Goal: Task Accomplishment & Management: Use online tool/utility

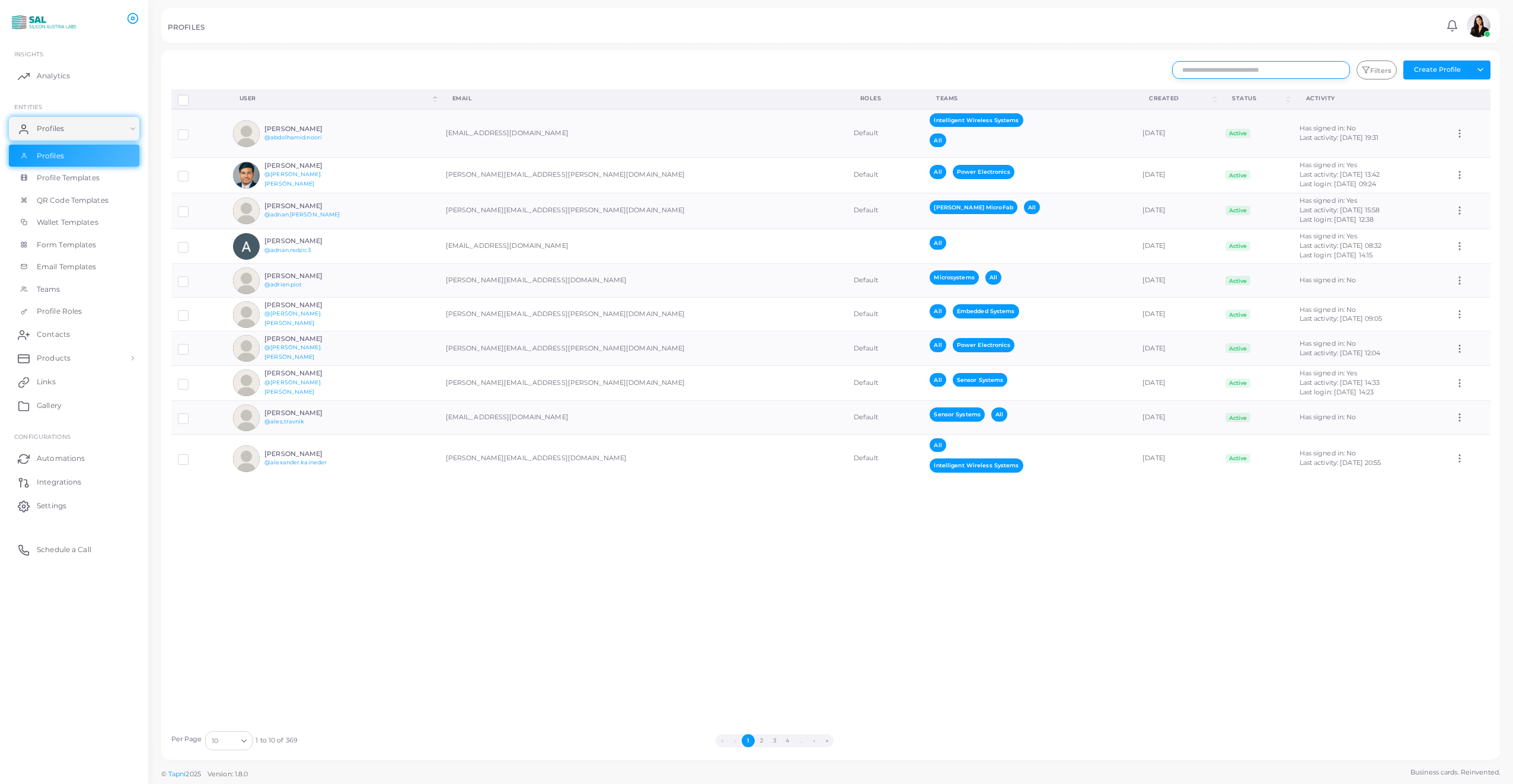
click at [1264, 73] on input "text" at bounding box center [1261, 69] width 178 height 17
click at [1271, 69] on input "text" at bounding box center [1261, 69] width 178 height 17
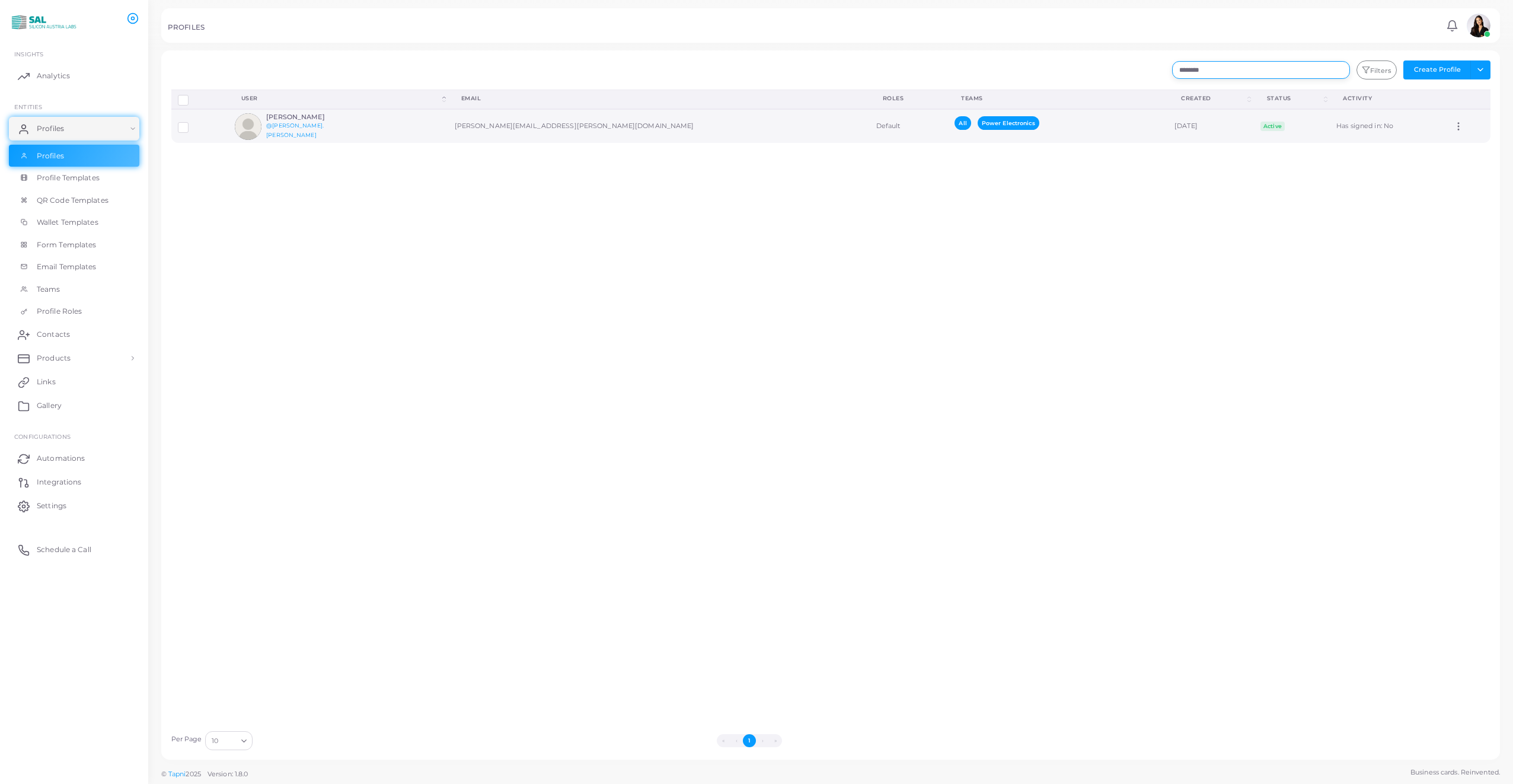
type input "*******"
click at [631, 128] on td "richard.gruenwald@silicon-austria.com" at bounding box center [659, 126] width 422 height 34
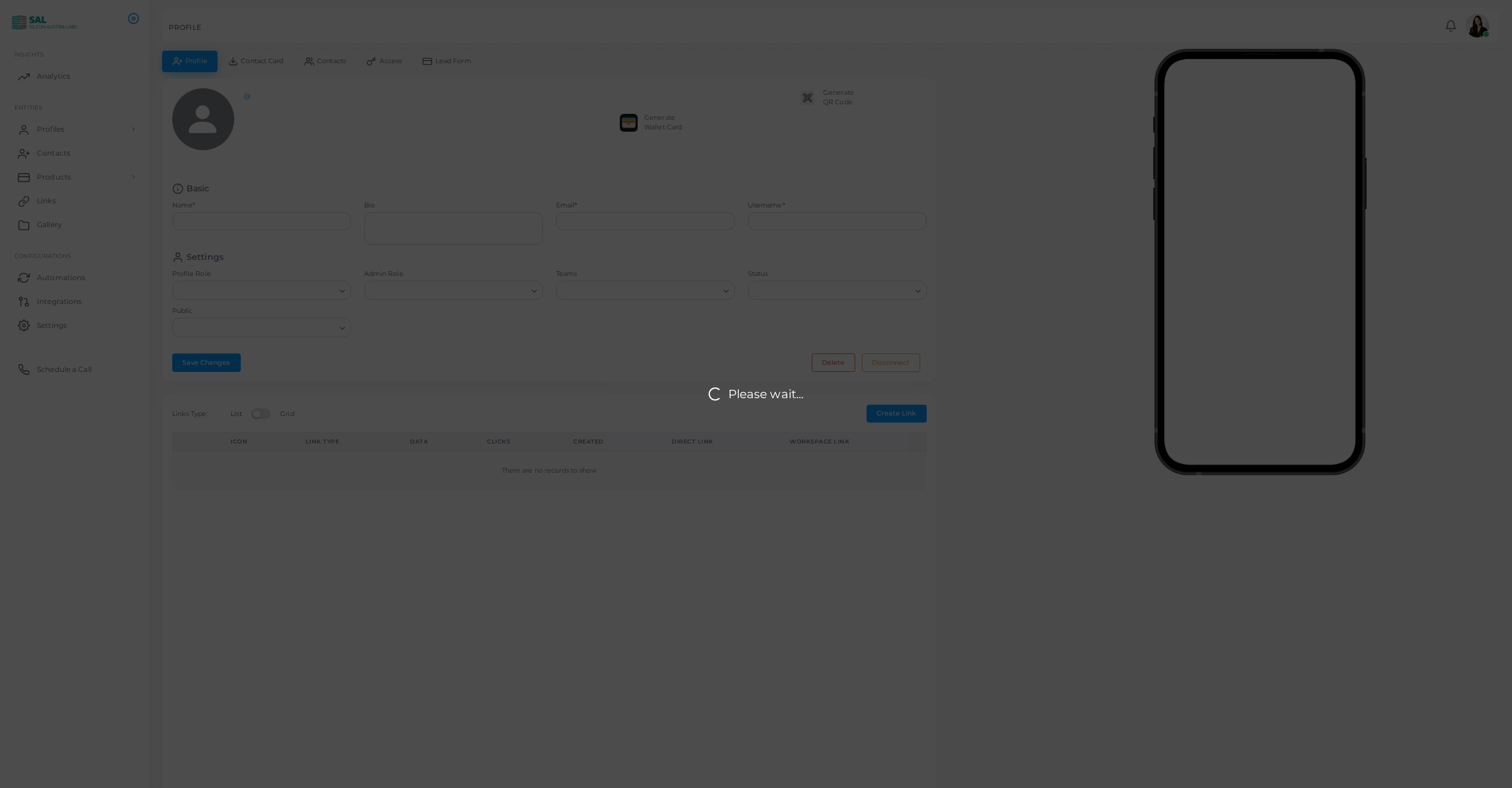
type input "**********"
type textarea "**********"
type input "**********"
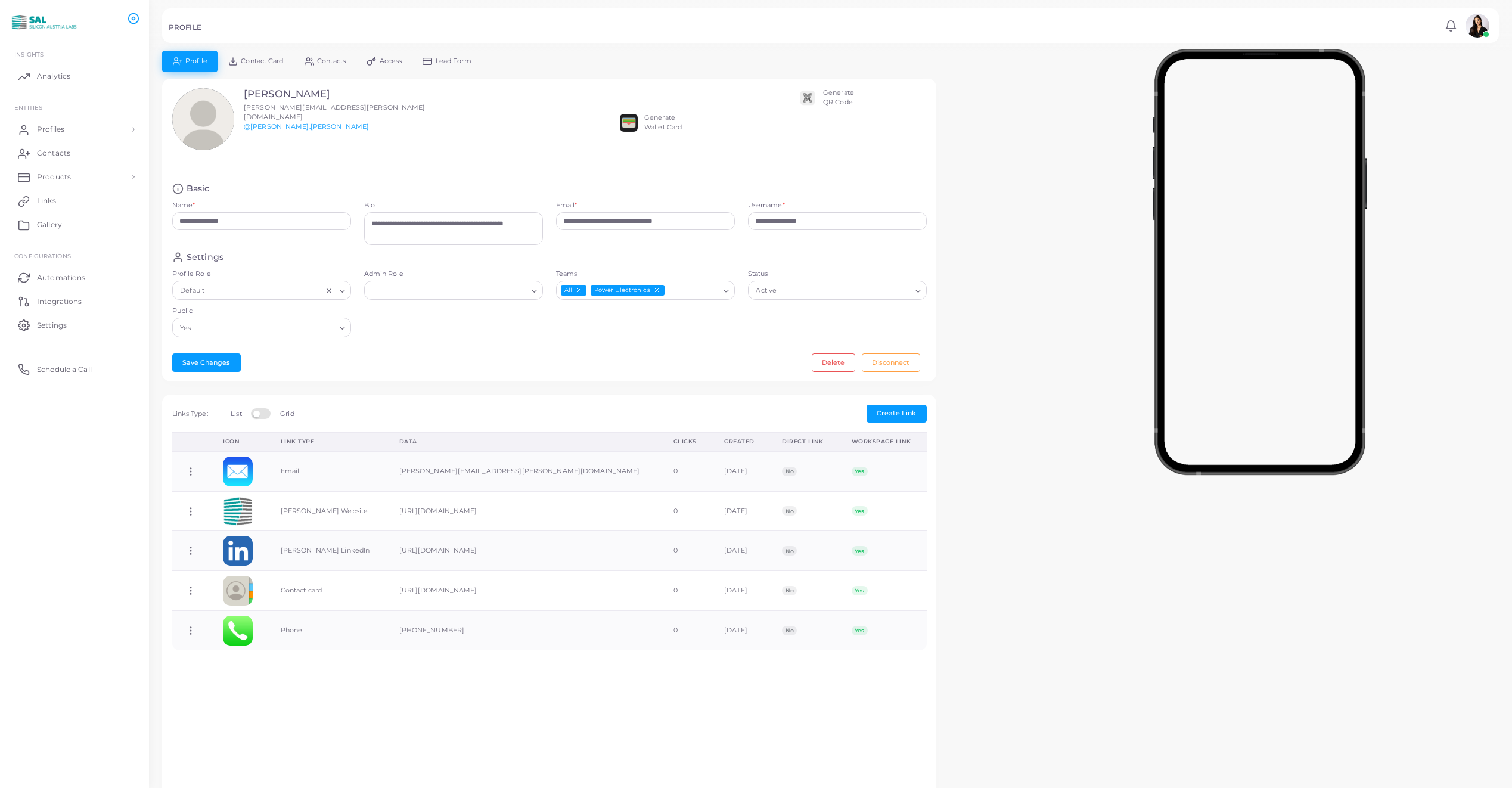
click at [837, 97] on div "Generate QR Code" at bounding box center [839, 97] width 31 height 19
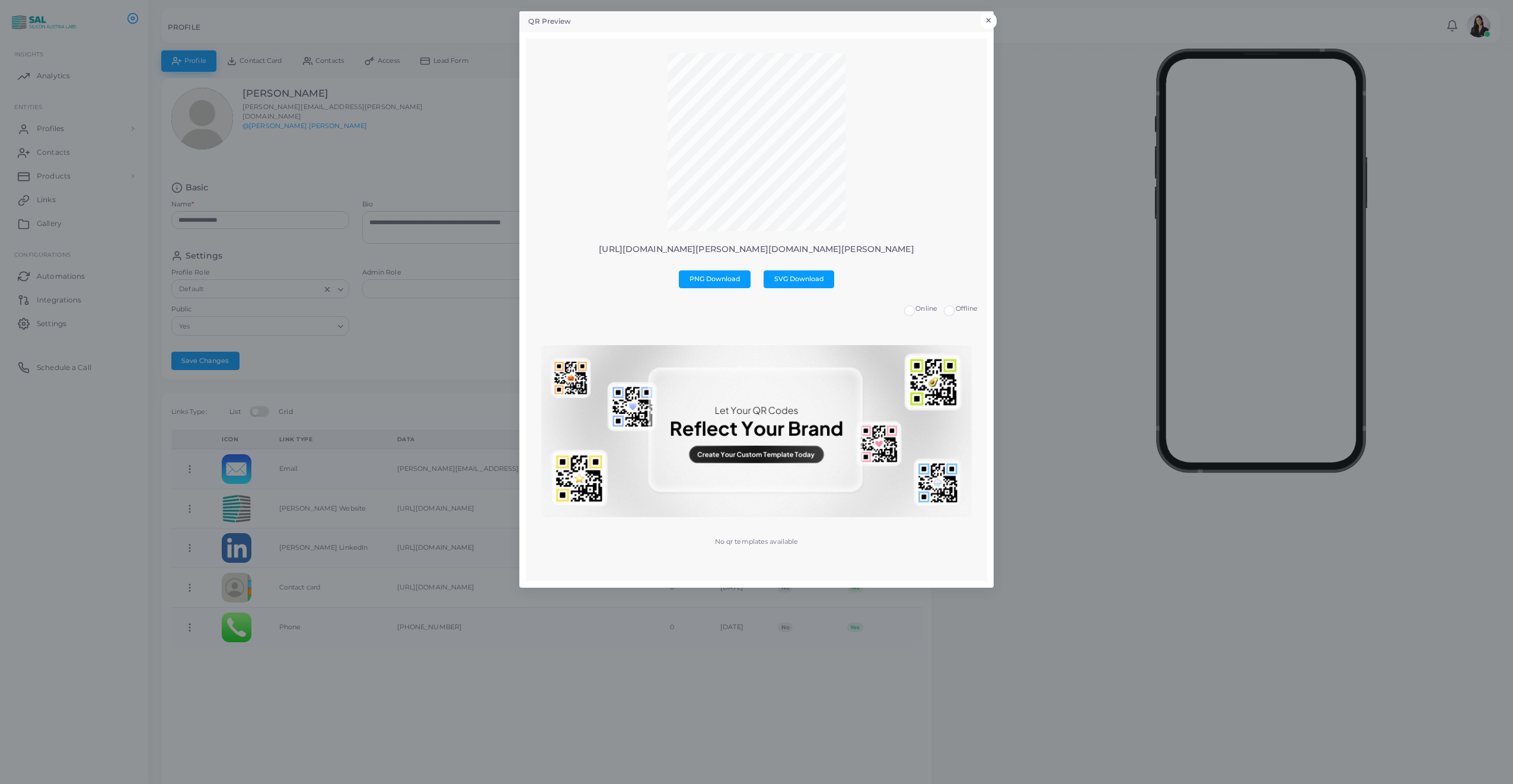
click at [995, 21] on button "×" at bounding box center [988, 21] width 16 height 16
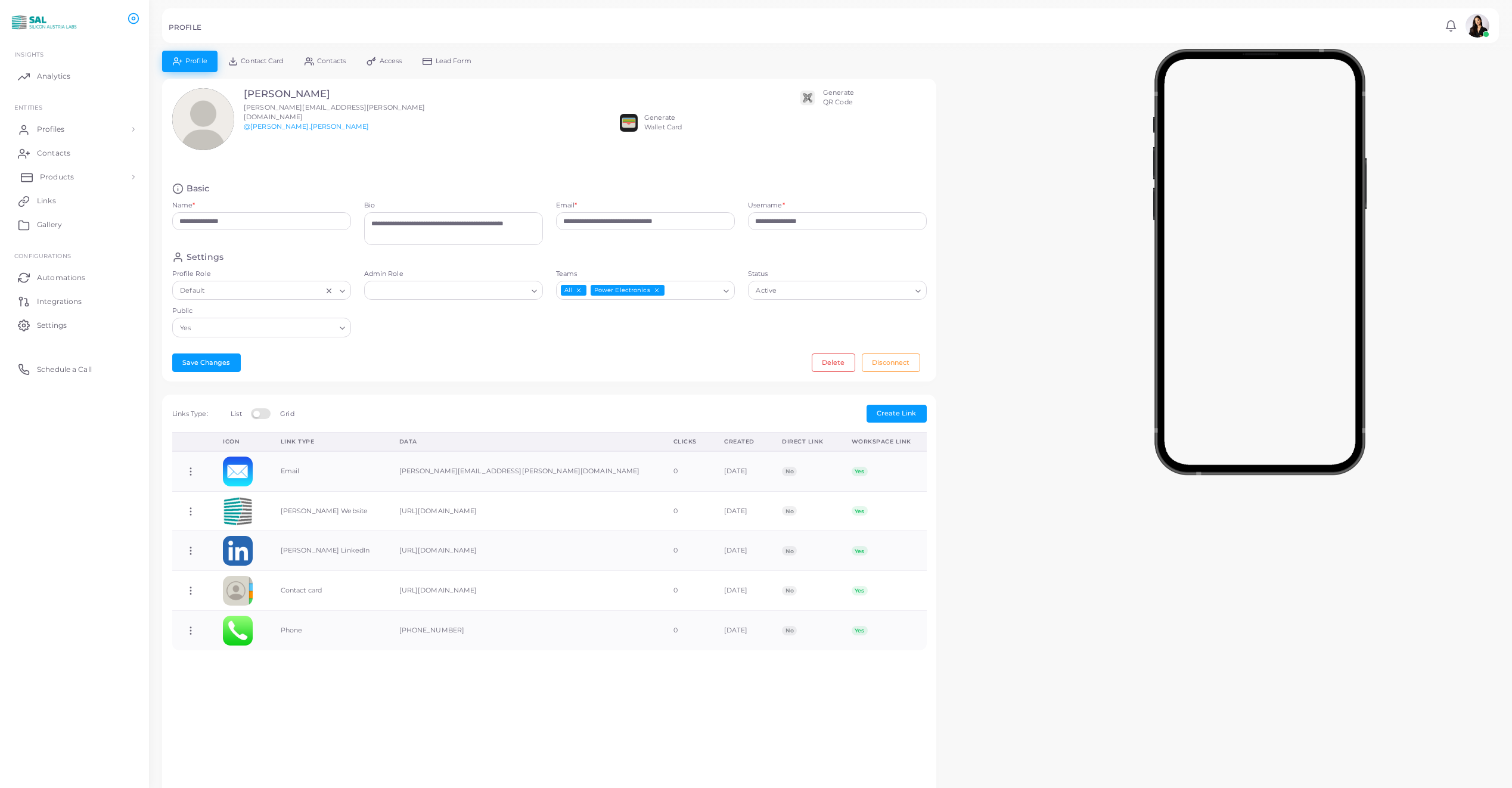
click at [76, 178] on link "Products" at bounding box center [74, 176] width 131 height 24
click at [63, 197] on link "Products" at bounding box center [74, 204] width 131 height 23
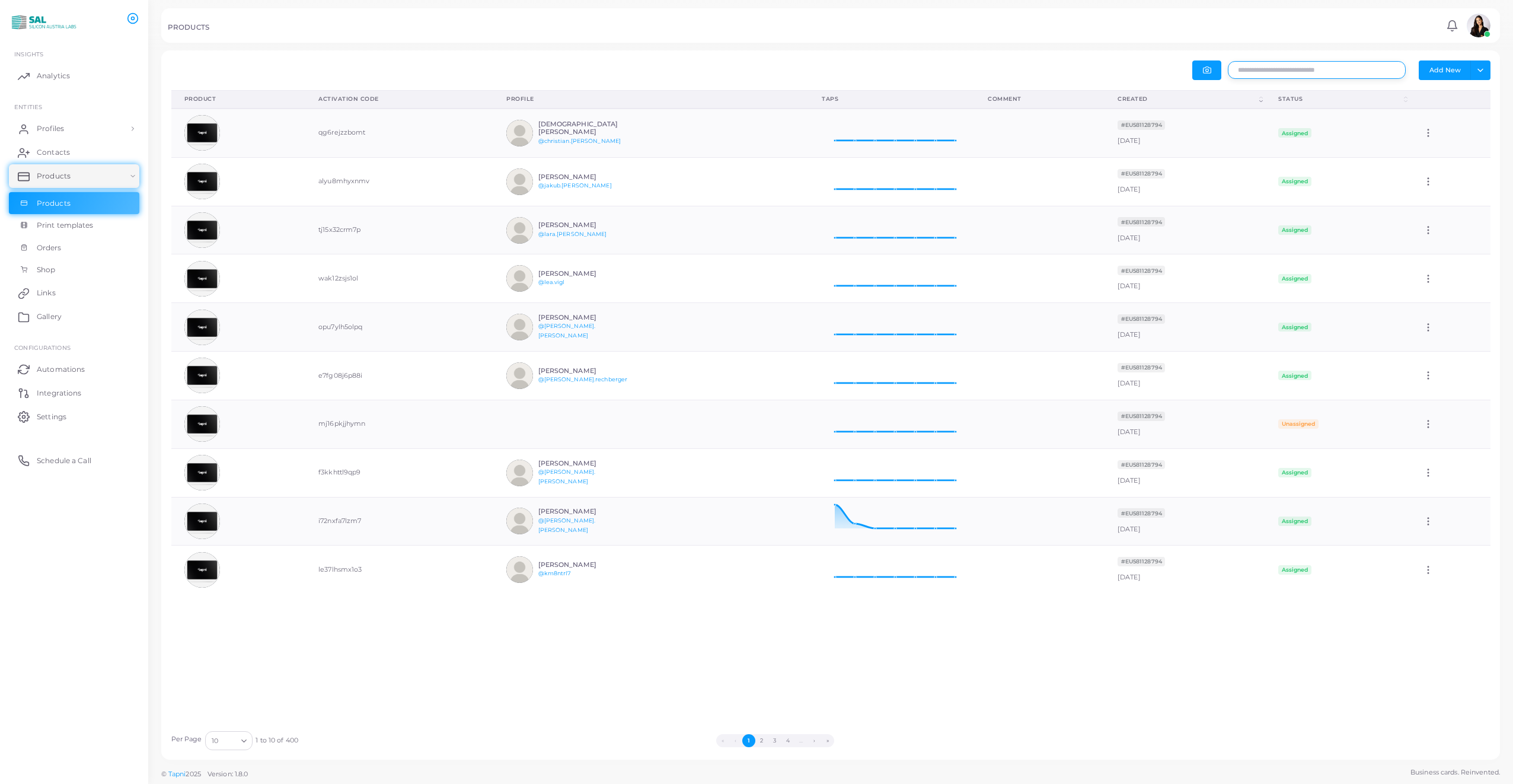
click at [1300, 68] on input "text" at bounding box center [1317, 69] width 178 height 17
type input "*******"
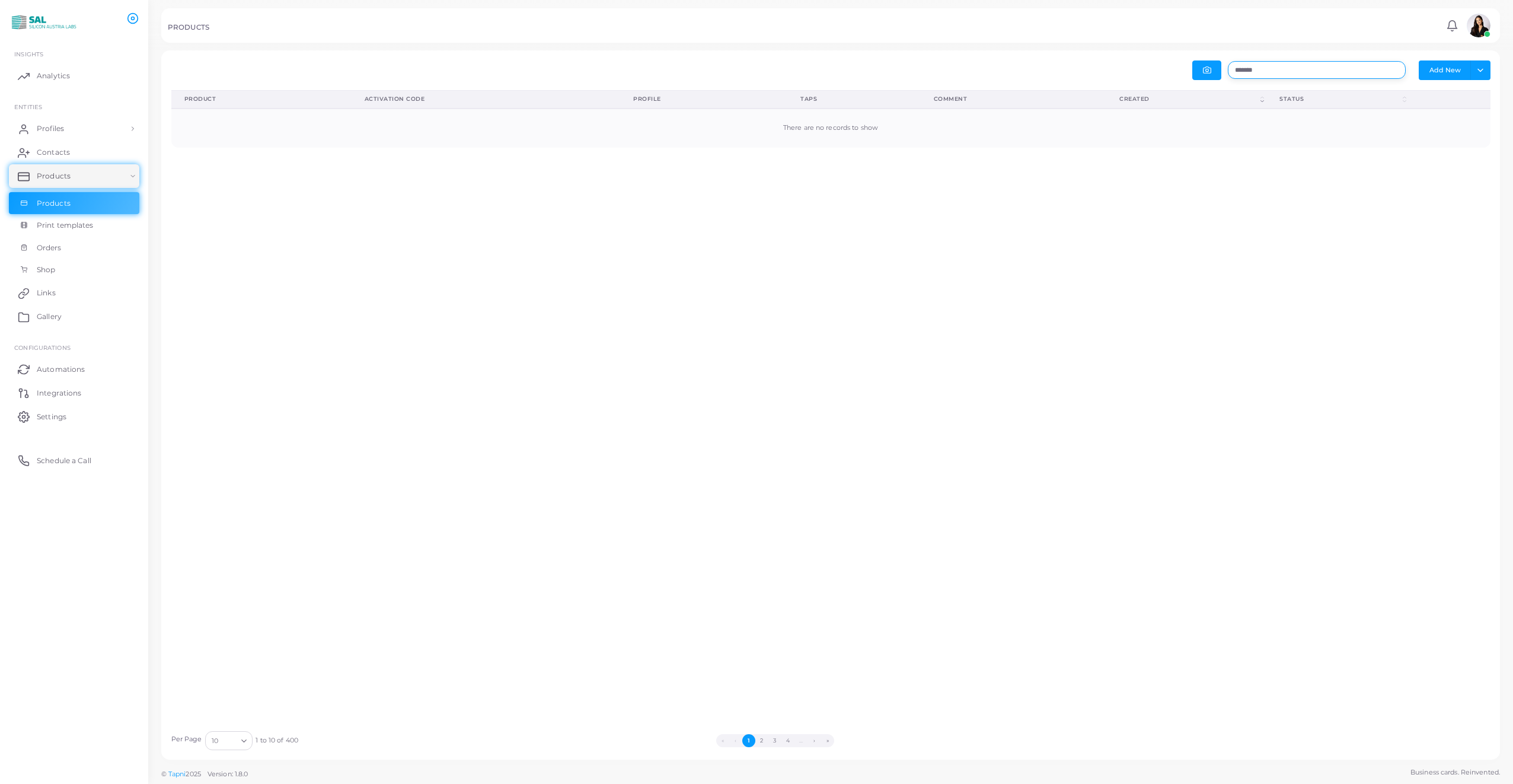
click at [1253, 69] on input "*******" at bounding box center [1317, 69] width 178 height 17
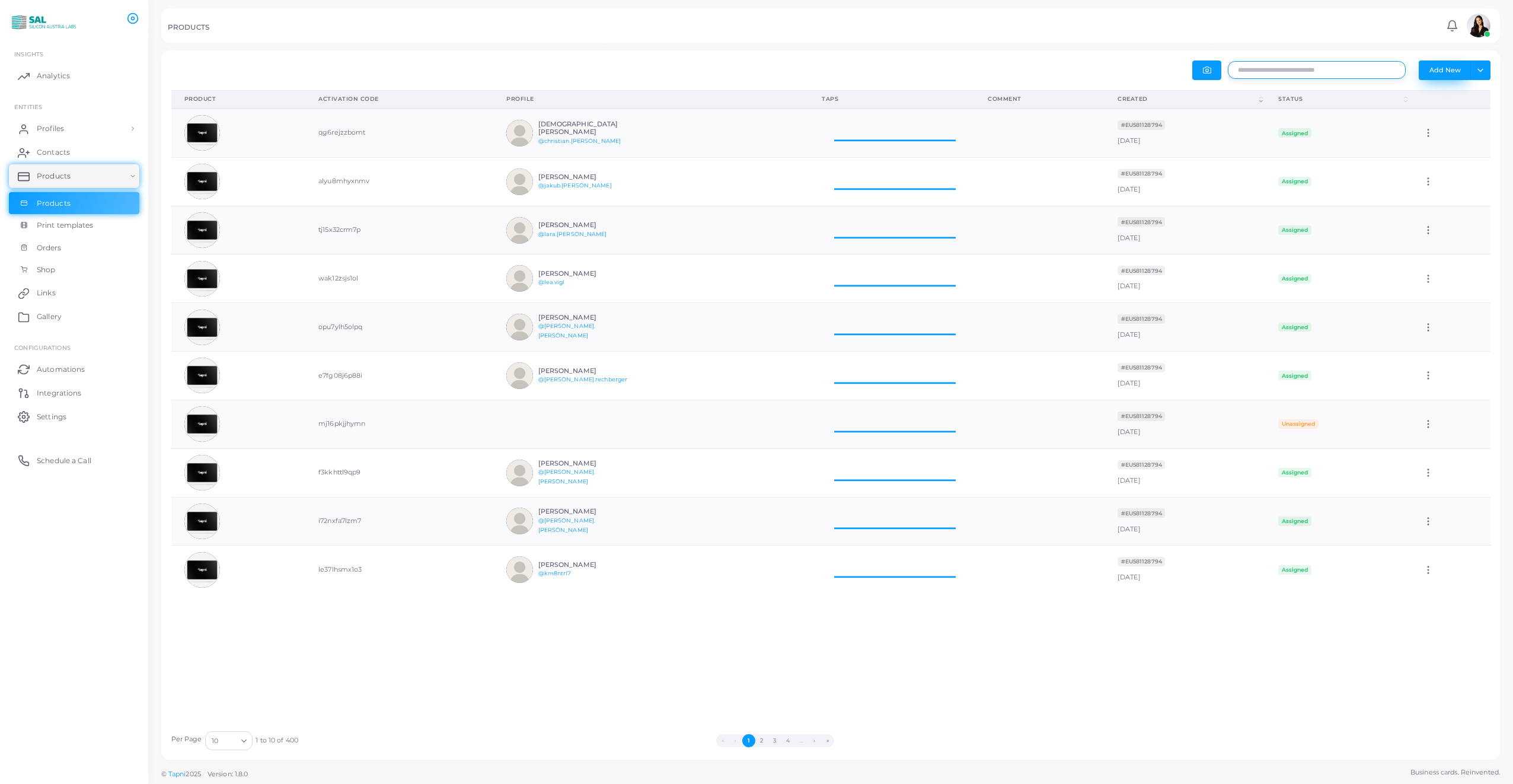
scroll to position [39, 157]
click at [1440, 67] on button "Add New" at bounding box center [1444, 69] width 52 height 19
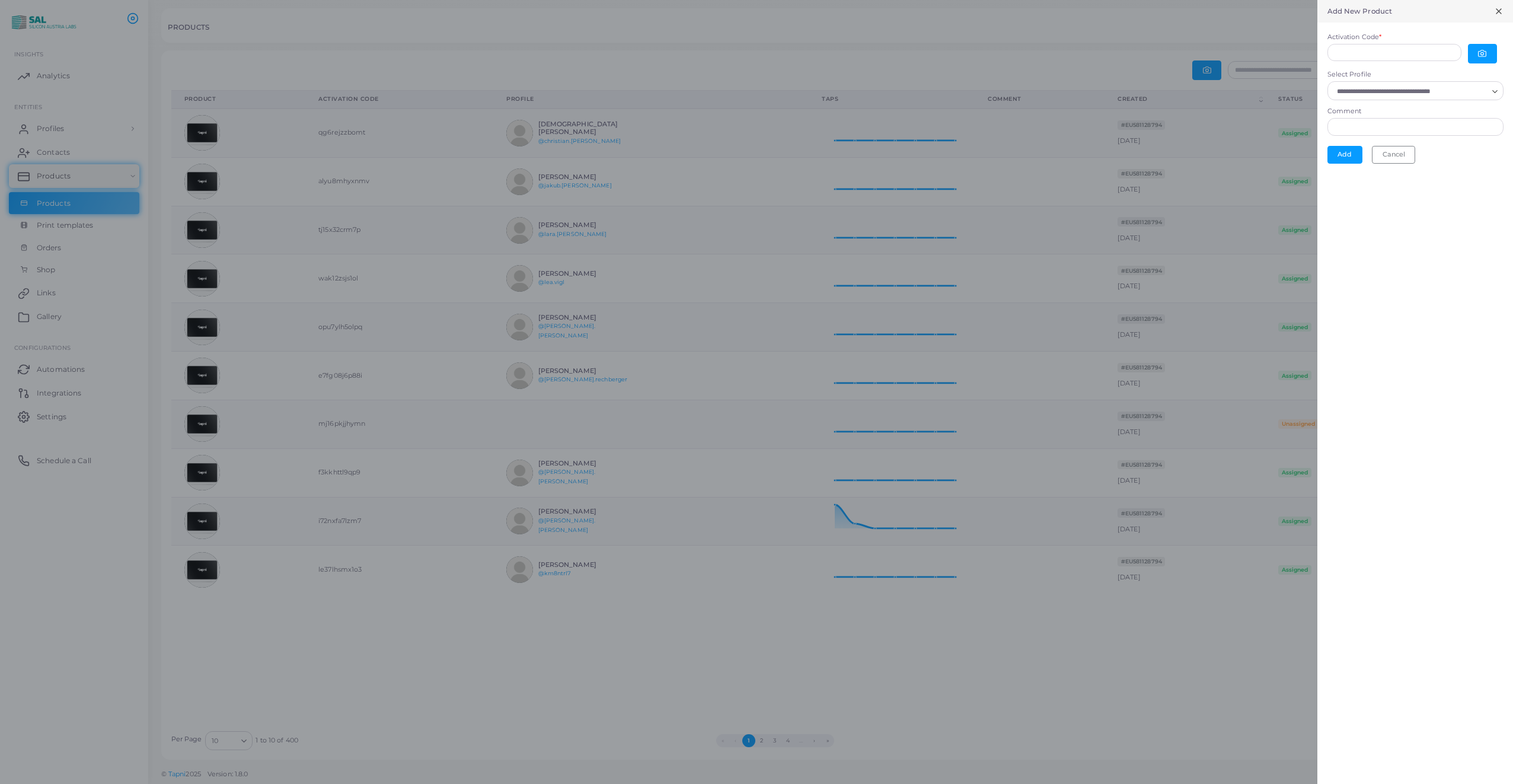
click at [1400, 88] on input "Select Profile" at bounding box center [1410, 91] width 155 height 13
click at [1411, 117] on span "[PERSON_NAME]" at bounding box center [1386, 118] width 58 height 8
type input "*******"
click at [1487, 52] on button "button" at bounding box center [1482, 54] width 29 height 19
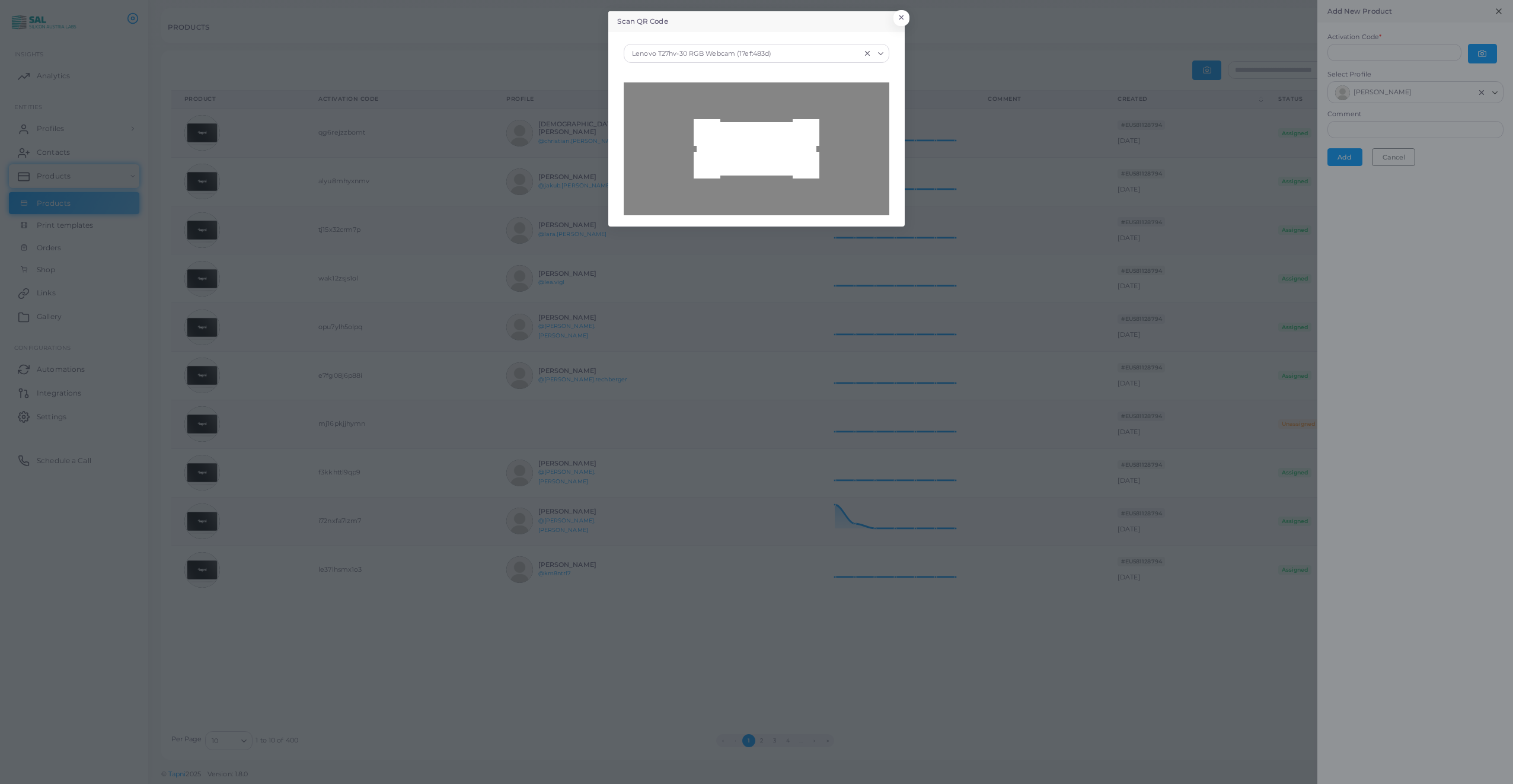
click at [765, 52] on div "Lenovo T27hv-30 RGB Webcam (17ef:483d)" at bounding box center [745, 52] width 233 height 16
click at [682, 95] on div "Integrated Camera (04f2:b805)" at bounding box center [756, 96] width 241 height 10
type input "**********"
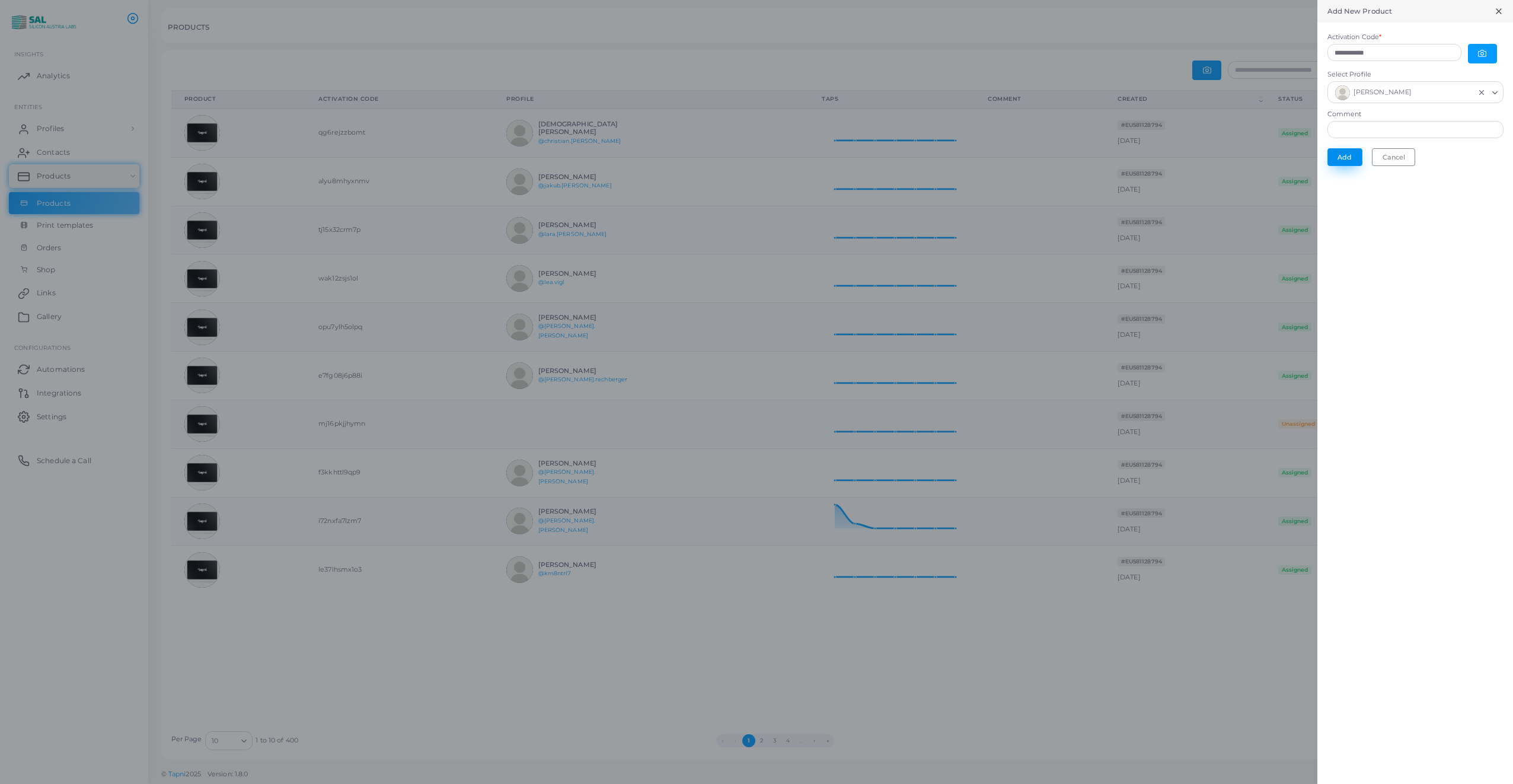
click at [1338, 161] on button "Add" at bounding box center [1345, 157] width 35 height 17
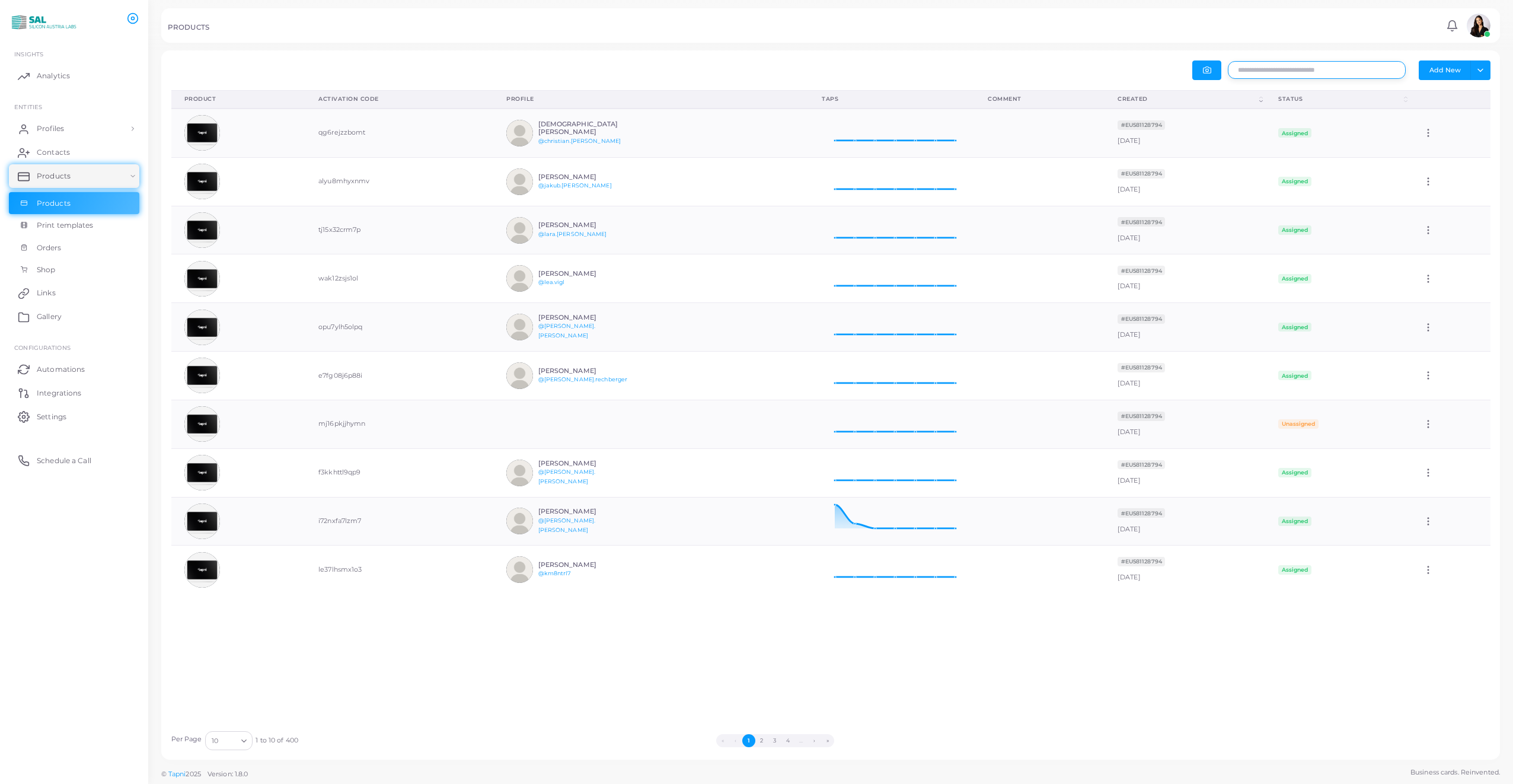
click at [1282, 68] on input "text" at bounding box center [1317, 69] width 178 height 17
type input "*******"
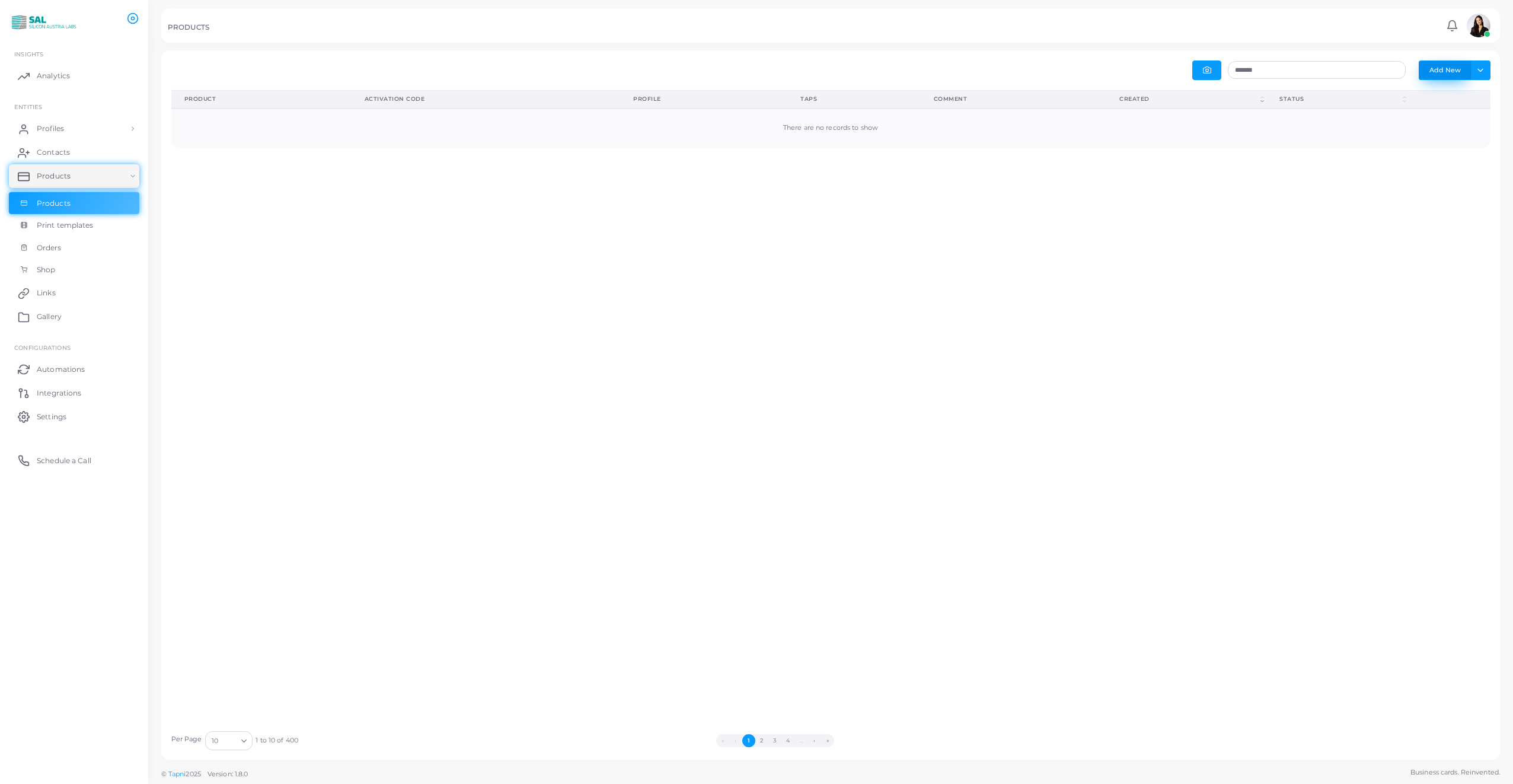
click at [1446, 71] on button "Add New" at bounding box center [1444, 69] width 52 height 19
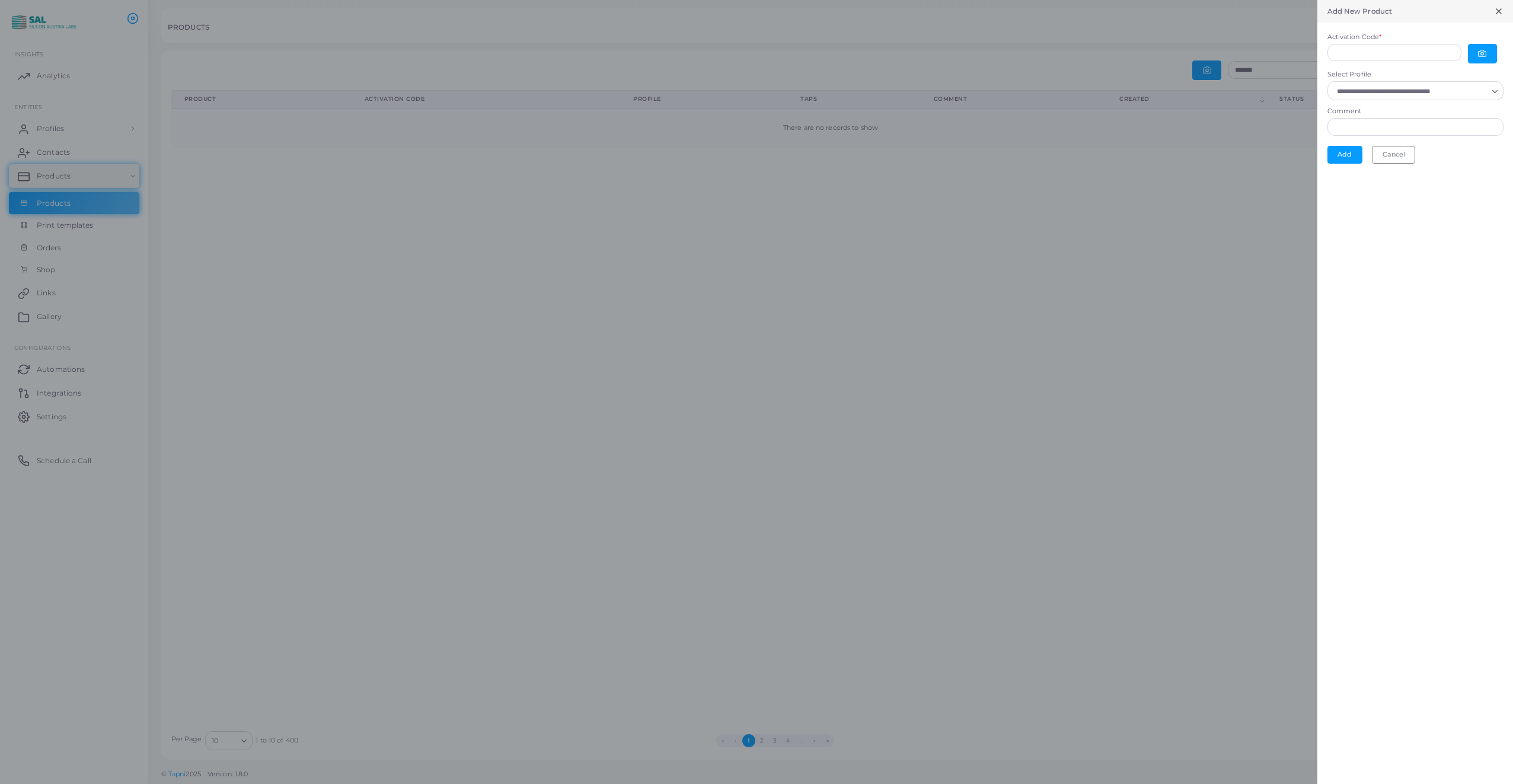
click at [1396, 91] on input "Select Profile" at bounding box center [1410, 91] width 155 height 13
click at [1387, 205] on li "[PERSON_NAME]" at bounding box center [1416, 211] width 176 height 23
click at [1484, 57] on icon "button" at bounding box center [1483, 54] width 8 height 6
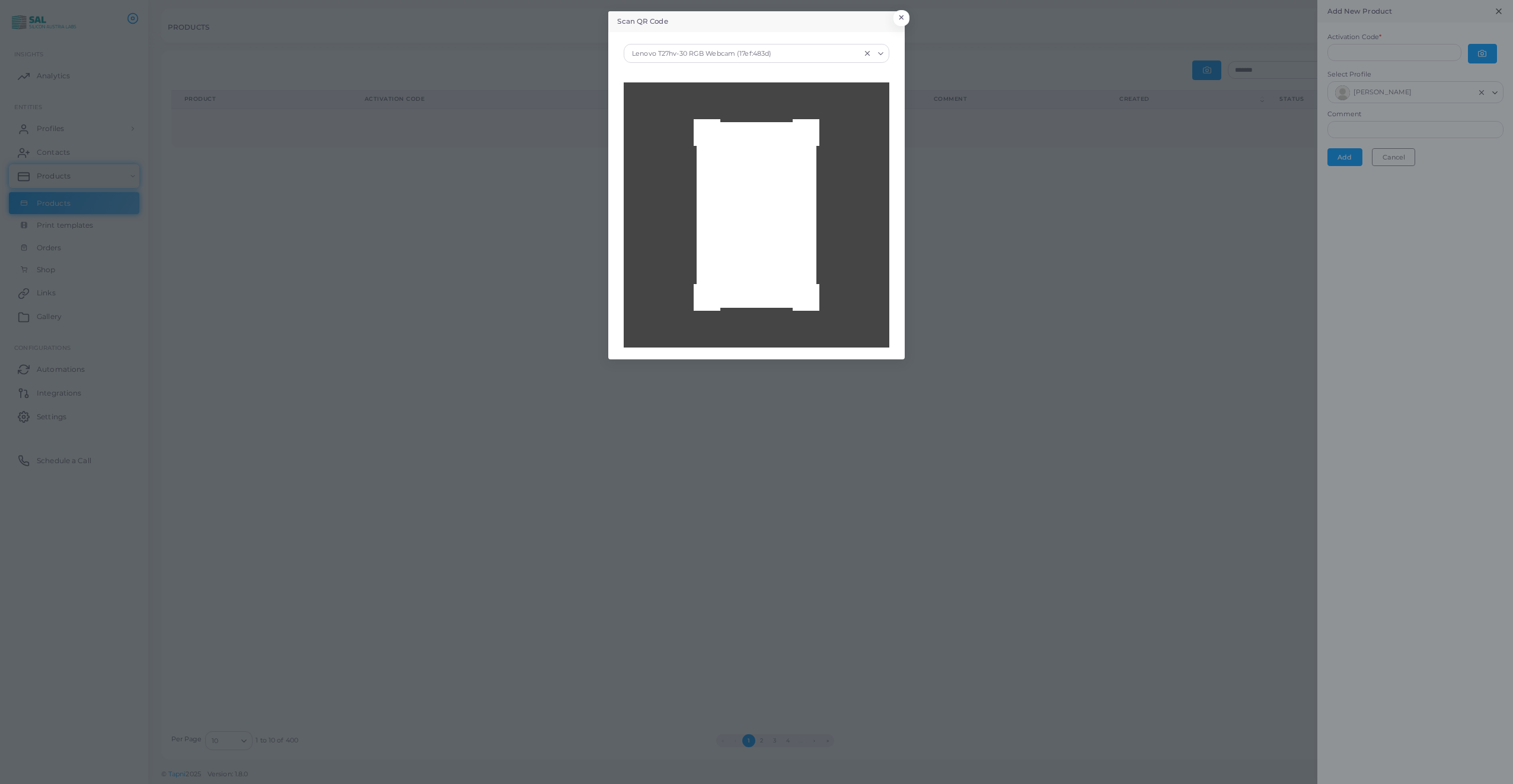
click at [878, 52] on icon "Search for option" at bounding box center [881, 54] width 9 height 9
click at [763, 94] on div "Integrated Camera (04f2:b805)" at bounding box center [756, 96] width 241 height 10
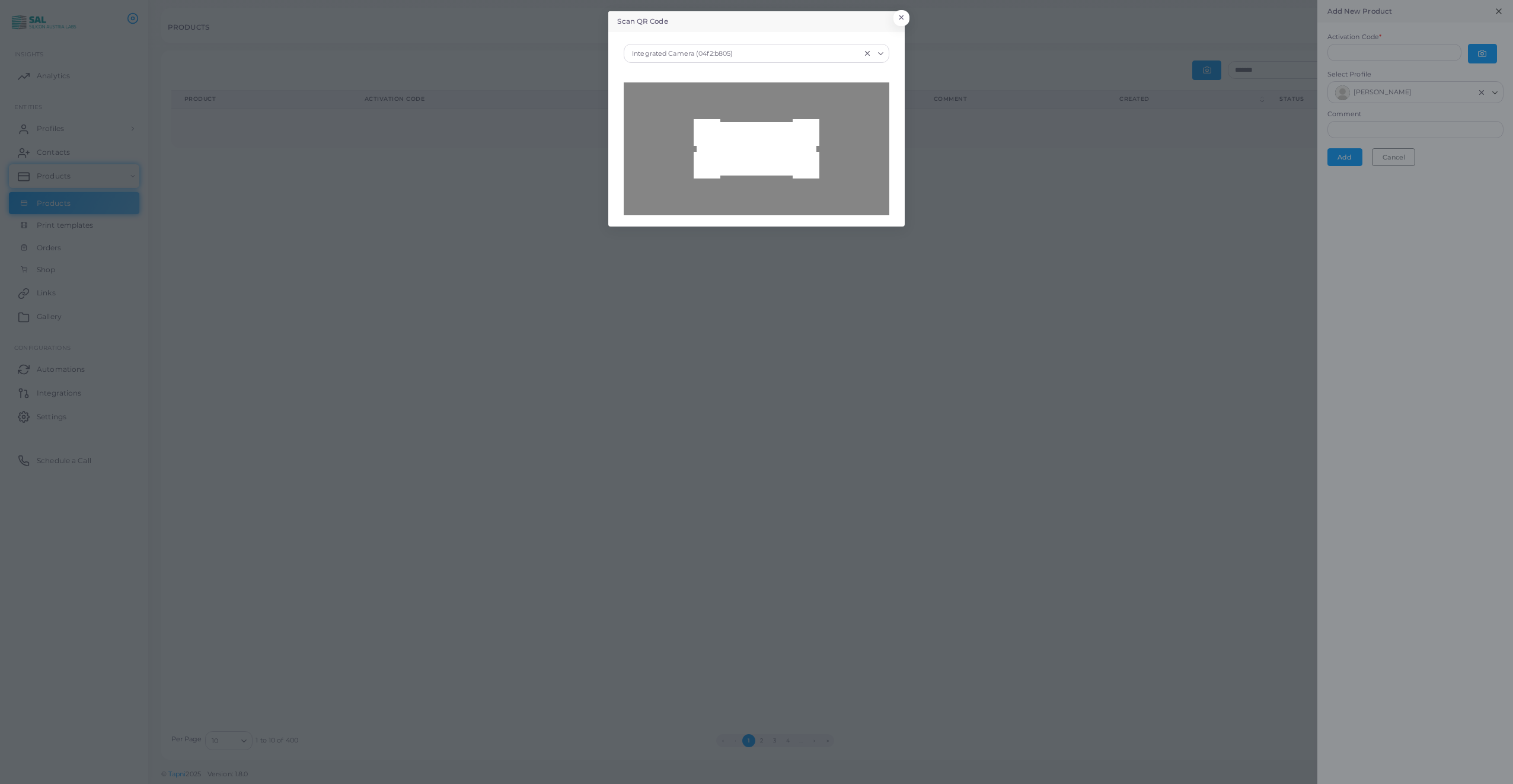
type input "**********"
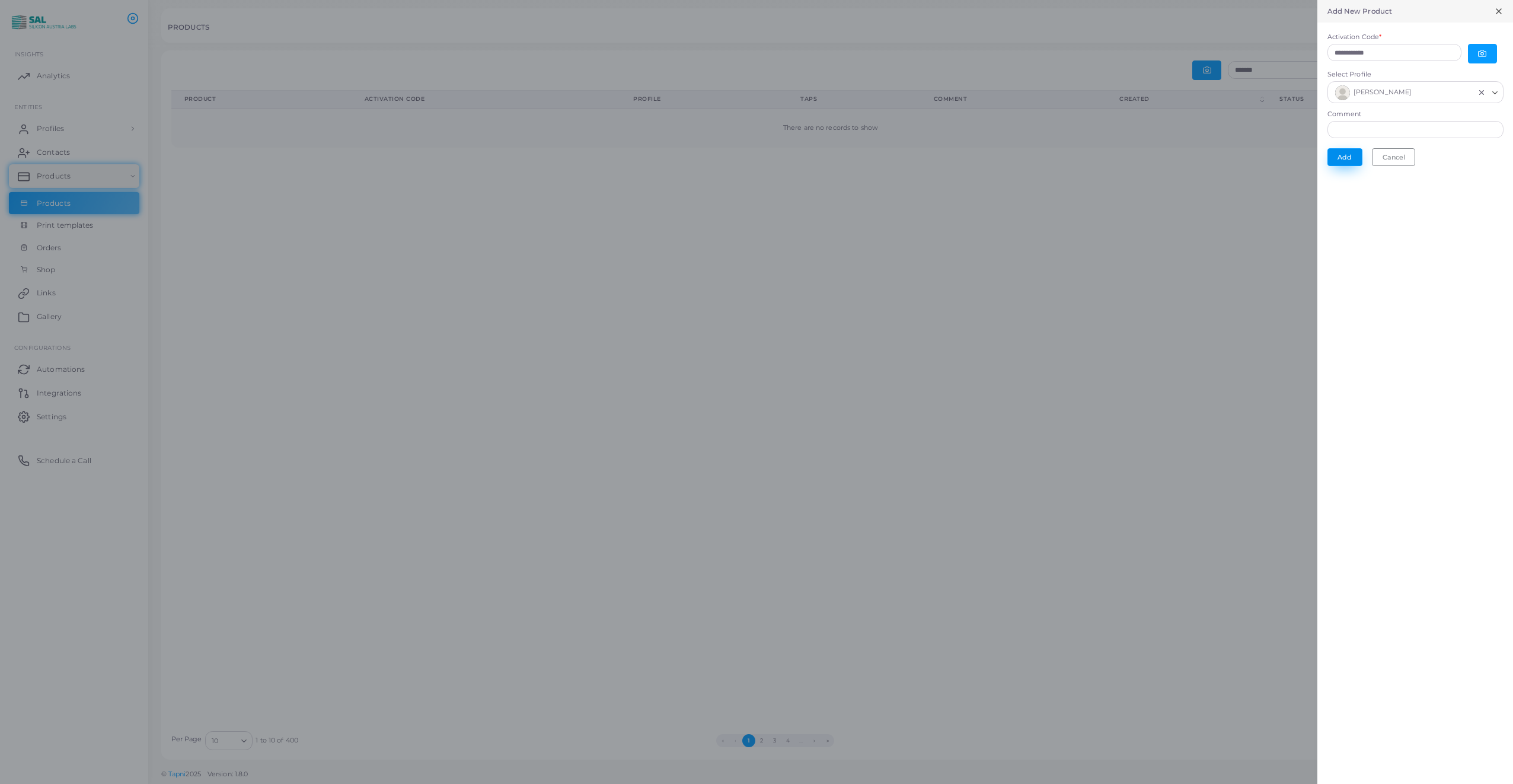
click at [1345, 153] on button "Add" at bounding box center [1345, 157] width 35 height 17
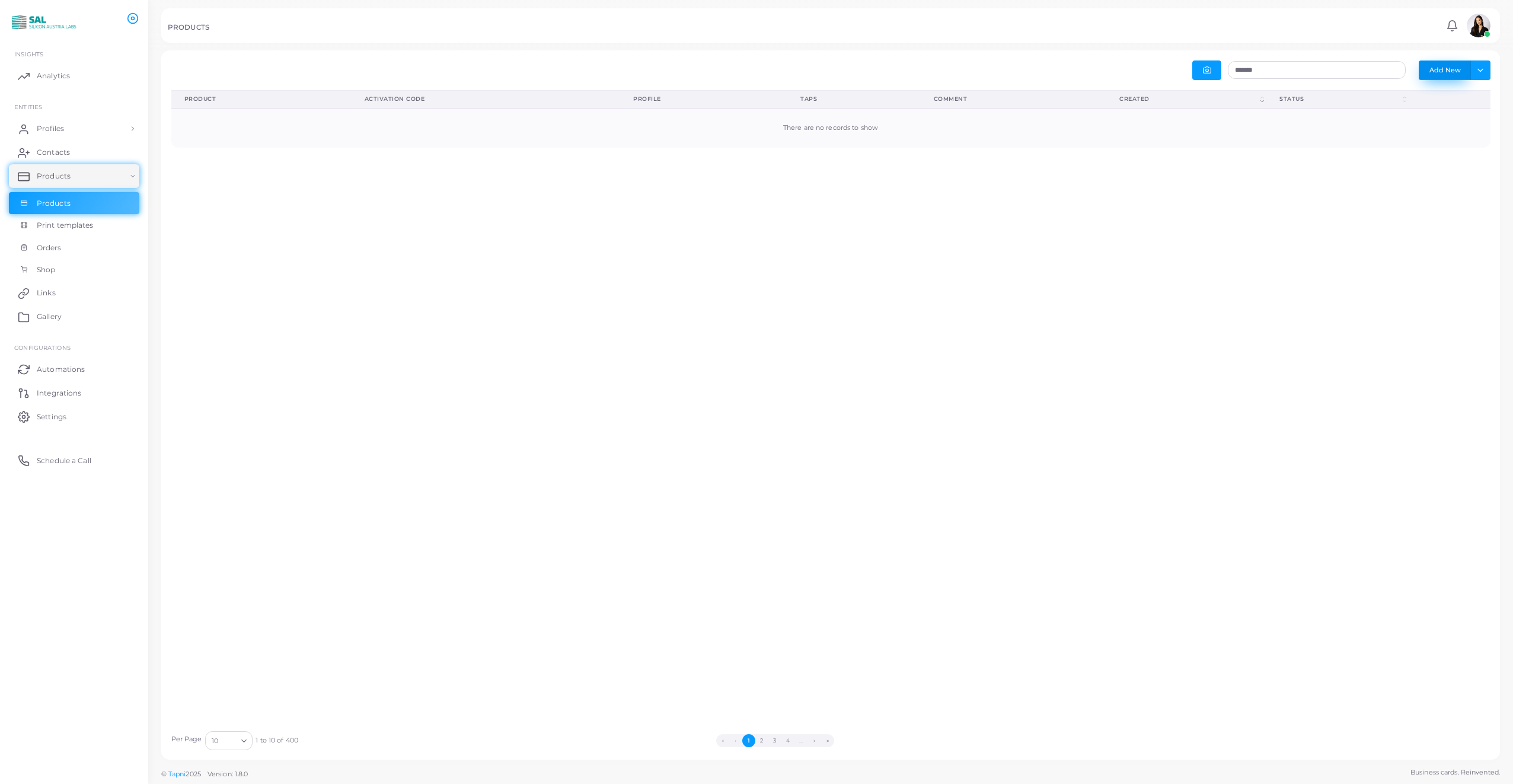
click at [1451, 73] on button "Add New" at bounding box center [1444, 69] width 52 height 19
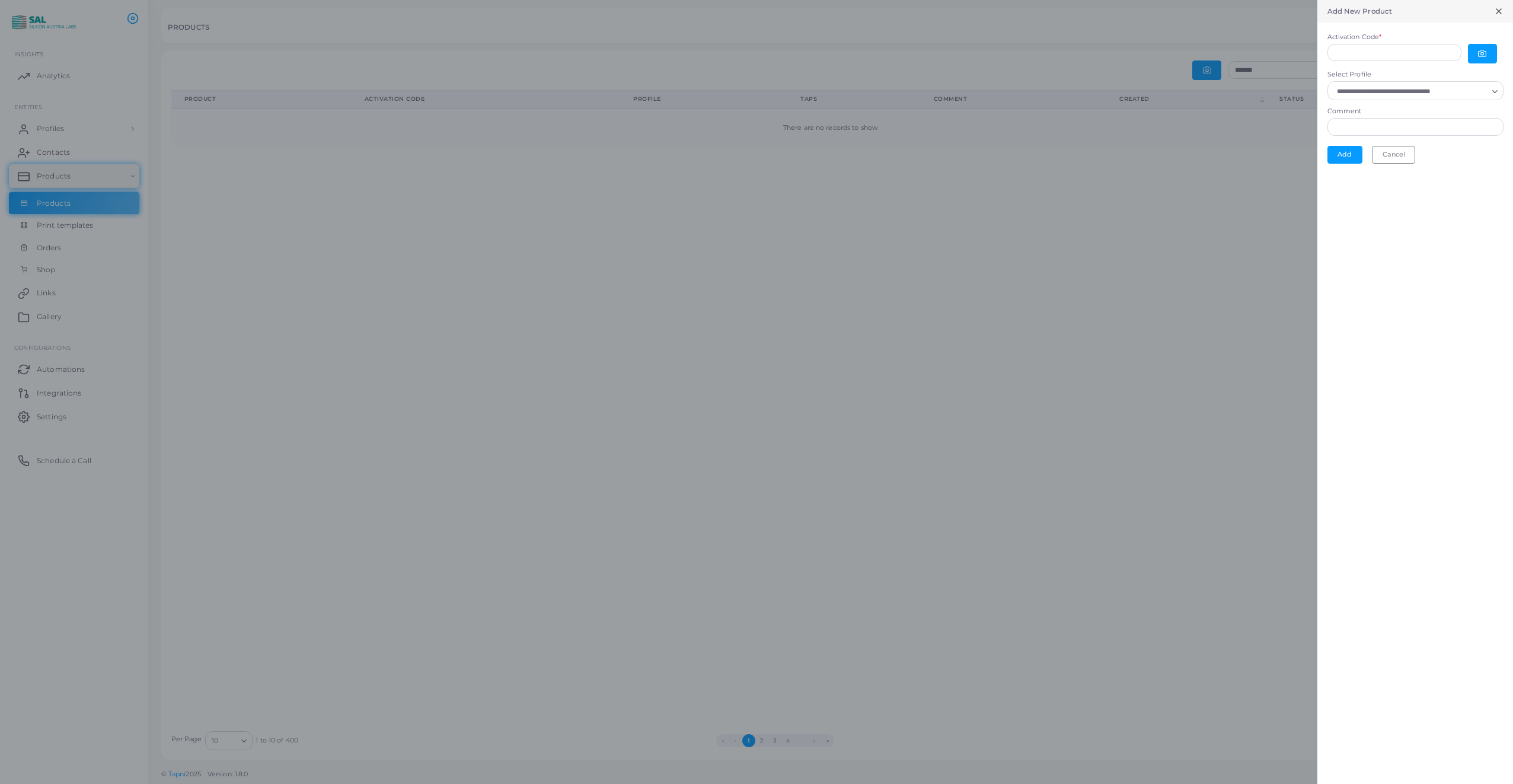
click at [1389, 86] on input "Select Profile" at bounding box center [1410, 91] width 155 height 13
click at [1397, 205] on li "[PERSON_NAME]" at bounding box center [1416, 211] width 176 height 23
click at [1481, 56] on icon "button" at bounding box center [1482, 53] width 8 height 8
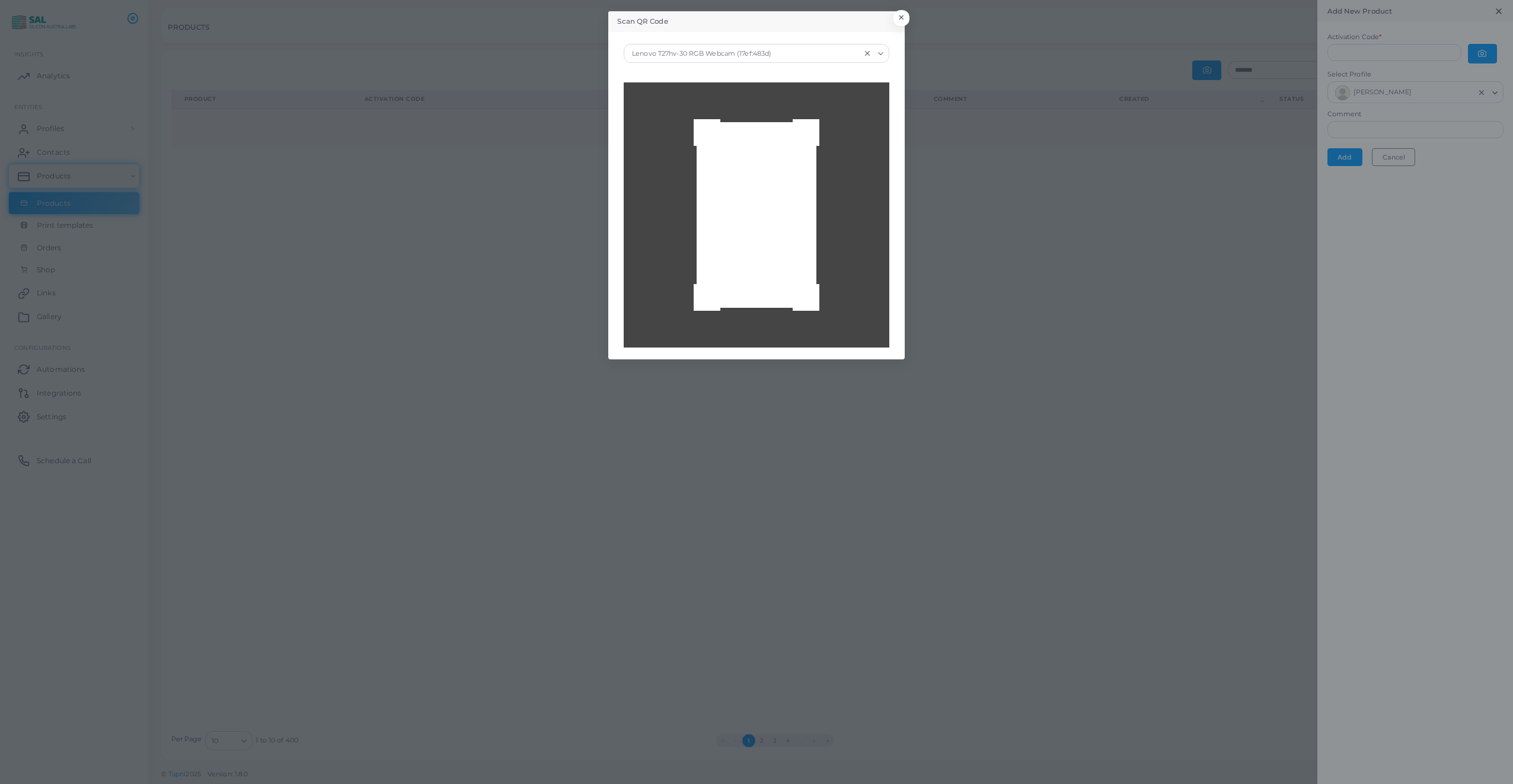
click at [883, 52] on icon "Search for option" at bounding box center [881, 54] width 9 height 9
click at [757, 93] on div "Integrated Camera (04f2:b805)" at bounding box center [756, 96] width 241 height 10
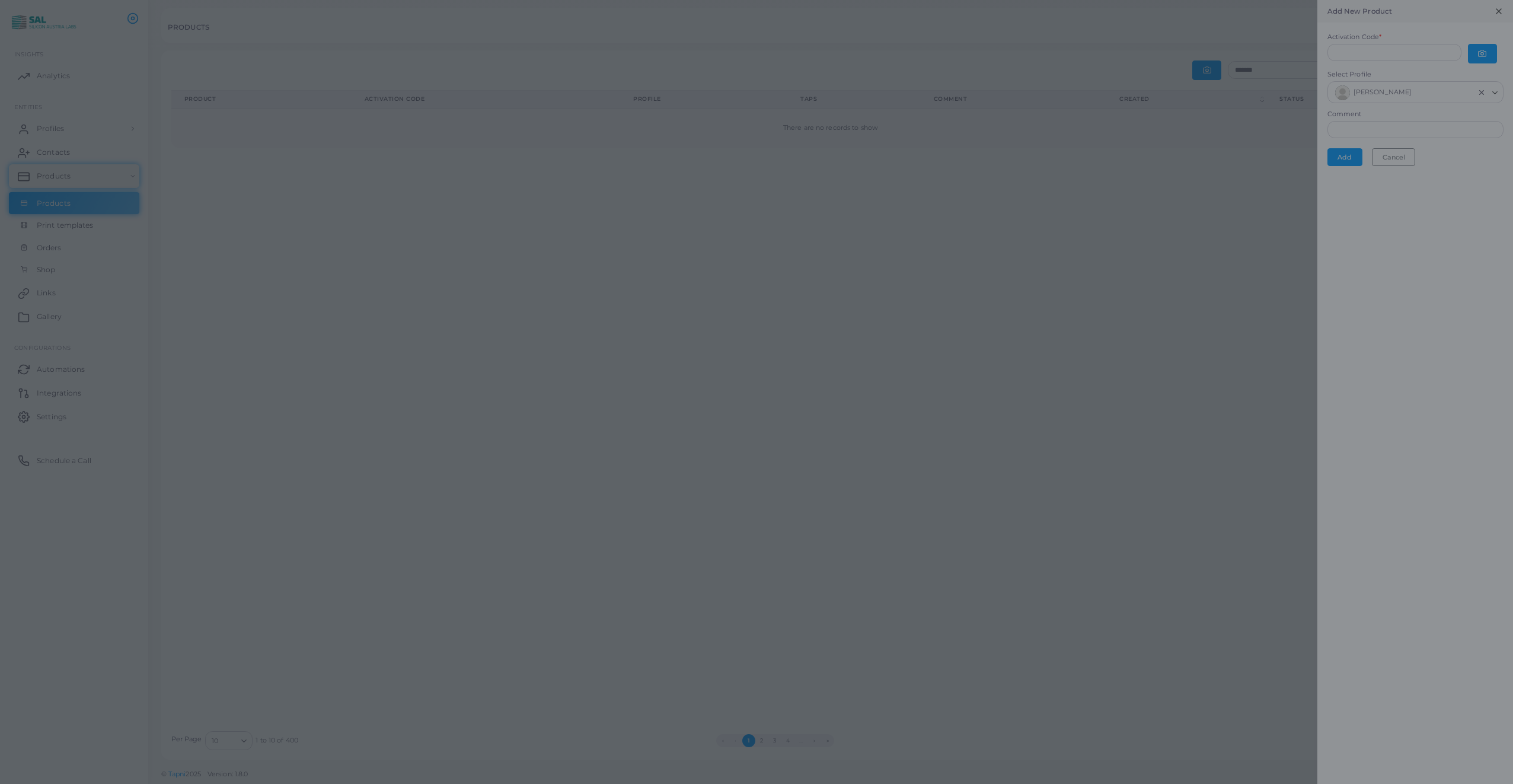
type input "**********"
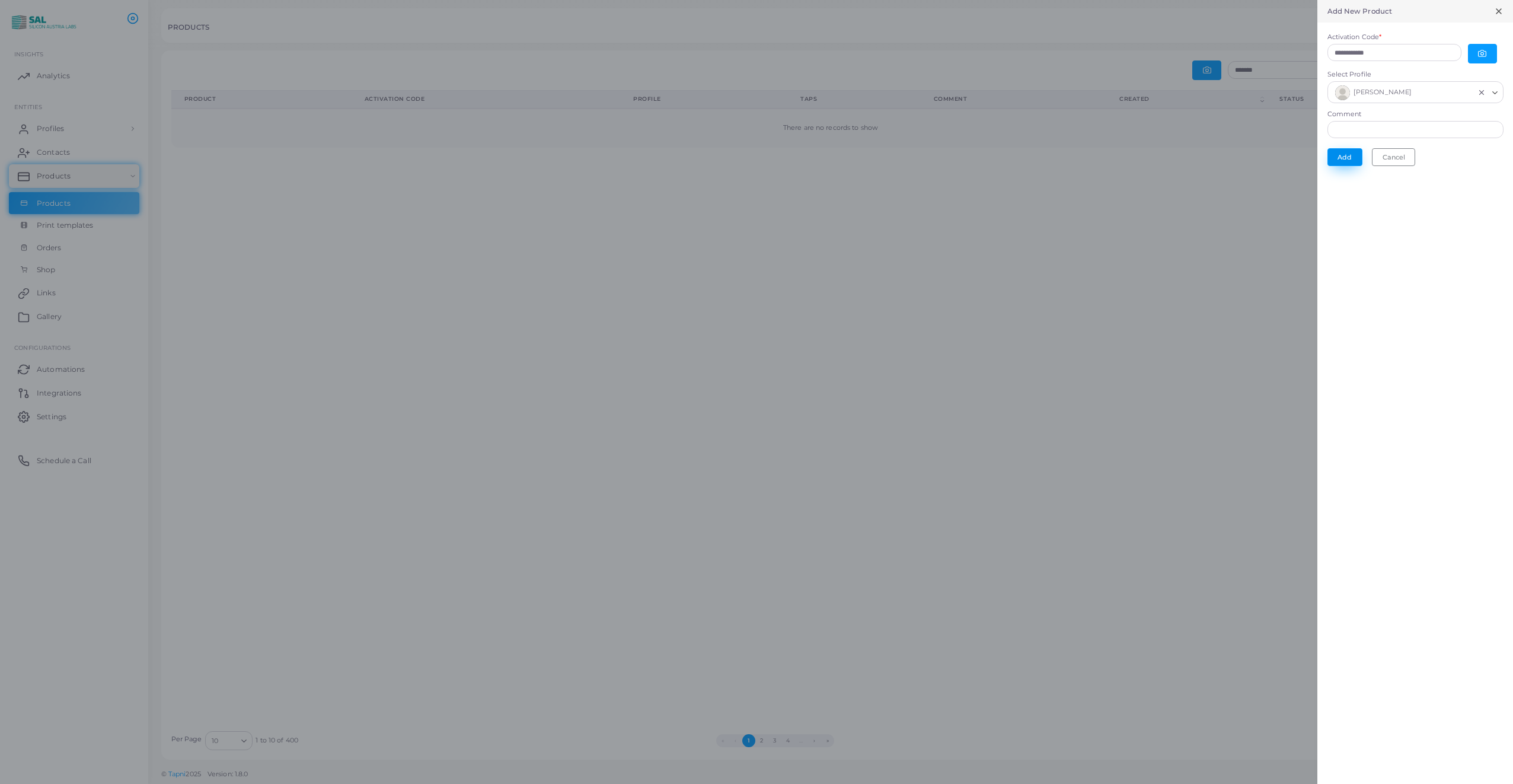
click at [1346, 153] on button "Add" at bounding box center [1345, 157] width 35 height 17
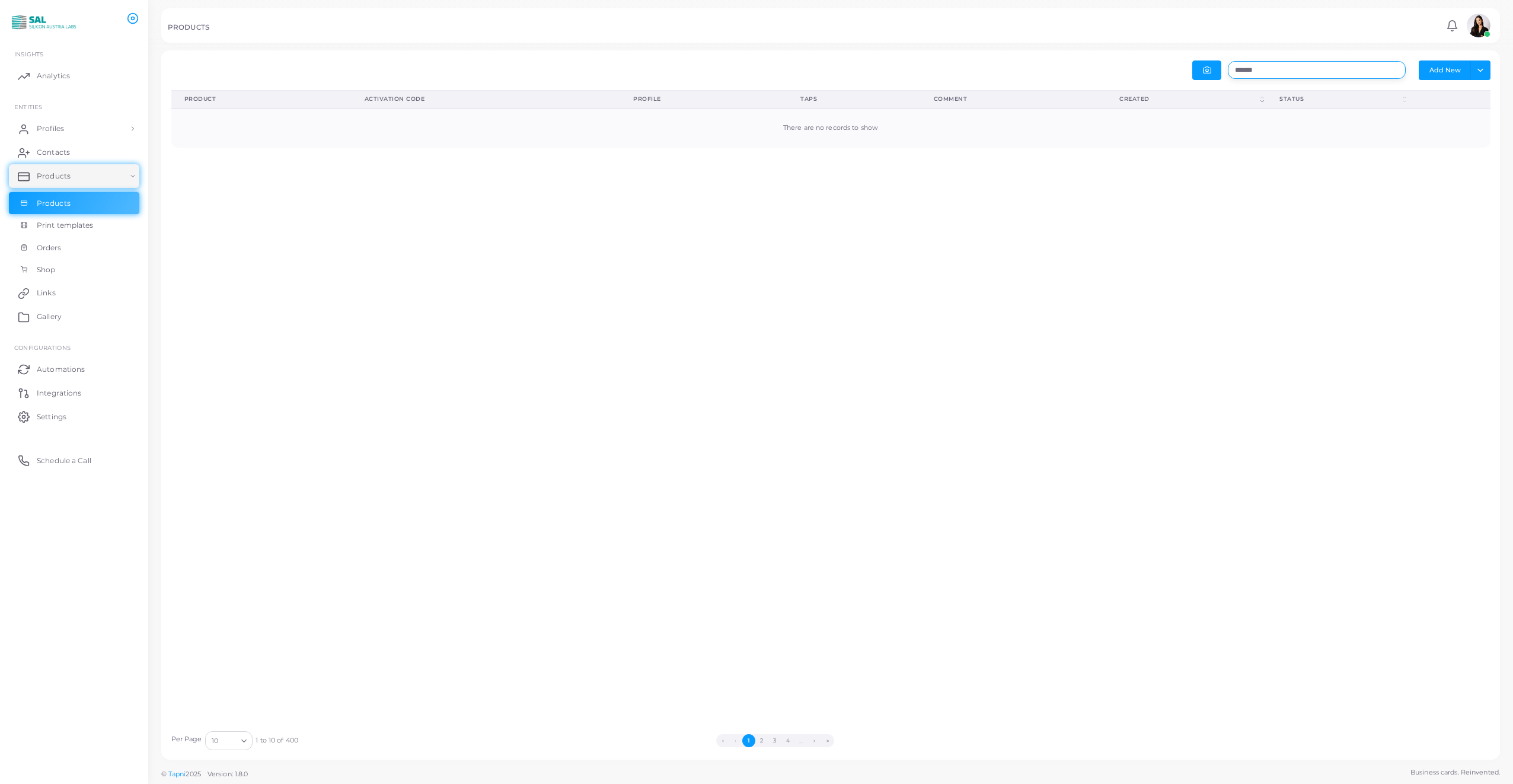
click at [1267, 70] on input "*******" at bounding box center [1317, 69] width 178 height 17
click at [1246, 71] on input "*******" at bounding box center [1317, 69] width 178 height 17
click at [1314, 71] on input "*******" at bounding box center [1317, 69] width 178 height 17
click at [1207, 71] on icon "button" at bounding box center [1207, 70] width 8 height 8
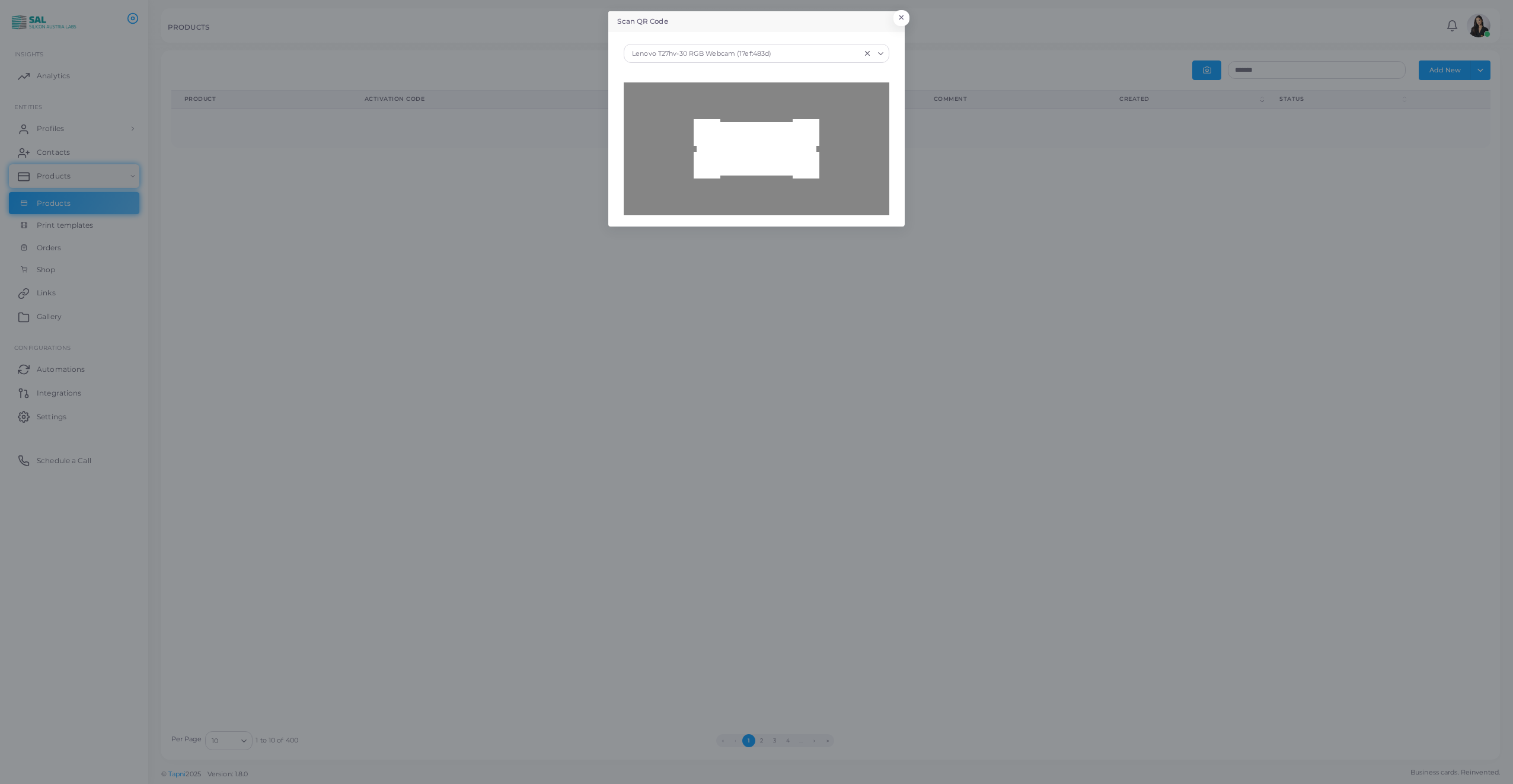
click at [880, 52] on icon "Search for option" at bounding box center [881, 54] width 9 height 9
click at [710, 96] on div "Integrated Camera (04f2:b805)" at bounding box center [756, 96] width 241 height 10
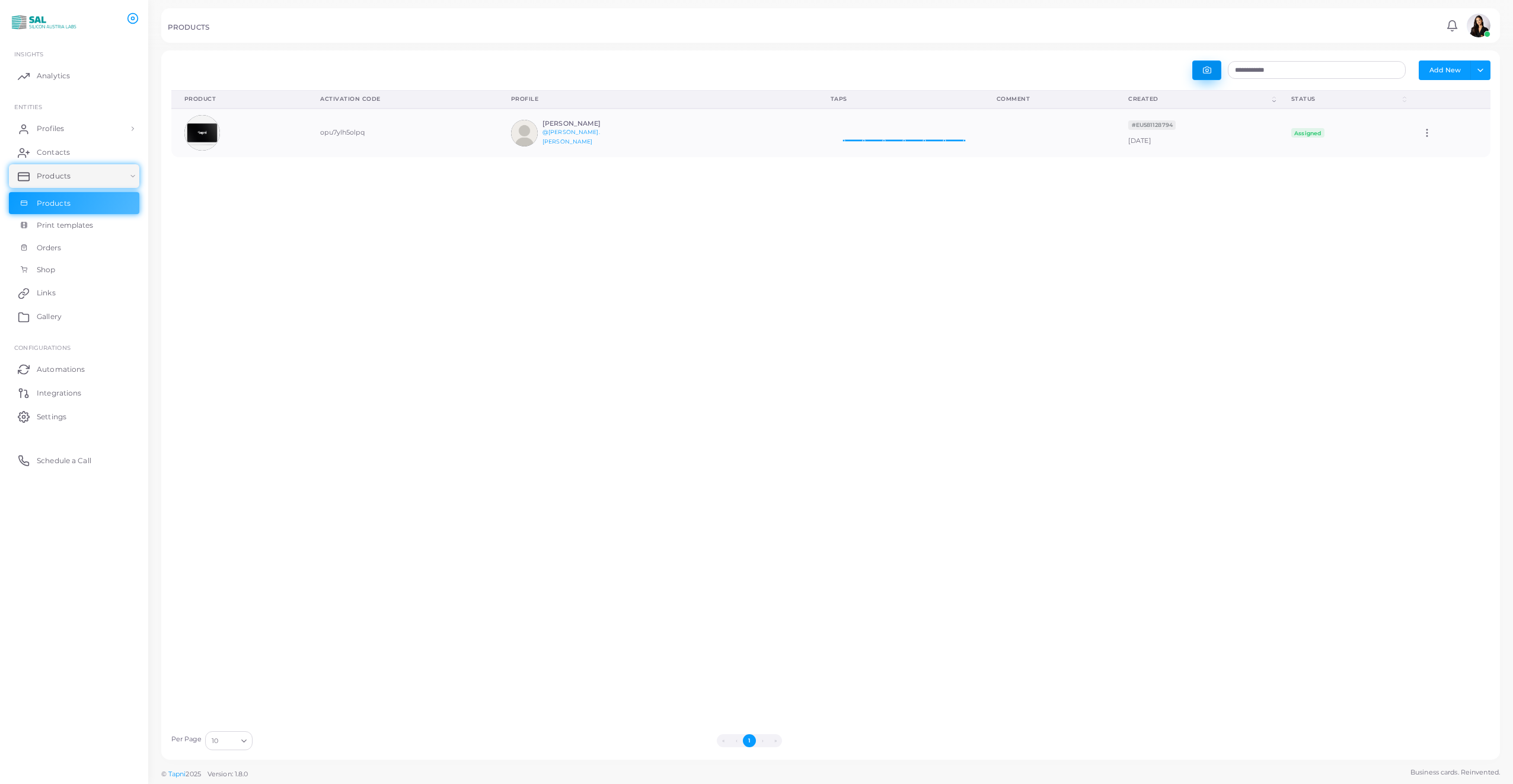
click at [1218, 73] on button "button" at bounding box center [1207, 70] width 29 height 19
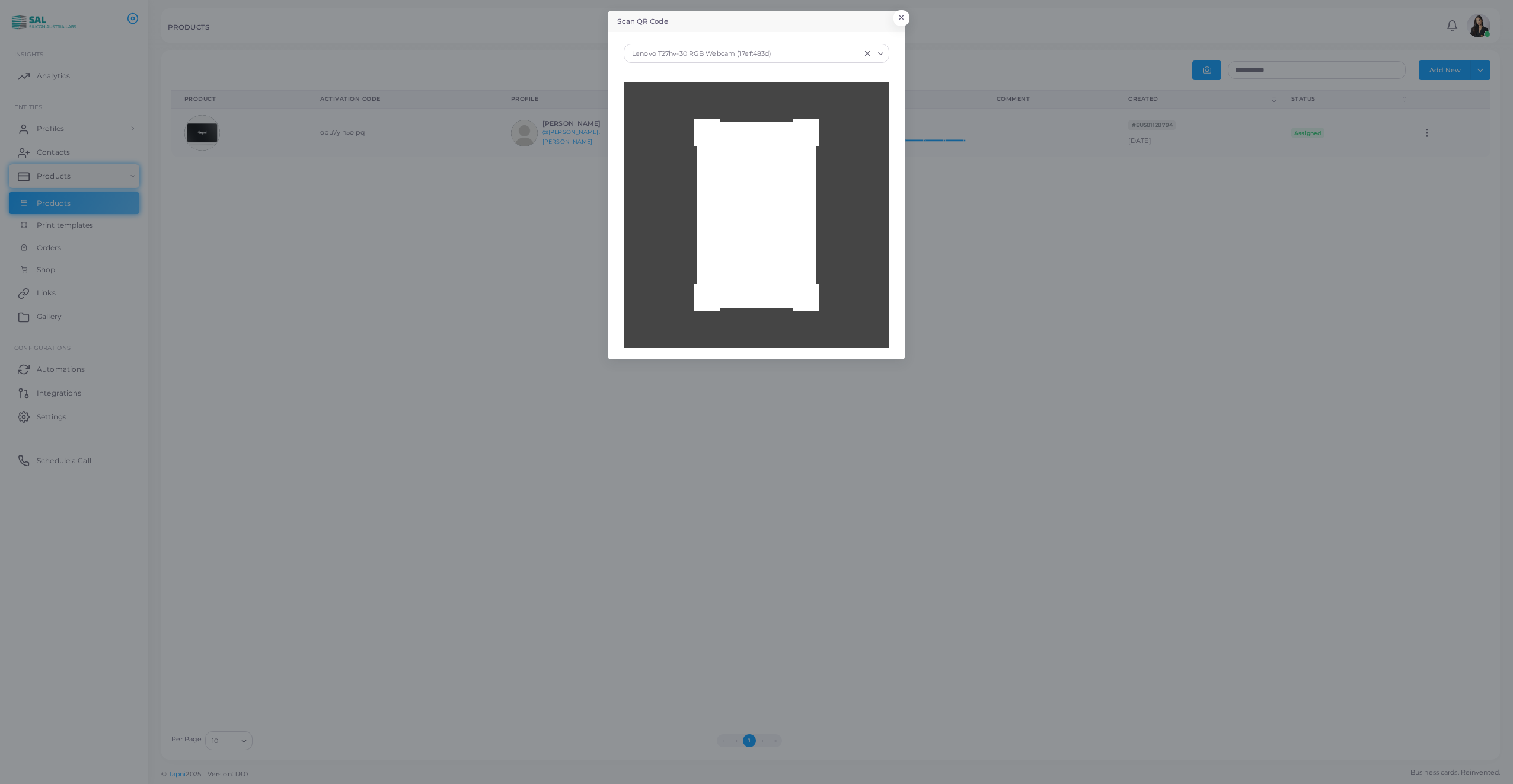
click at [880, 54] on polyline "Search for option" at bounding box center [880, 54] width 5 height 3
click at [728, 93] on div "Integrated Camera (04f2:b805)" at bounding box center [756, 96] width 241 height 10
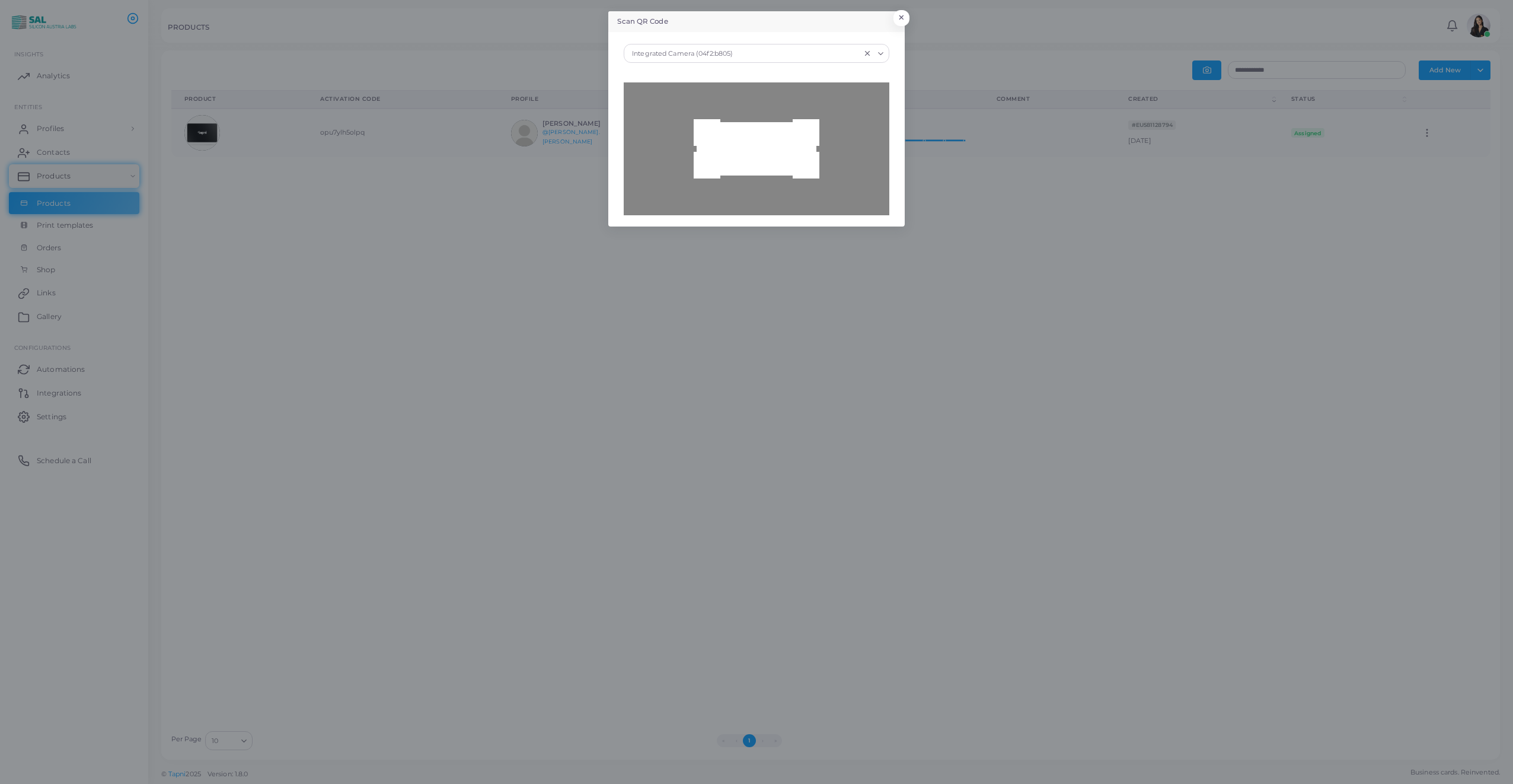
type input "**********"
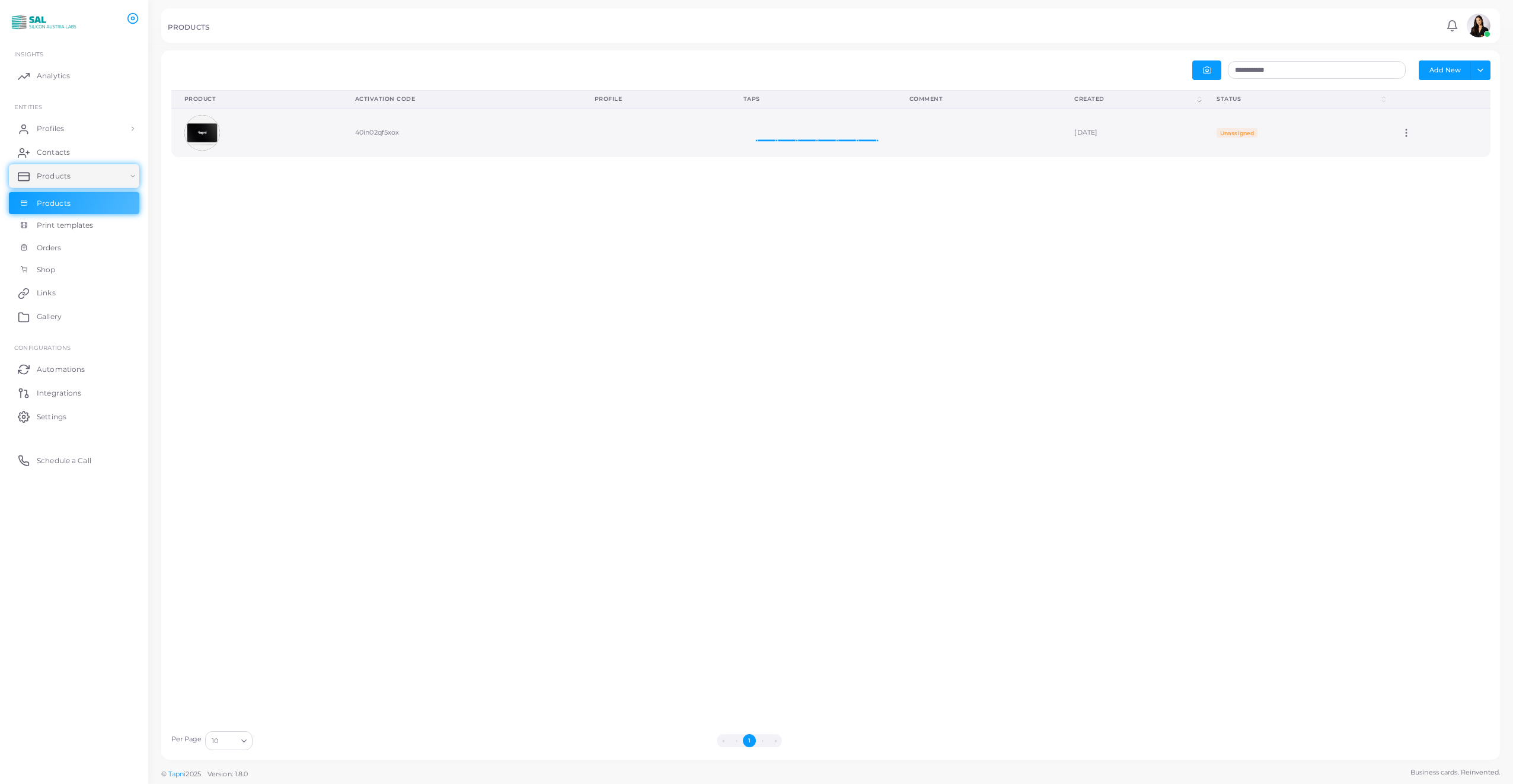
click at [1401, 134] on icon at bounding box center [1406, 133] width 10 height 10
click at [1430, 150] on span "Edit" at bounding box center [1431, 148] width 12 height 10
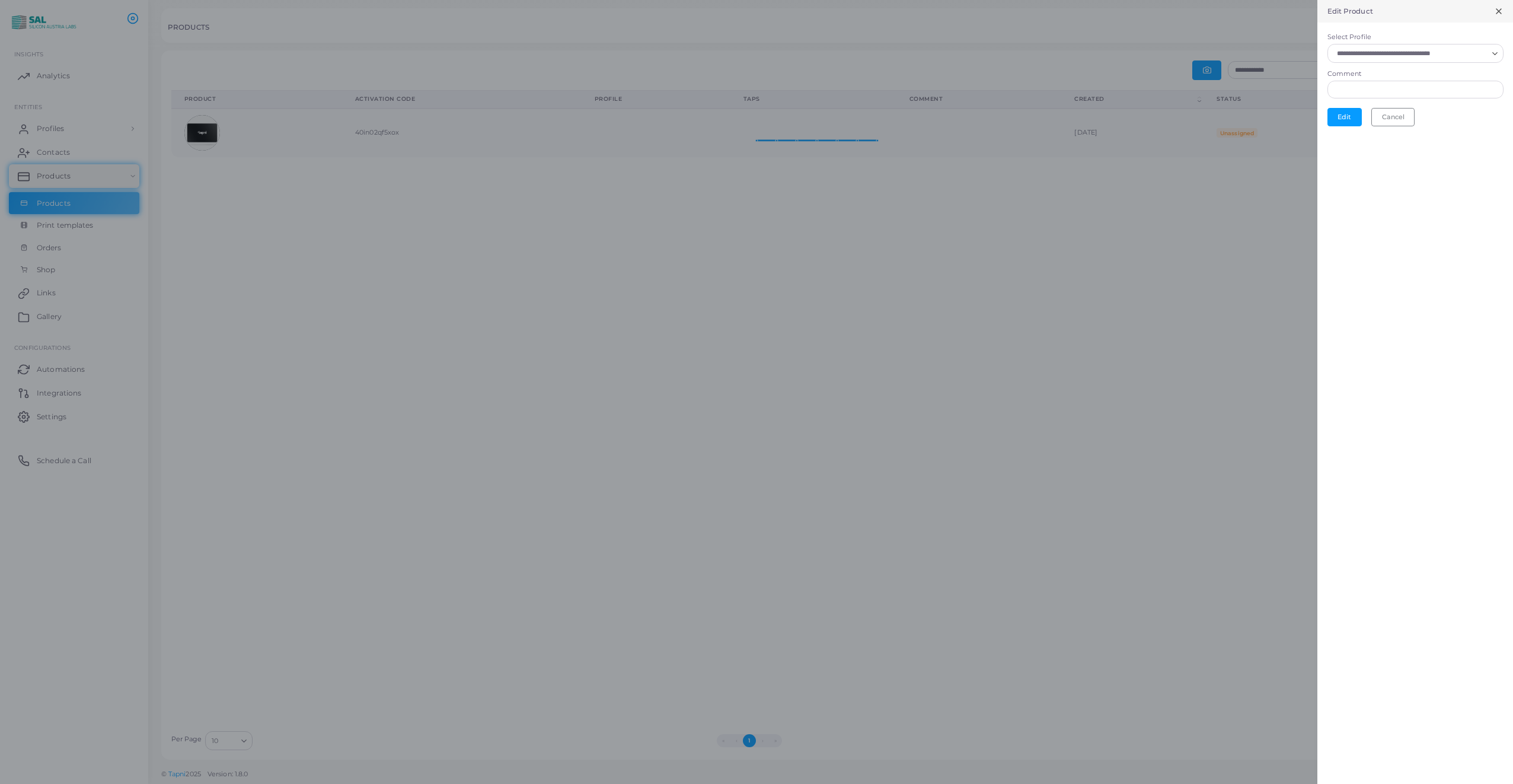
scroll to position [10, 10]
click at [1392, 55] on input "Select Profile" at bounding box center [1410, 53] width 155 height 13
click at [1394, 167] on li "[PERSON_NAME]" at bounding box center [1416, 174] width 176 height 23
click at [1345, 120] on button "Edit" at bounding box center [1345, 119] width 34 height 17
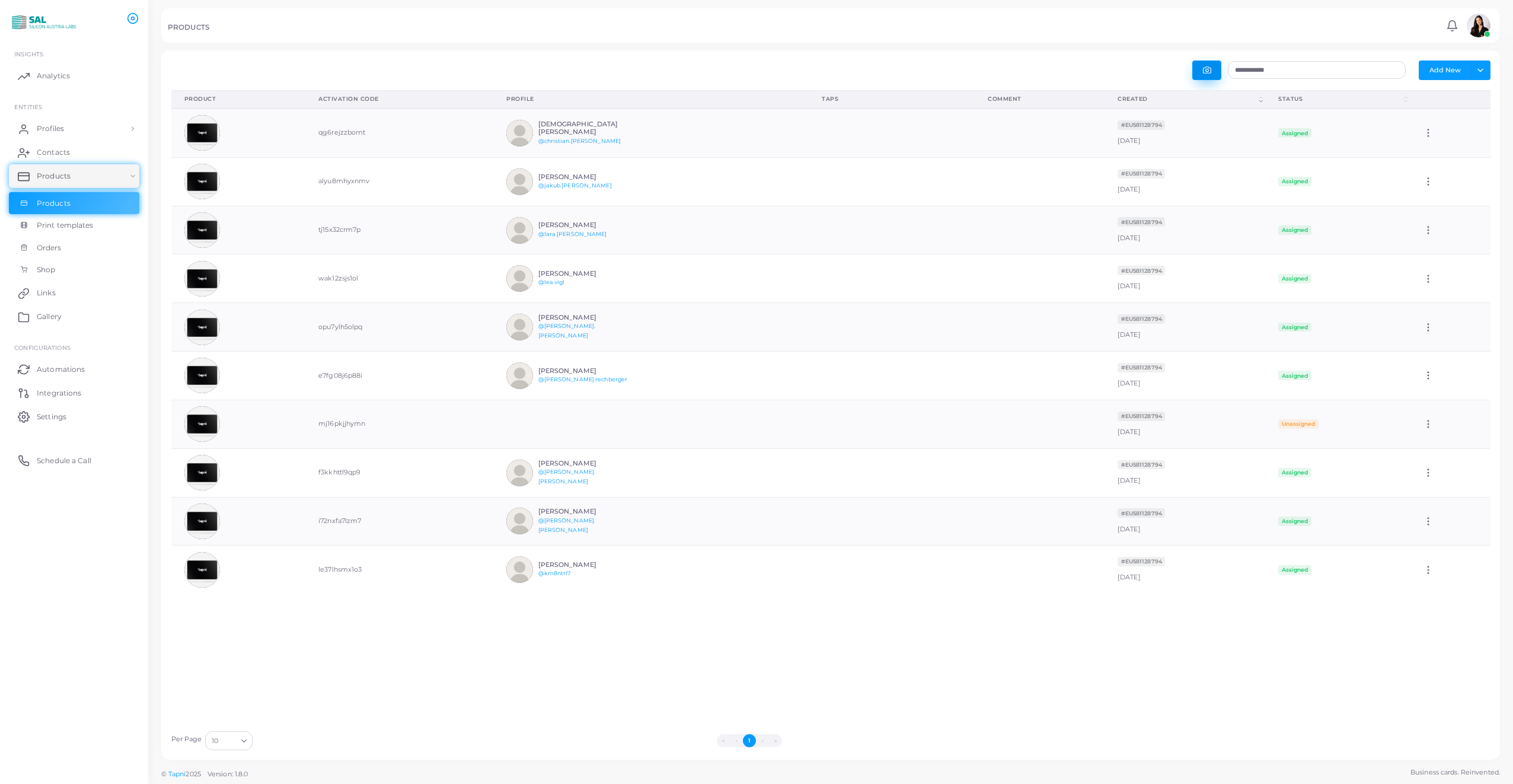
click at [1210, 71] on icon "button" at bounding box center [1207, 70] width 8 height 8
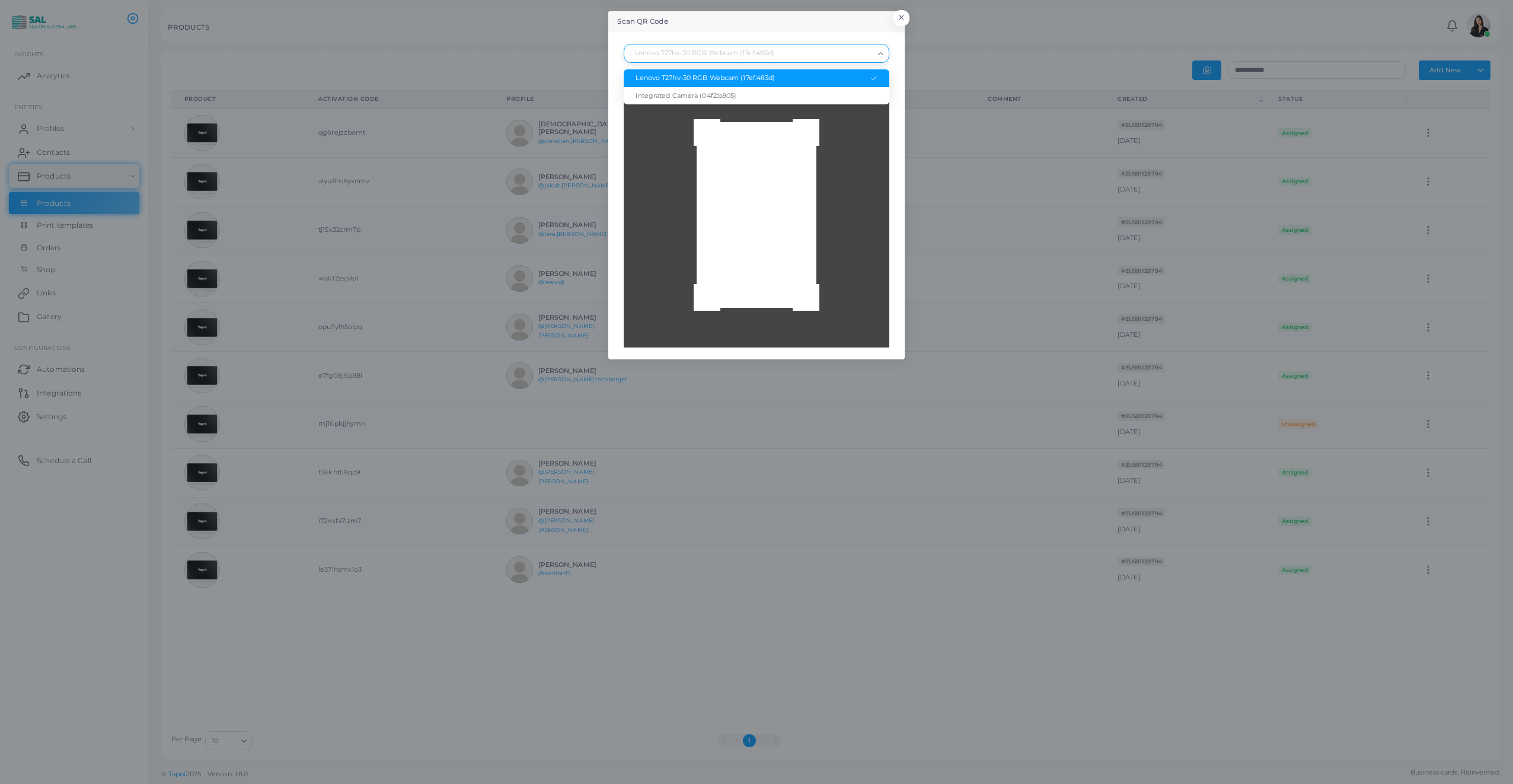
click at [881, 54] on icon "Search for option" at bounding box center [881, 54] width 9 height 9
click at [710, 91] on div "Integrated Camera (04f2:b805)" at bounding box center [756, 96] width 241 height 10
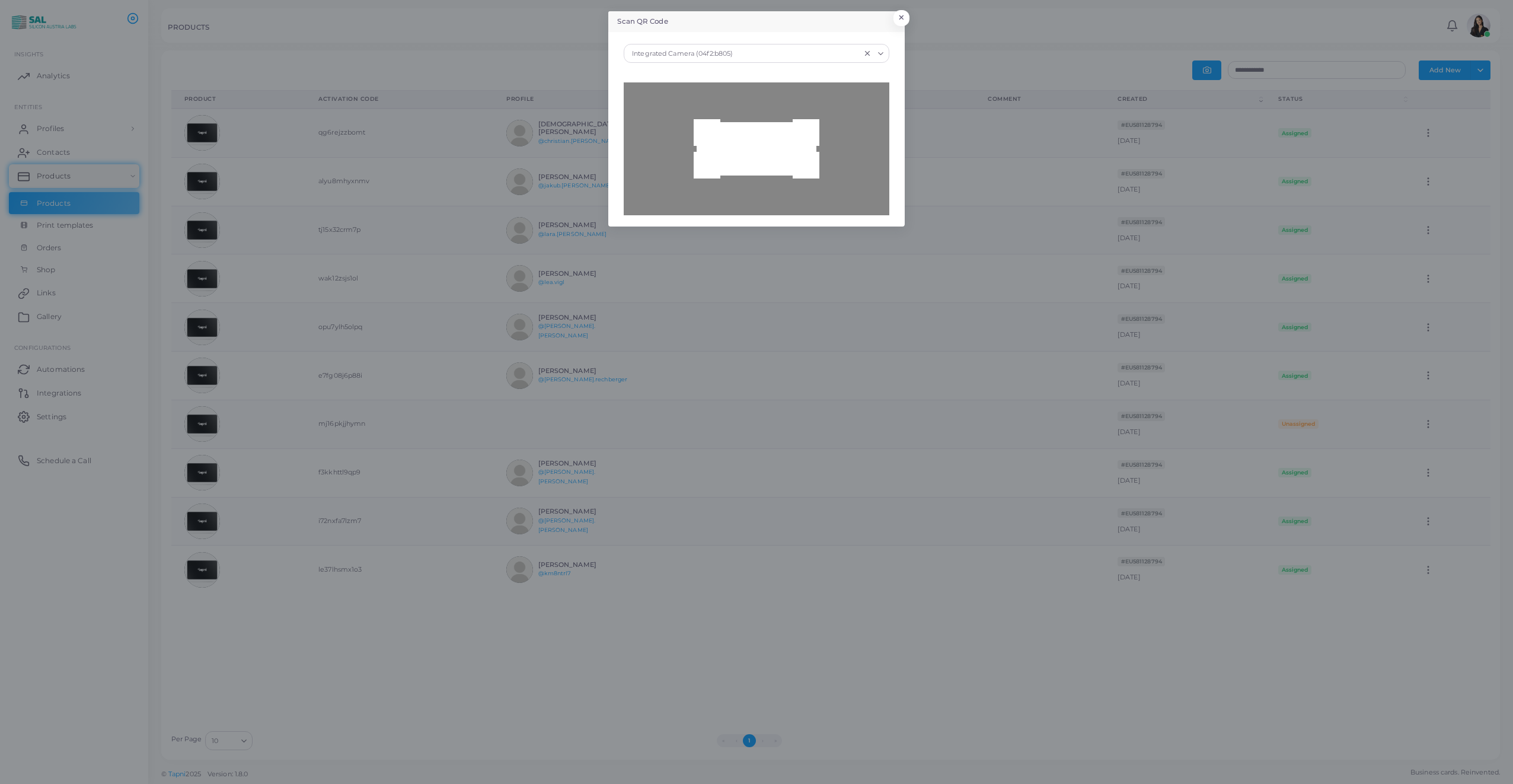
click at [747, 180] on div at bounding box center [756, 148] width 265 height 133
click at [905, 19] on button "×" at bounding box center [899, 21] width 16 height 16
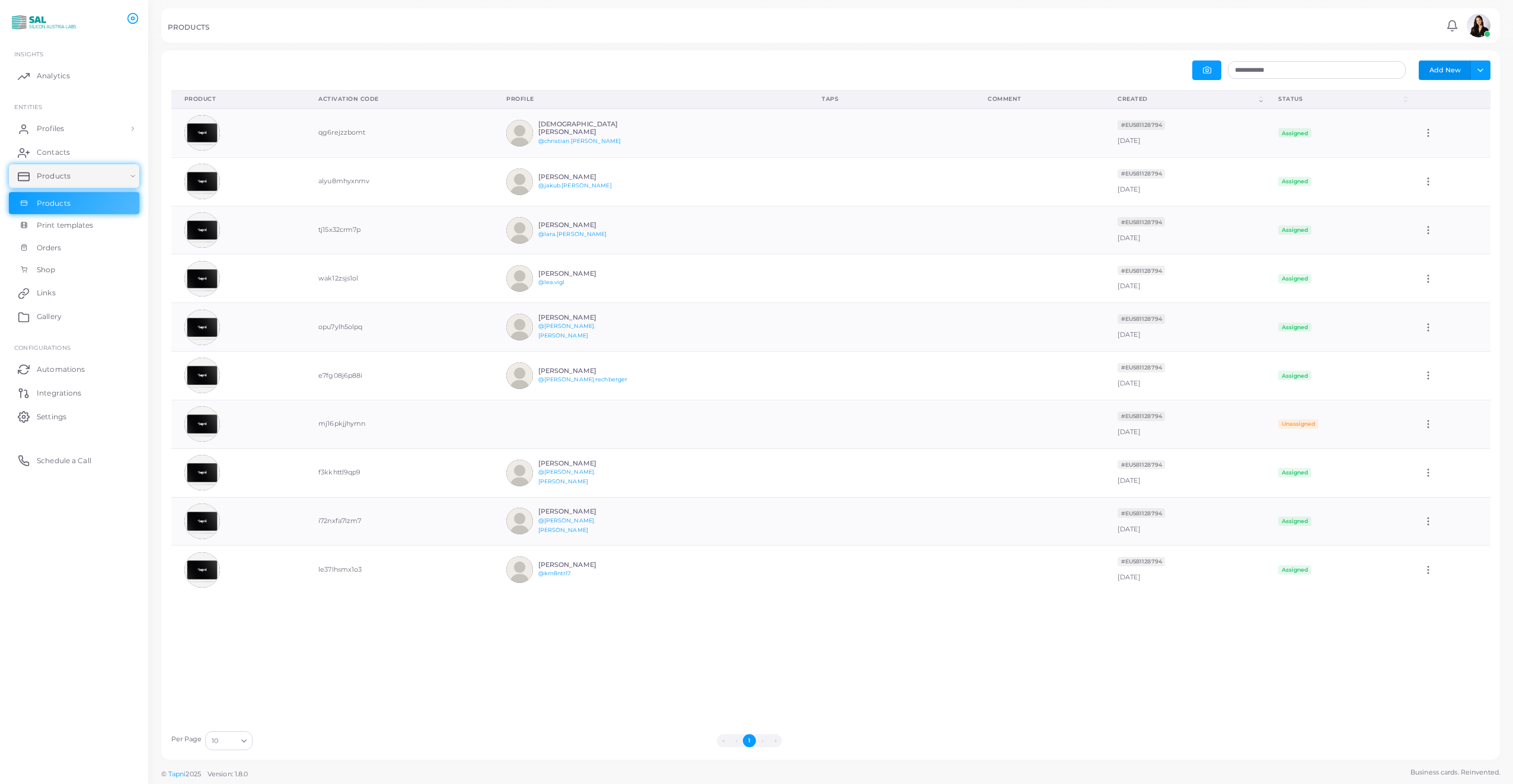
click at [1431, 74] on button "Add New" at bounding box center [1444, 69] width 52 height 19
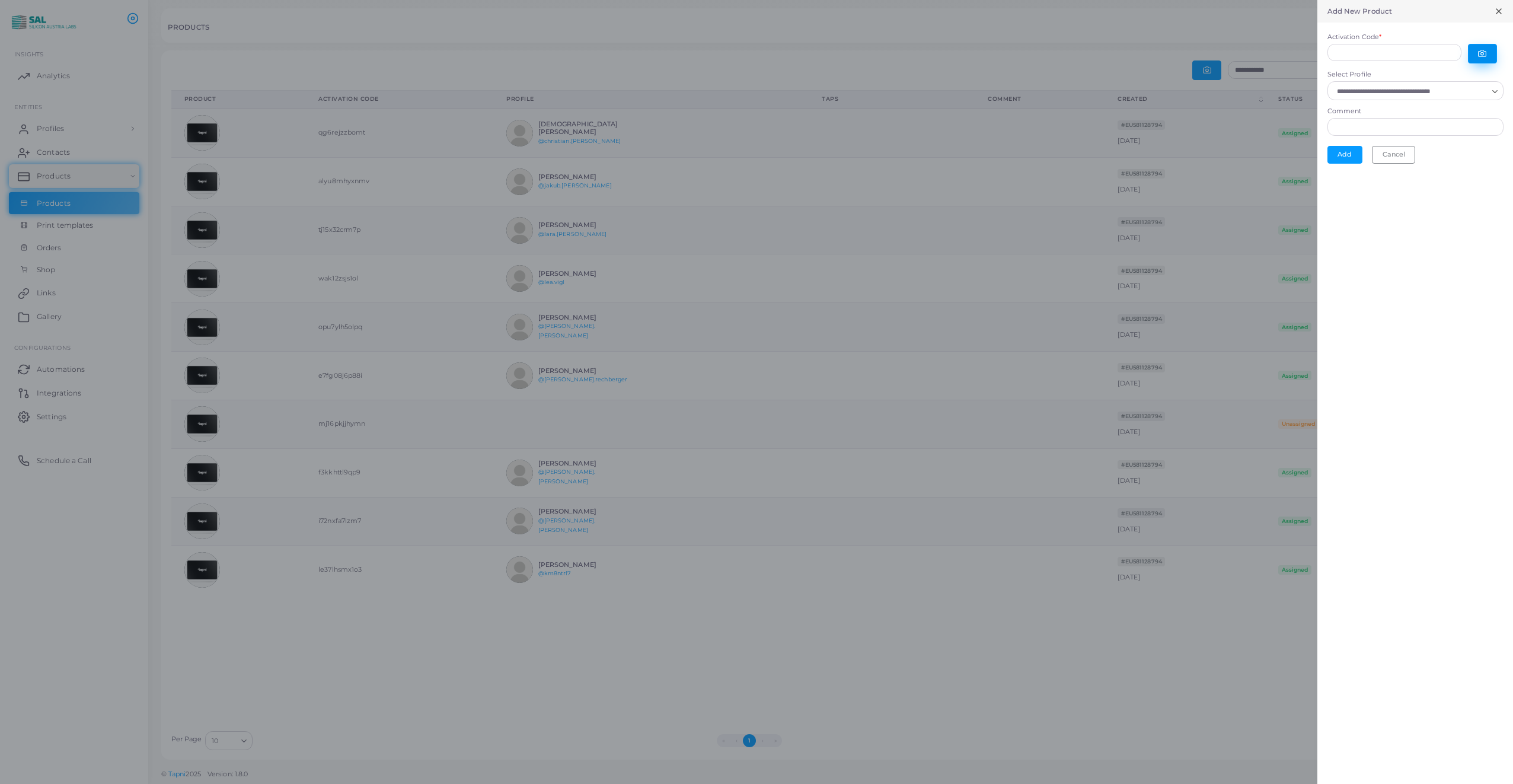
click at [1477, 58] on button "button" at bounding box center [1482, 54] width 29 height 19
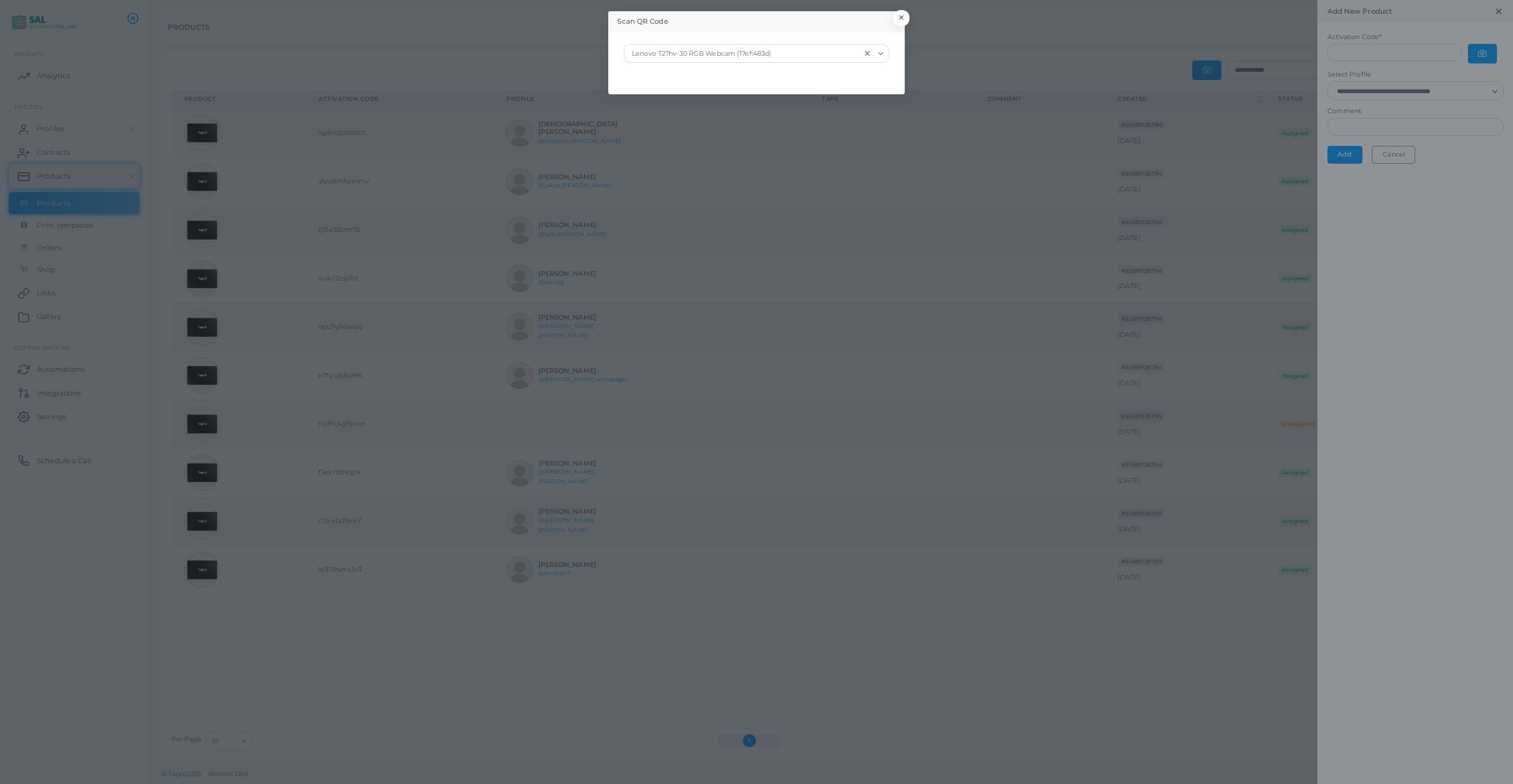
click at [800, 54] on input "Search for option" at bounding box center [817, 53] width 86 height 13
click at [698, 91] on div "Integrated Camera (04f2:b805)" at bounding box center [756, 96] width 241 height 10
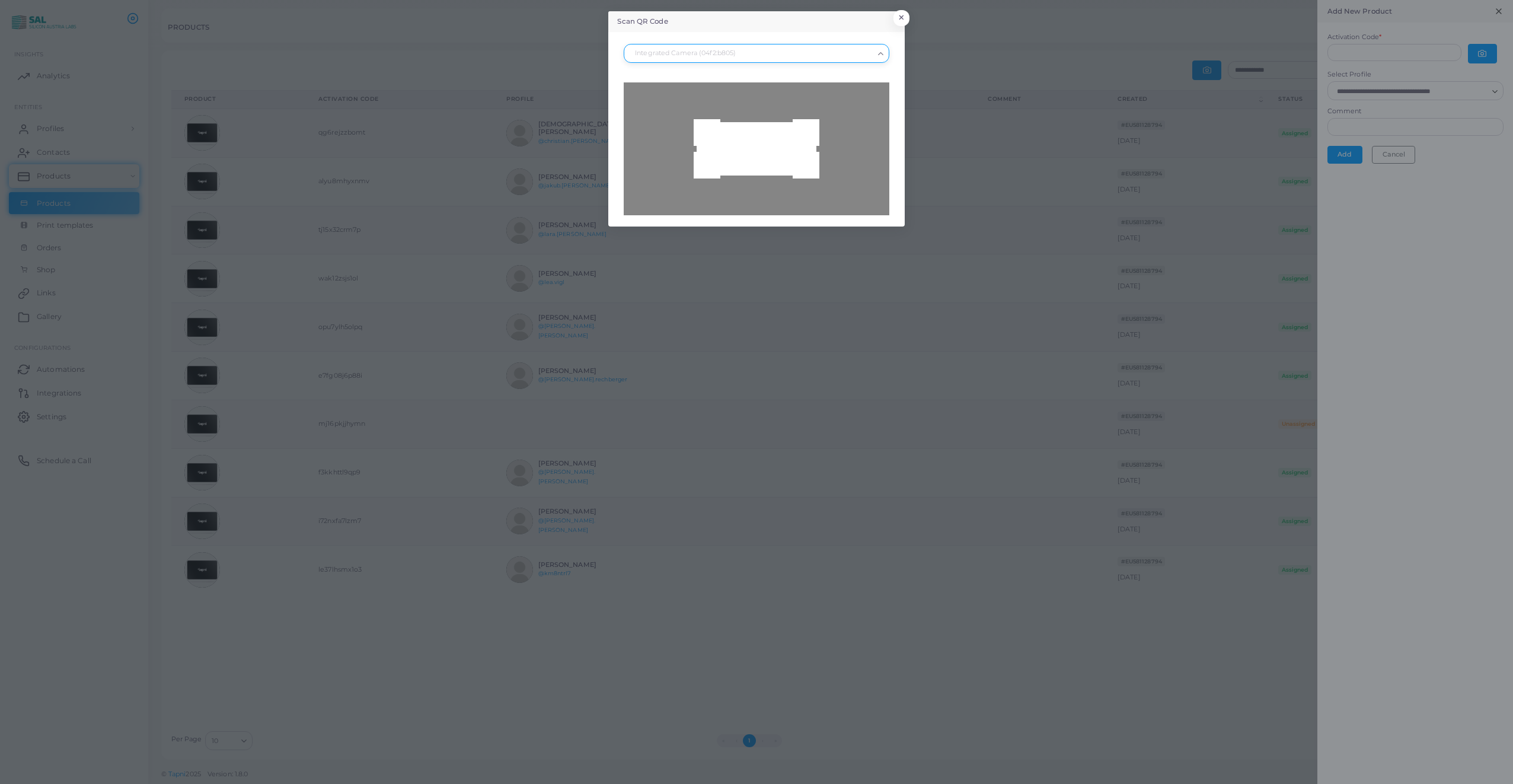
click at [879, 52] on polyline "Search for option" at bounding box center [880, 54] width 5 height 3
click at [707, 78] on div "Lenovo T27hv-30 RGB Webcam (17ef:483d)" at bounding box center [756, 78] width 241 height 10
click at [881, 53] on icon "Search for option" at bounding box center [881, 54] width 9 height 9
click at [701, 92] on div "Integrated Camera (04f2:b805)" at bounding box center [756, 96] width 241 height 10
click at [758, 166] on div at bounding box center [756, 148] width 265 height 133
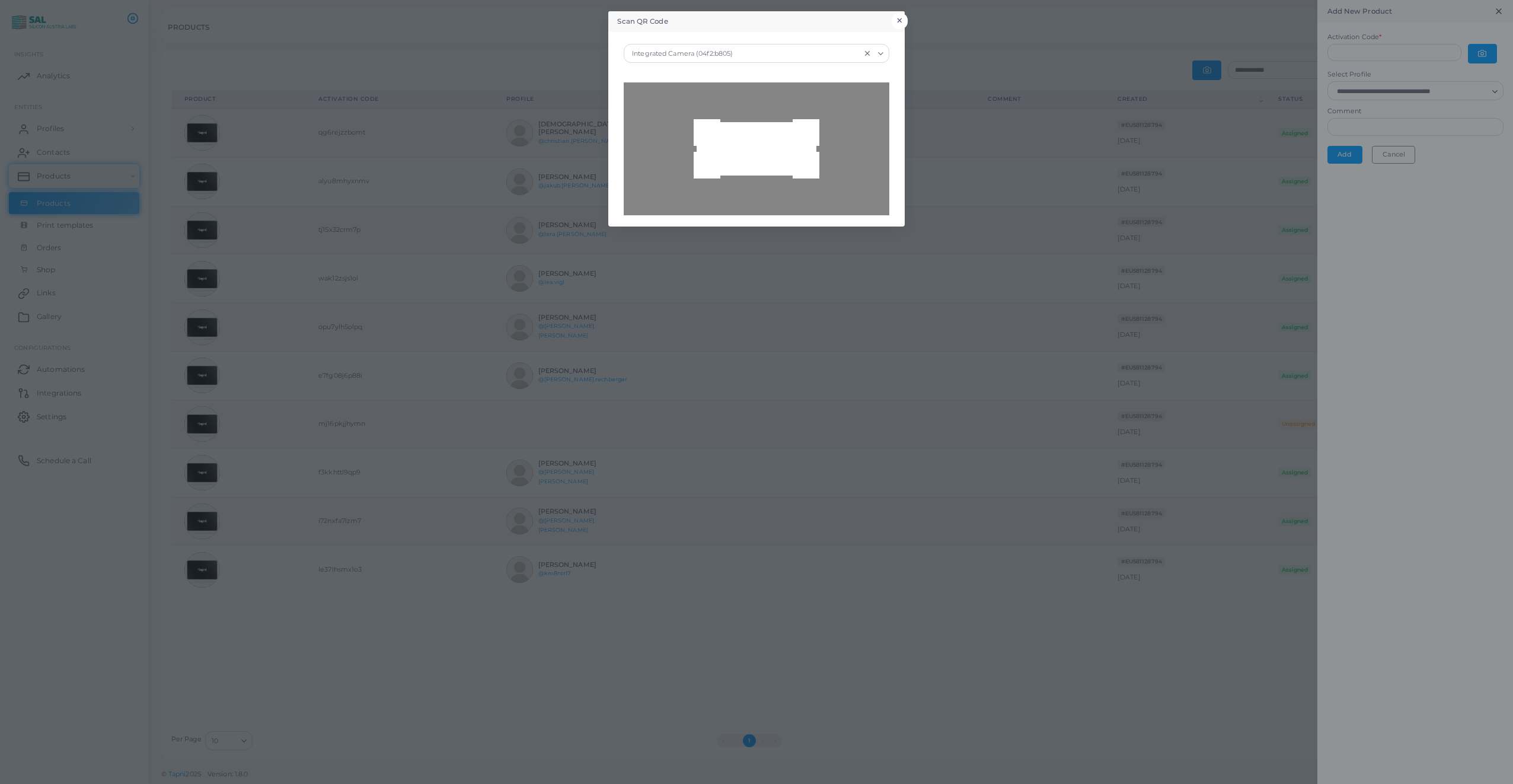
click at [906, 18] on button "×" at bounding box center [899, 21] width 16 height 16
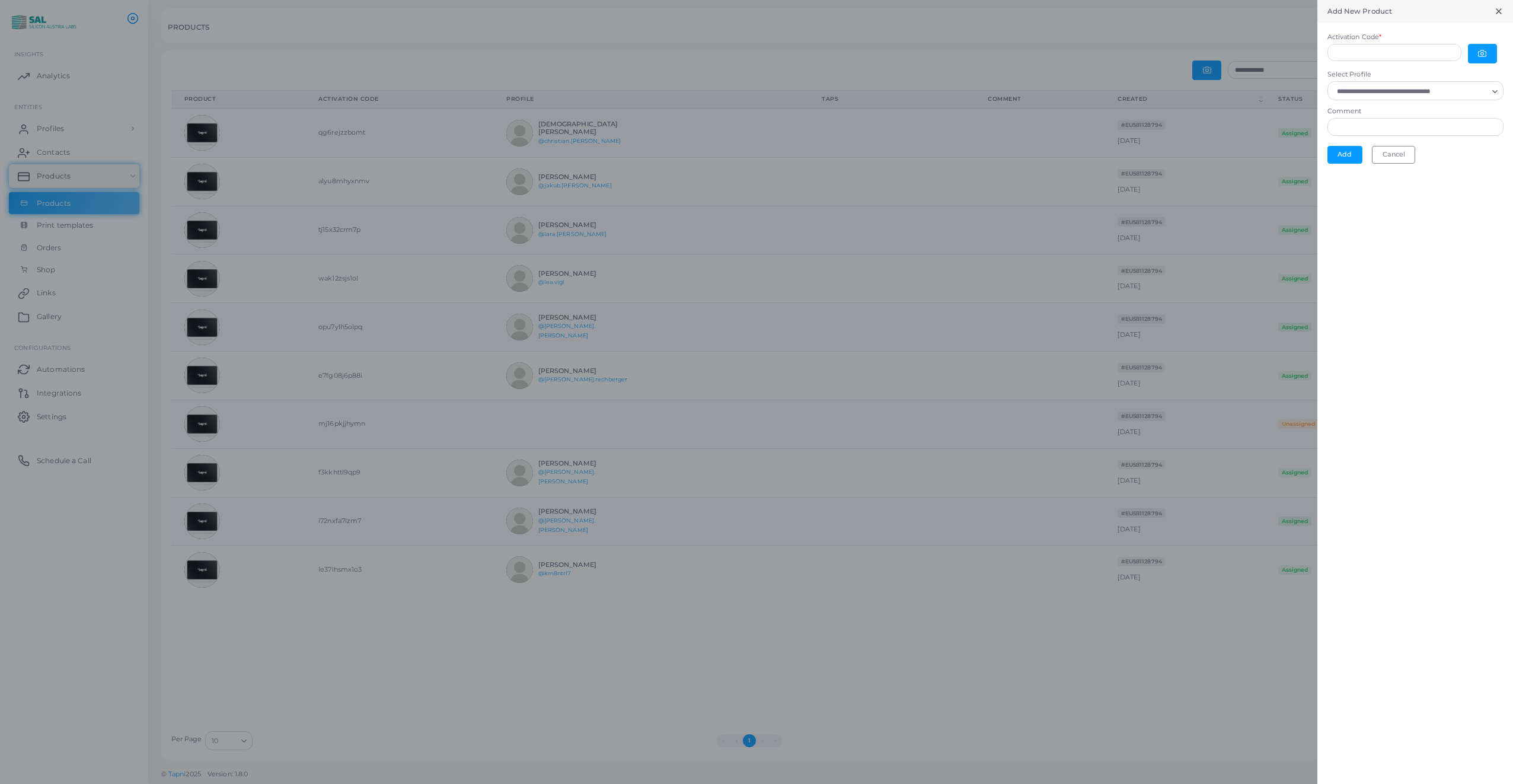
click at [1497, 10] on icon at bounding box center [1499, 11] width 10 height 10
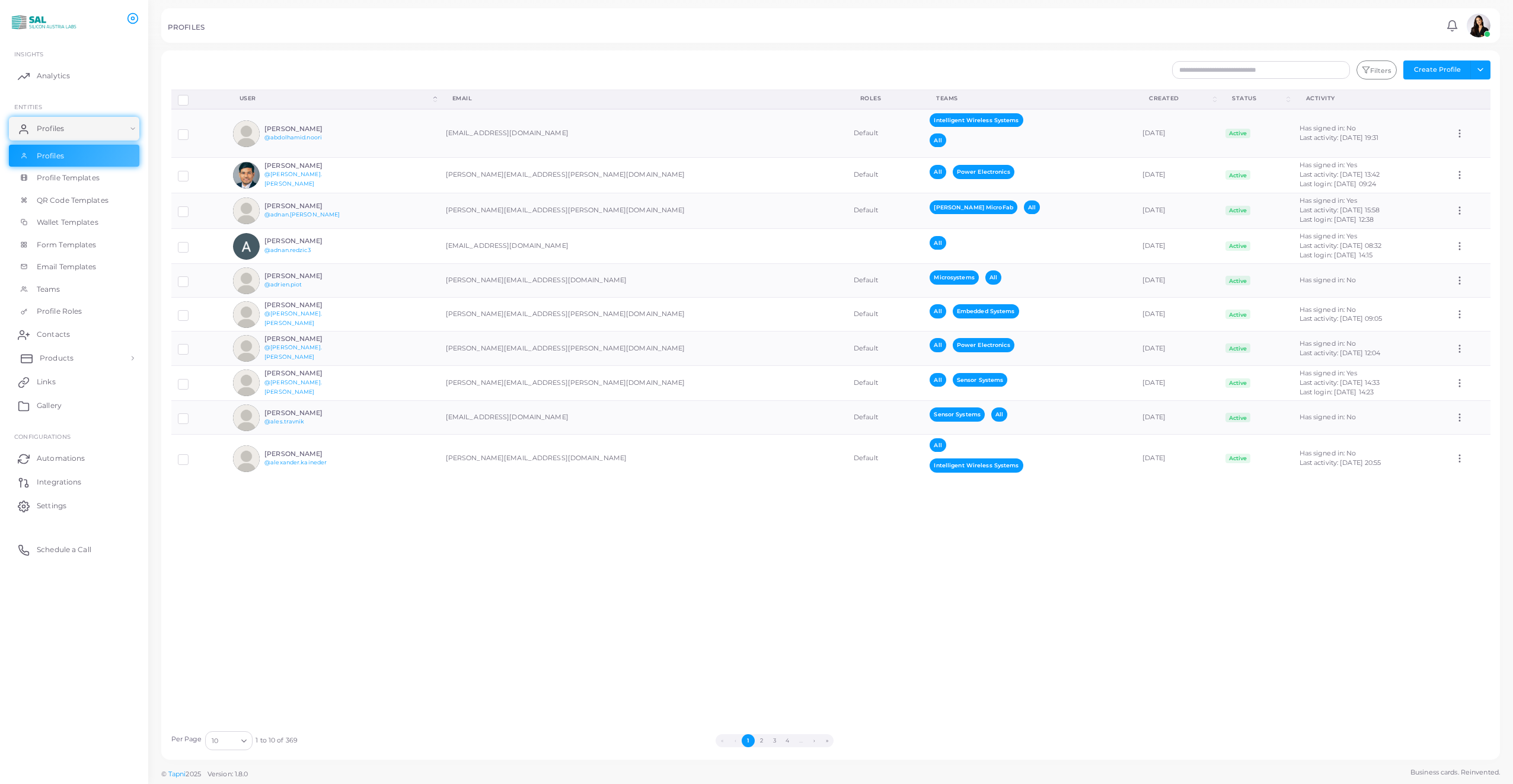
click at [60, 353] on span "Products" at bounding box center [56, 358] width 34 height 10
click at [51, 384] on span "Products" at bounding box center [56, 385] width 34 height 10
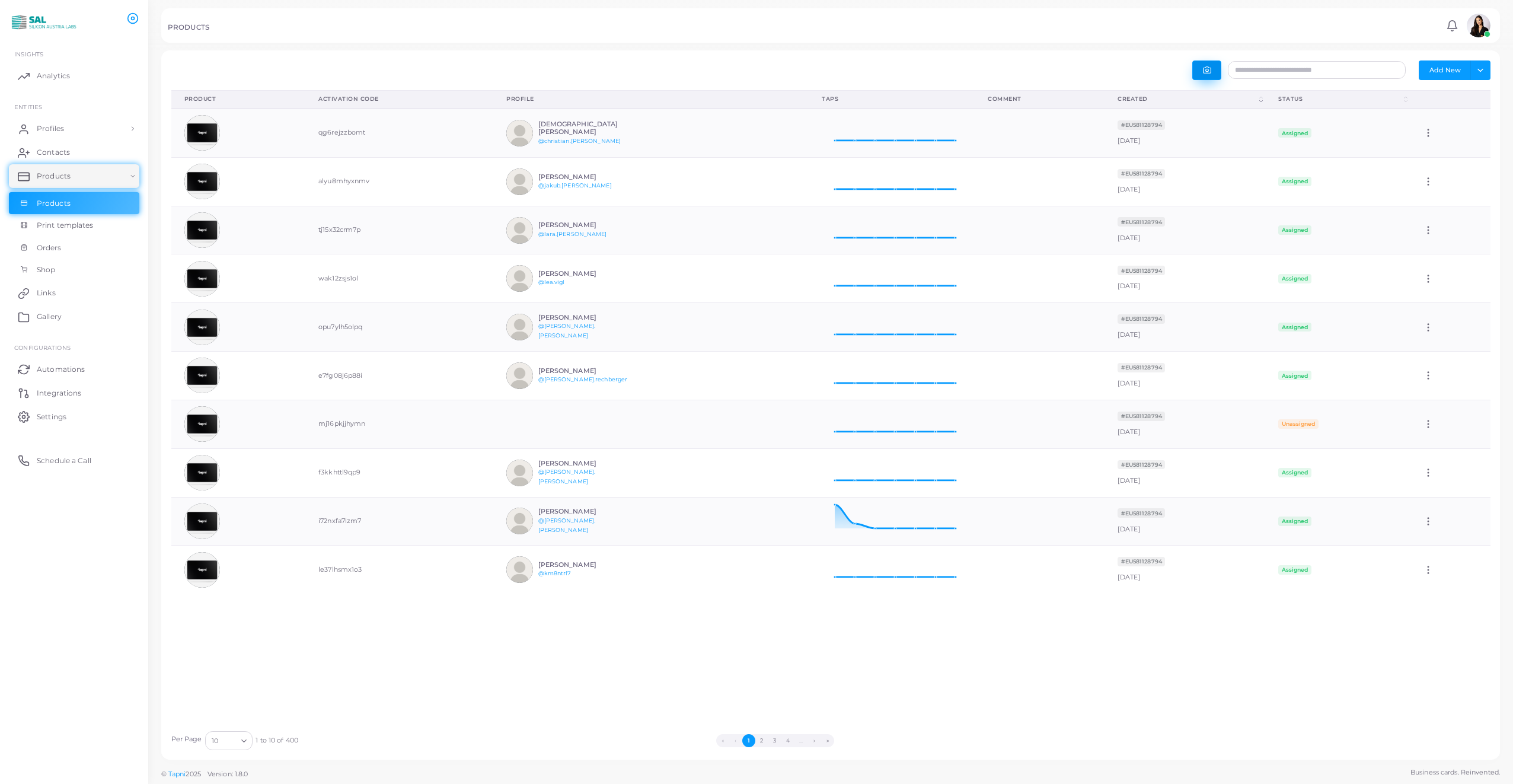
click at [1203, 71] on button "button" at bounding box center [1207, 70] width 29 height 19
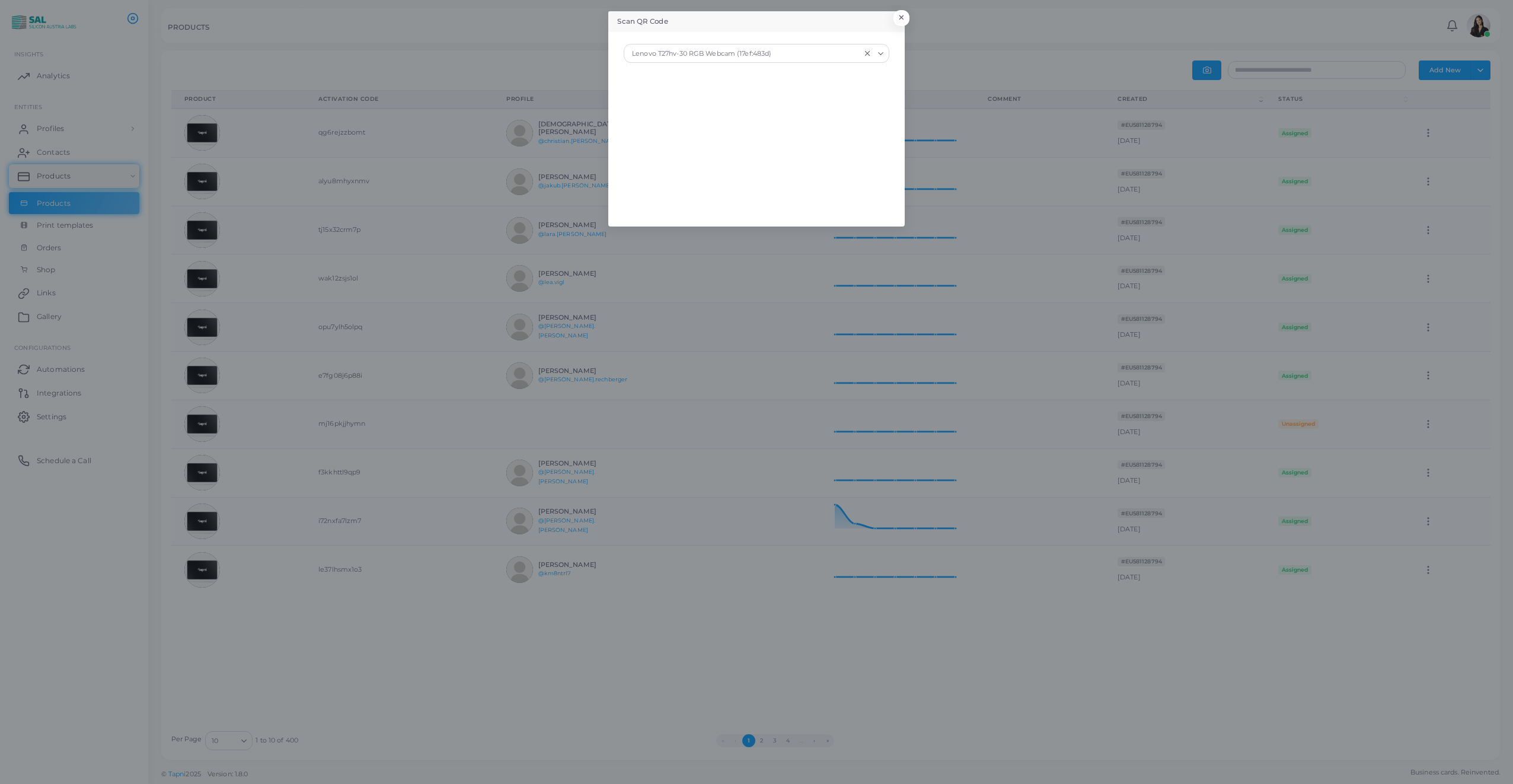
click at [713, 54] on div "Lenovo T27hv-30 RGB Webcam (17ef:483d)" at bounding box center [745, 52] width 233 height 16
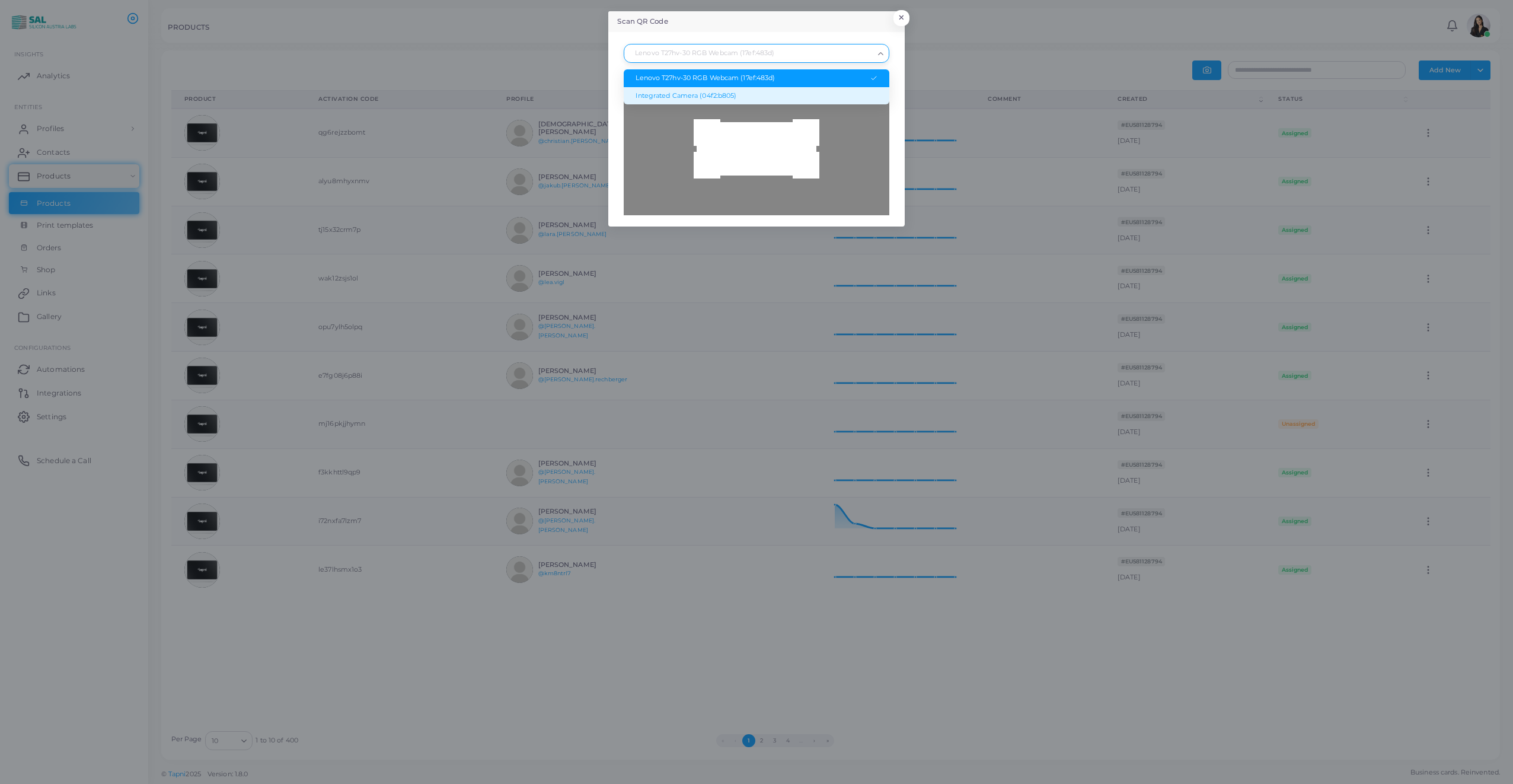
click at [669, 90] on li "Integrated Camera (04f2:b805)" at bounding box center [756, 95] width 265 height 17
click at [750, 171] on div at bounding box center [756, 148] width 265 height 133
click at [746, 171] on div at bounding box center [756, 148] width 265 height 133
click at [900, 22] on button "×" at bounding box center [899, 21] width 16 height 16
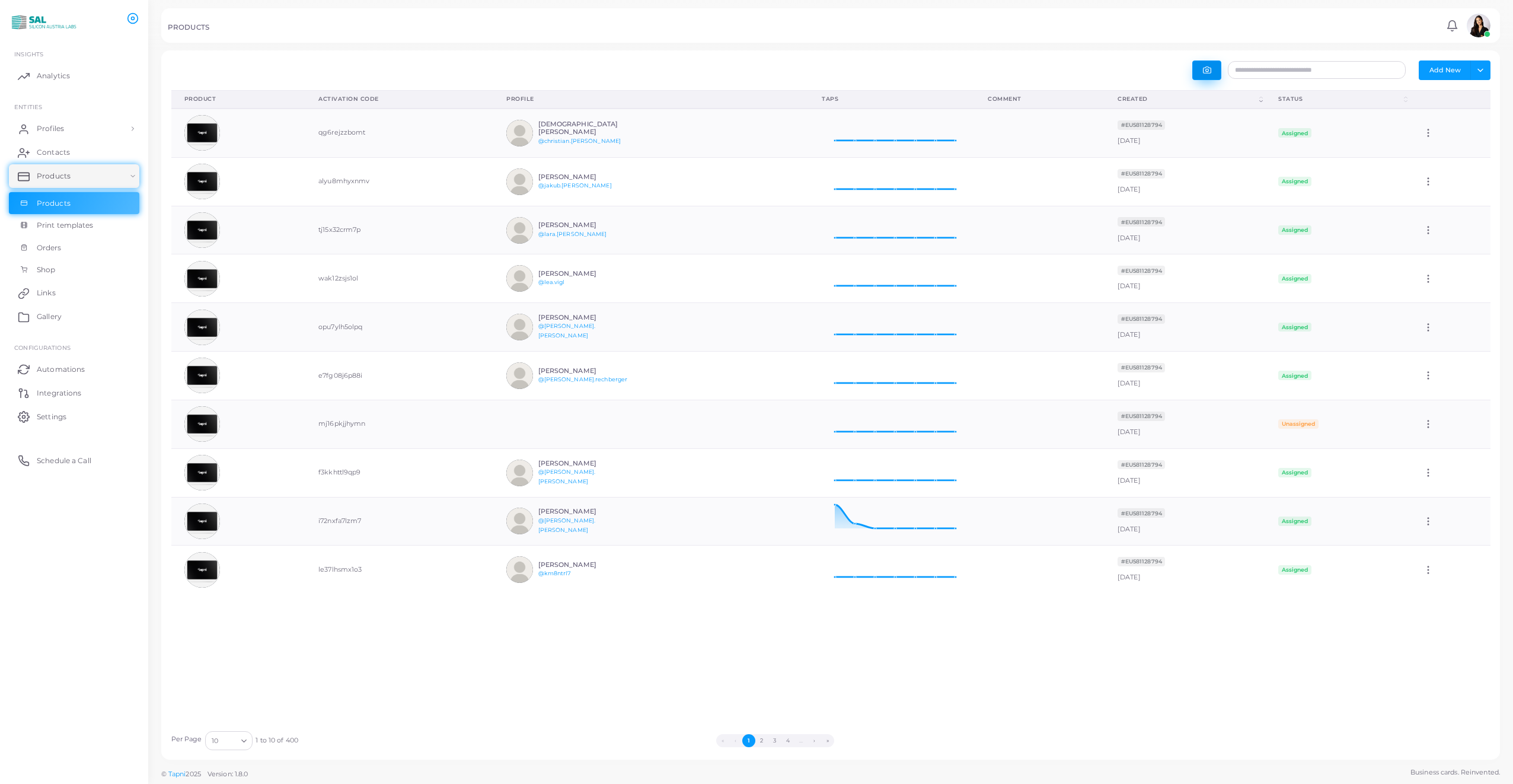
click at [1218, 75] on button "button" at bounding box center [1207, 70] width 29 height 19
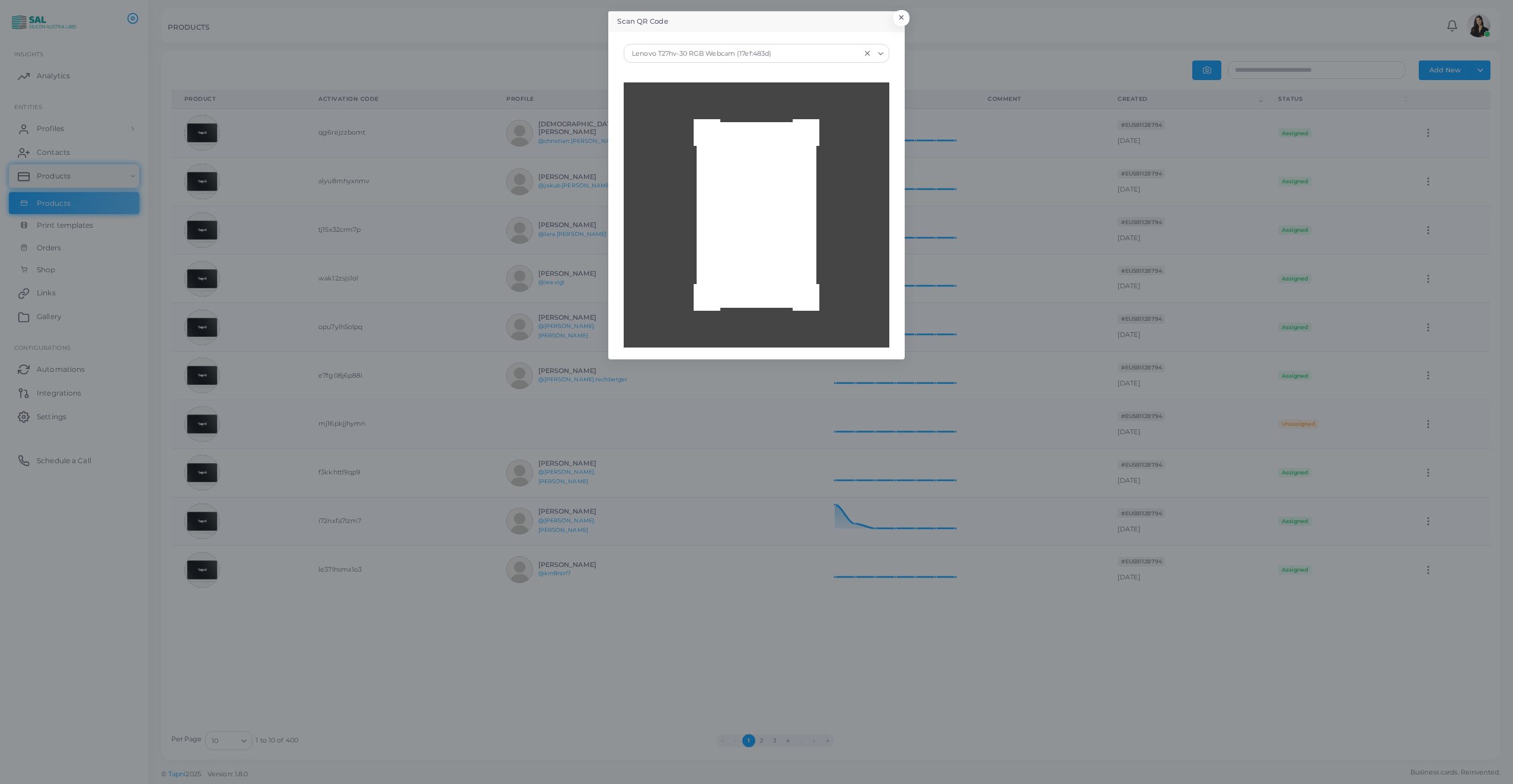
click at [826, 51] on input "Search for option" at bounding box center [817, 53] width 86 height 13
click at [742, 91] on div "Integrated Camera (04f2:b805)" at bounding box center [756, 96] width 241 height 10
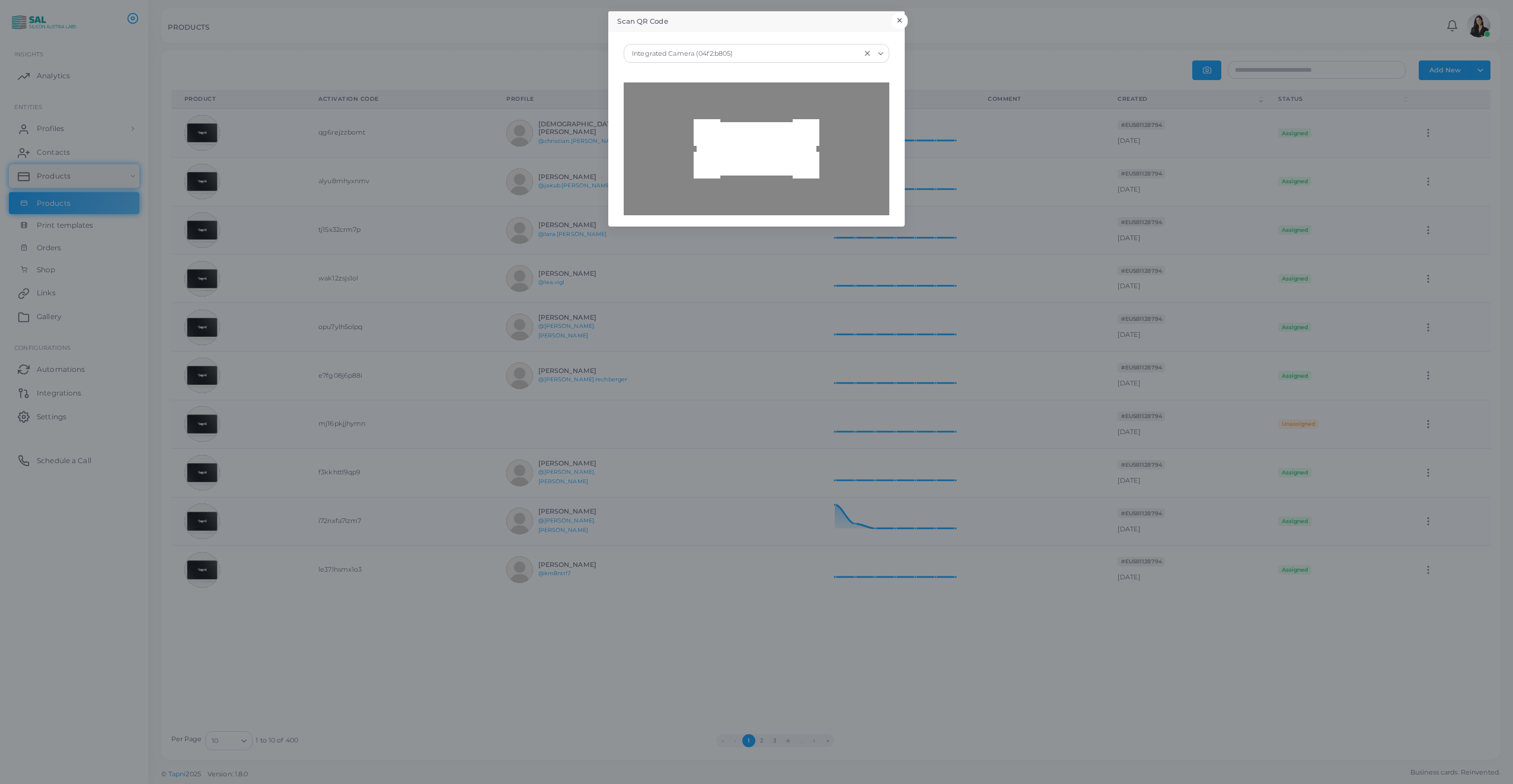
click at [908, 19] on div "Scan QR Code × Integrated Camera (04f2:b805) Loading... Scanner paused" at bounding box center [756, 392] width 1513 height 784
click at [900, 21] on button "×" at bounding box center [899, 21] width 16 height 16
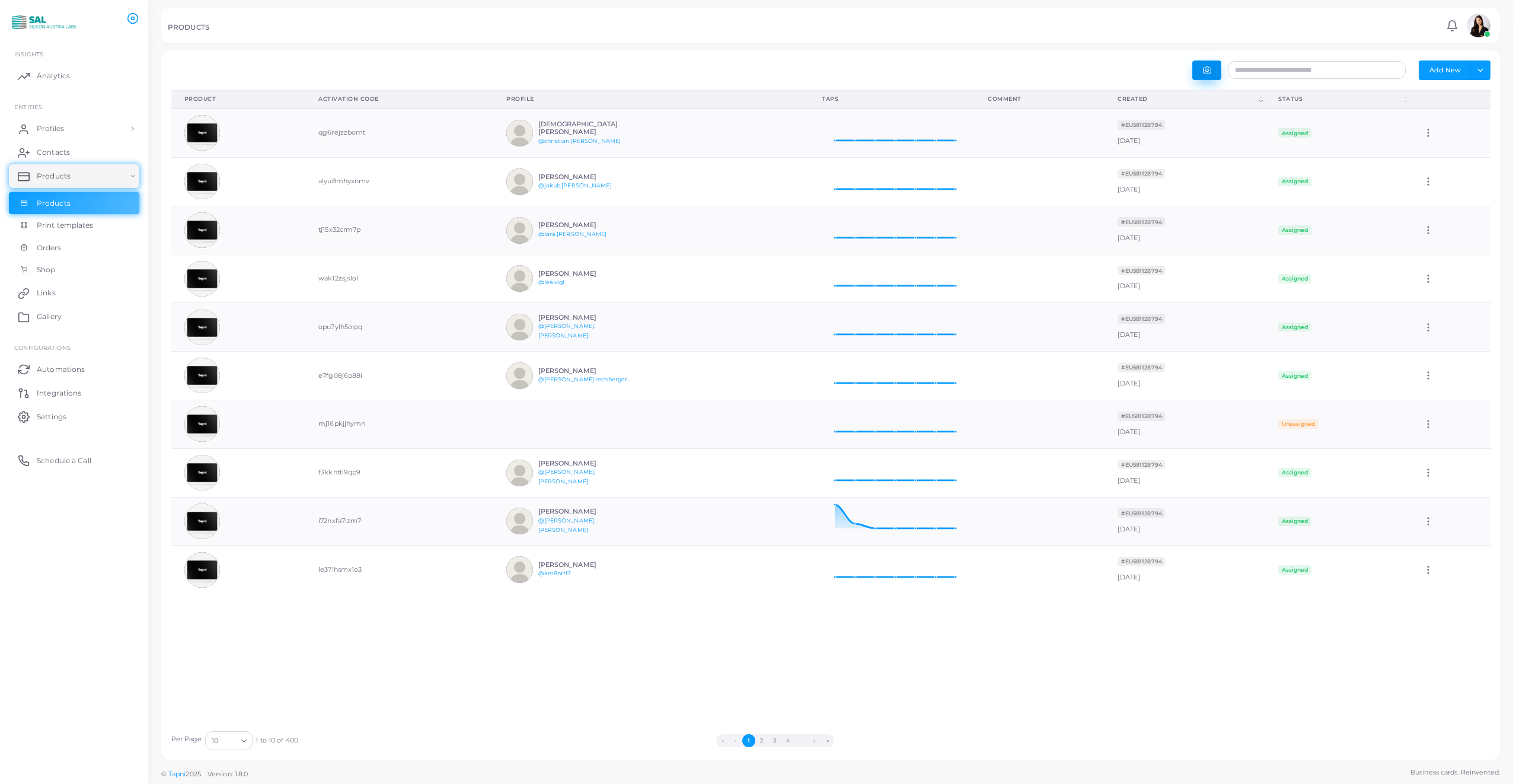
click at [1213, 74] on button "button" at bounding box center [1207, 70] width 29 height 19
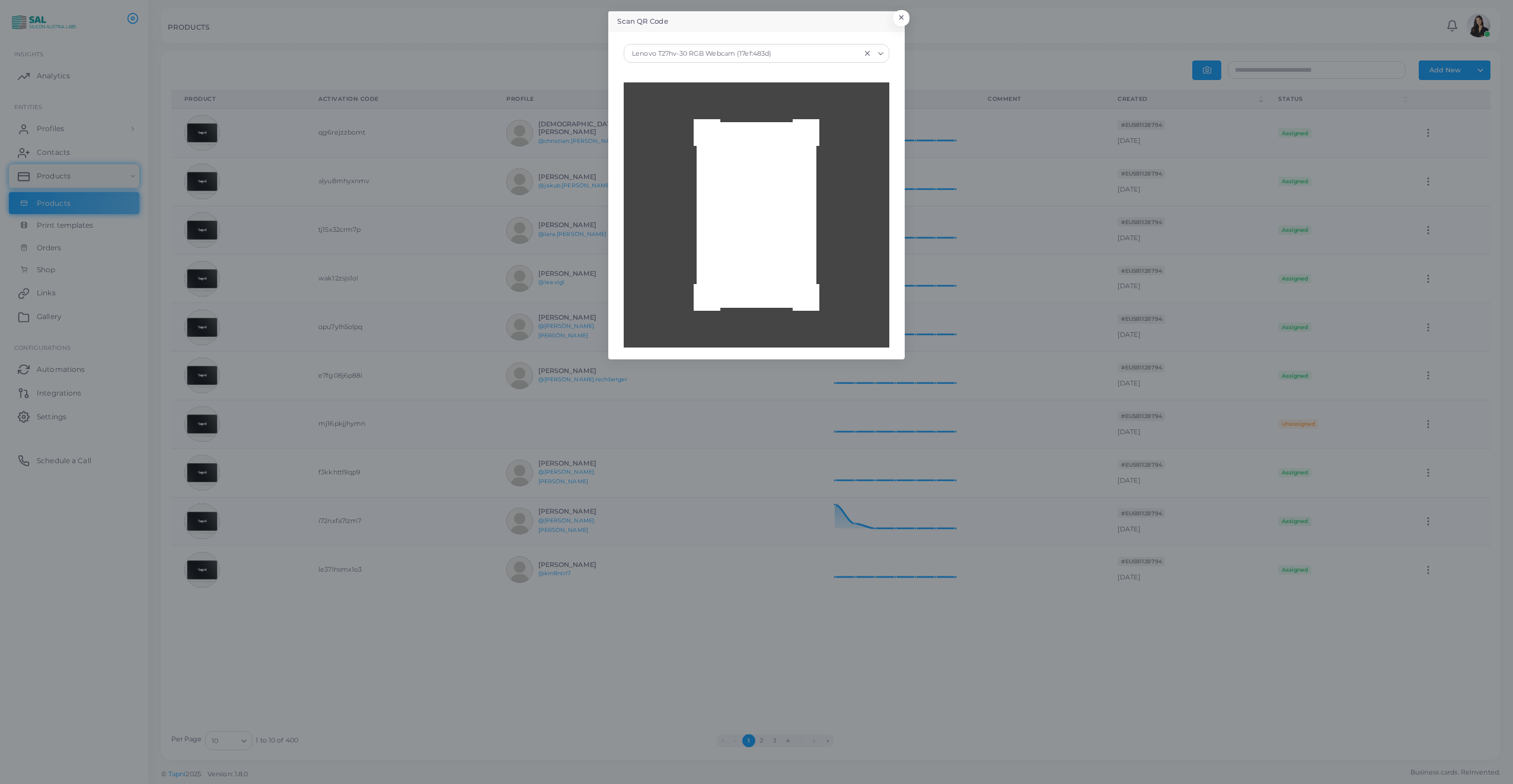
click at [754, 51] on div "Lenovo T27hv-30 RGB Webcam (17ef:483d)" at bounding box center [745, 52] width 233 height 16
click at [703, 91] on div "Integrated Camera (04f2:b805)" at bounding box center [756, 96] width 241 height 10
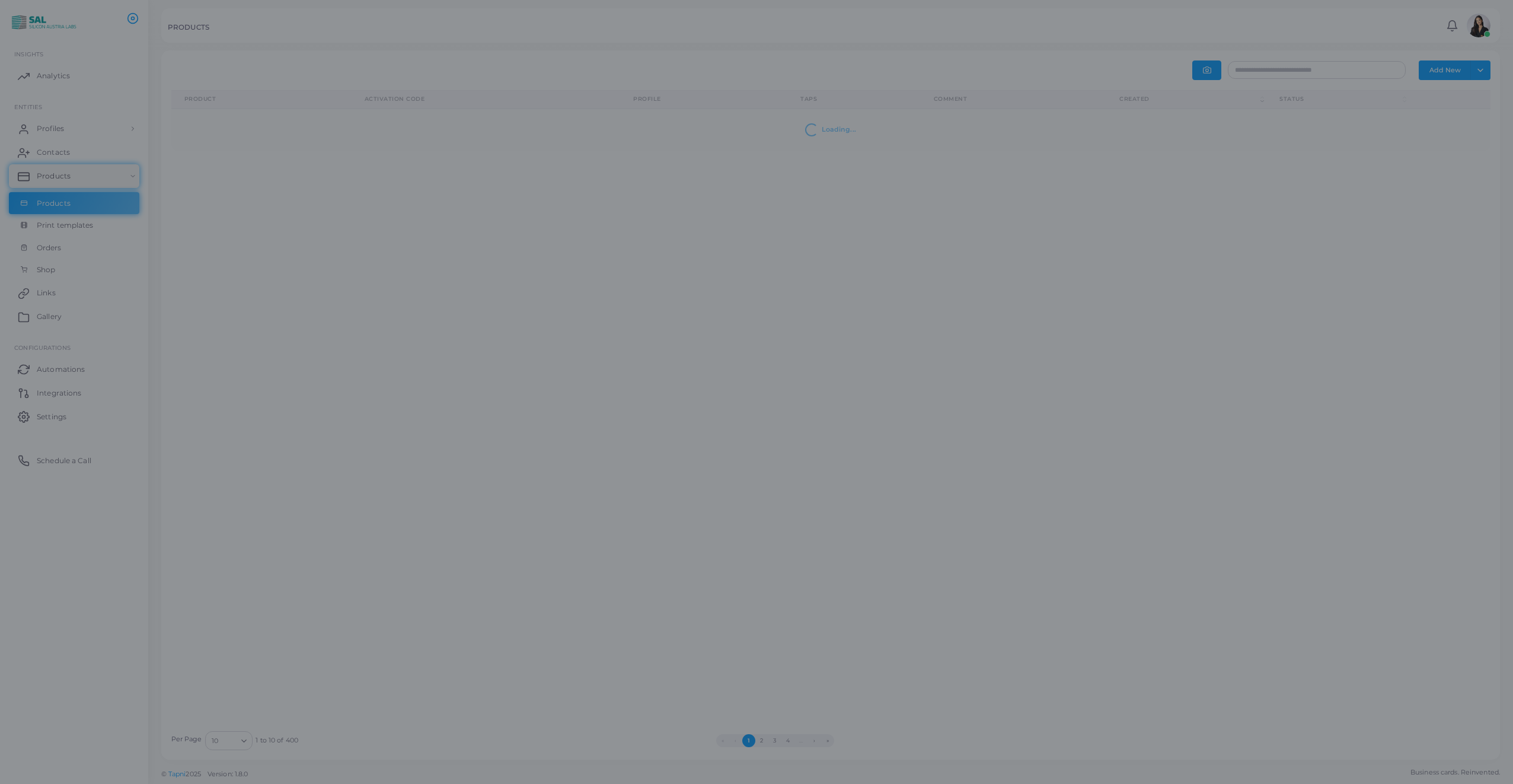
type input "**********"
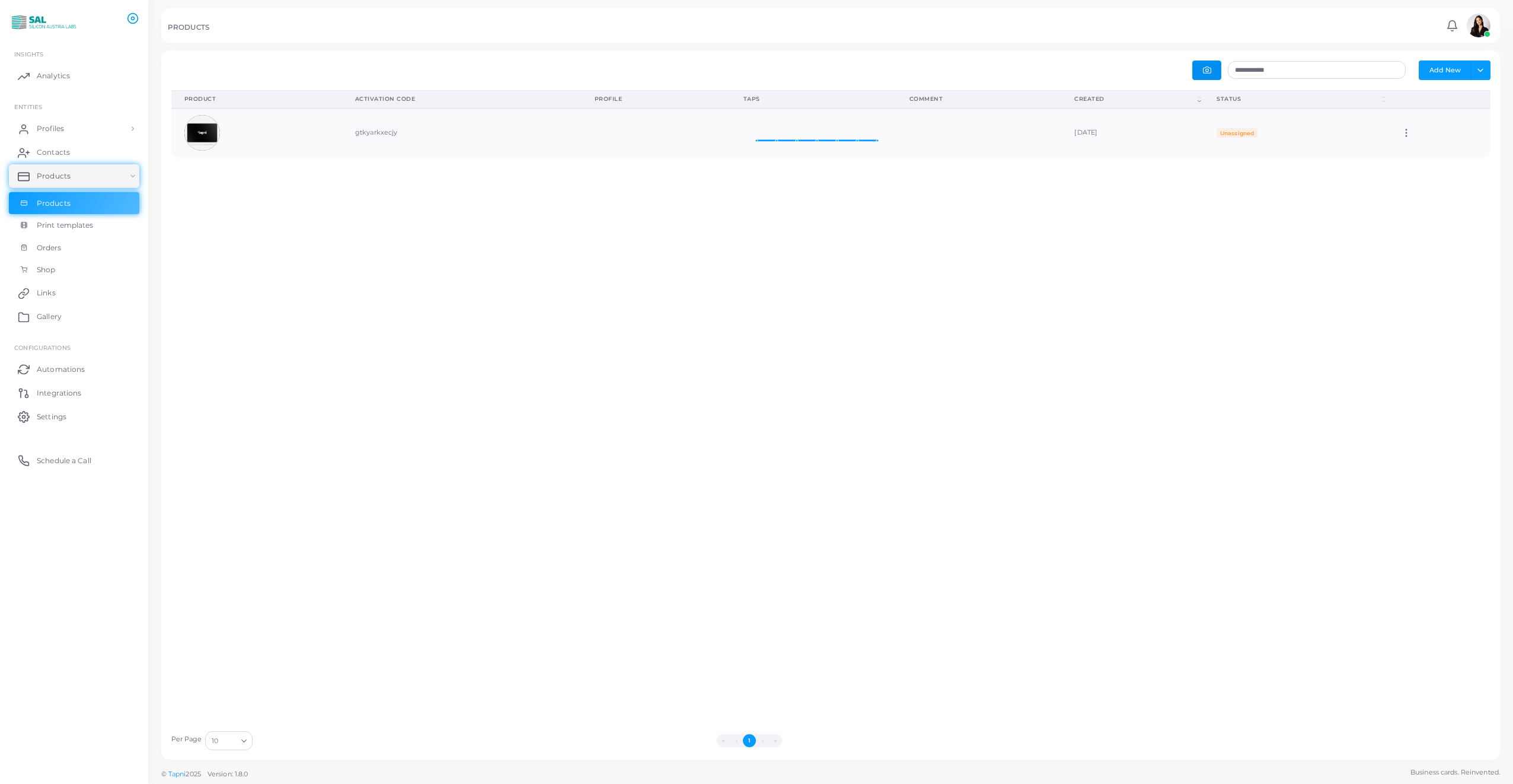
scroll to position [39, 157]
click at [1403, 134] on icon at bounding box center [1406, 133] width 10 height 10
click at [1429, 146] on span "Edit" at bounding box center [1433, 148] width 12 height 10
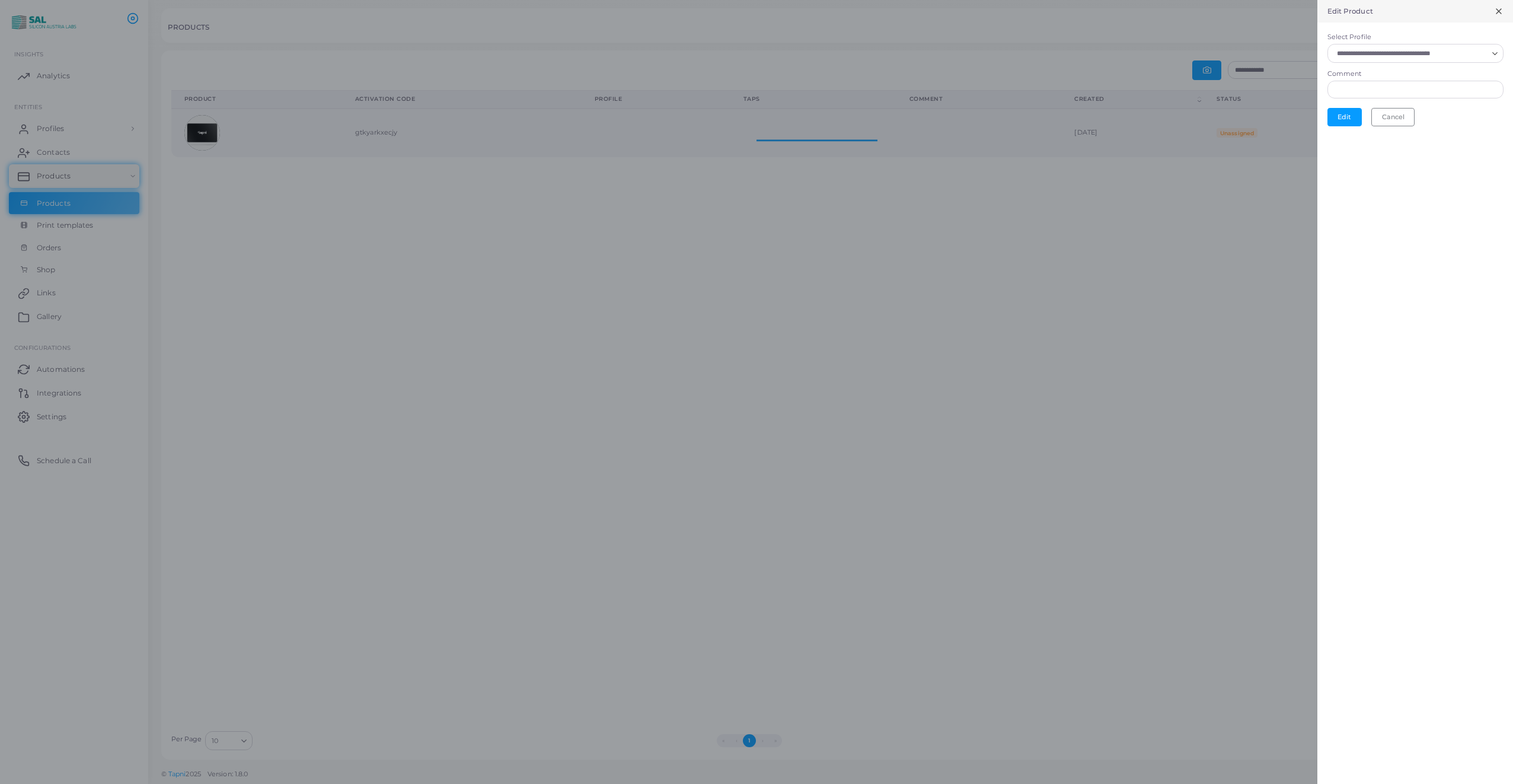
scroll to position [10, 10]
click at [1393, 57] on input "Select Profile" at bounding box center [1410, 53] width 155 height 13
click at [1391, 100] on span "[PERSON_NAME]" at bounding box center [1386, 104] width 58 height 8
click at [1346, 121] on button "Edit" at bounding box center [1345, 119] width 34 height 17
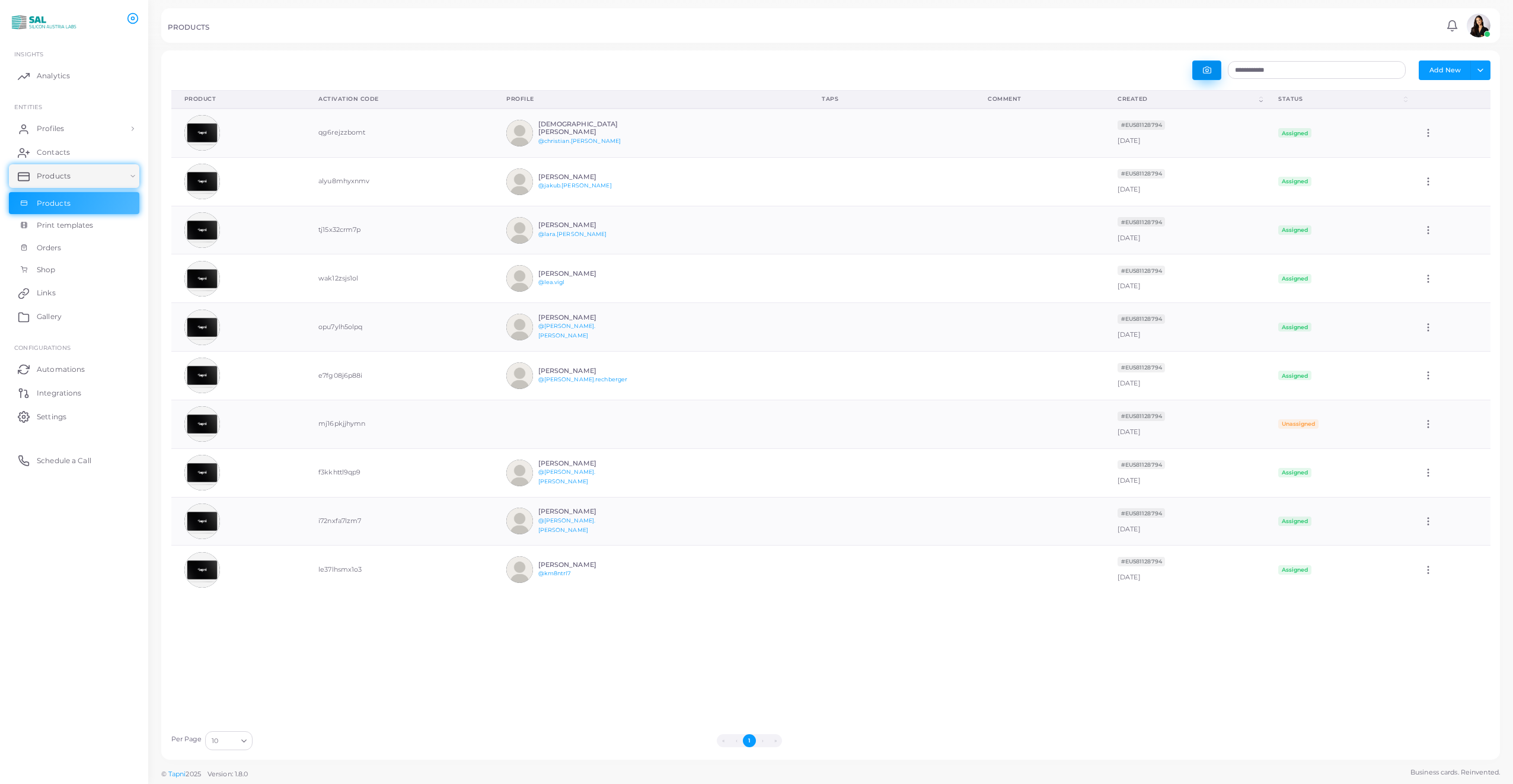
click at [1207, 72] on icon "button" at bounding box center [1207, 70] width 8 height 8
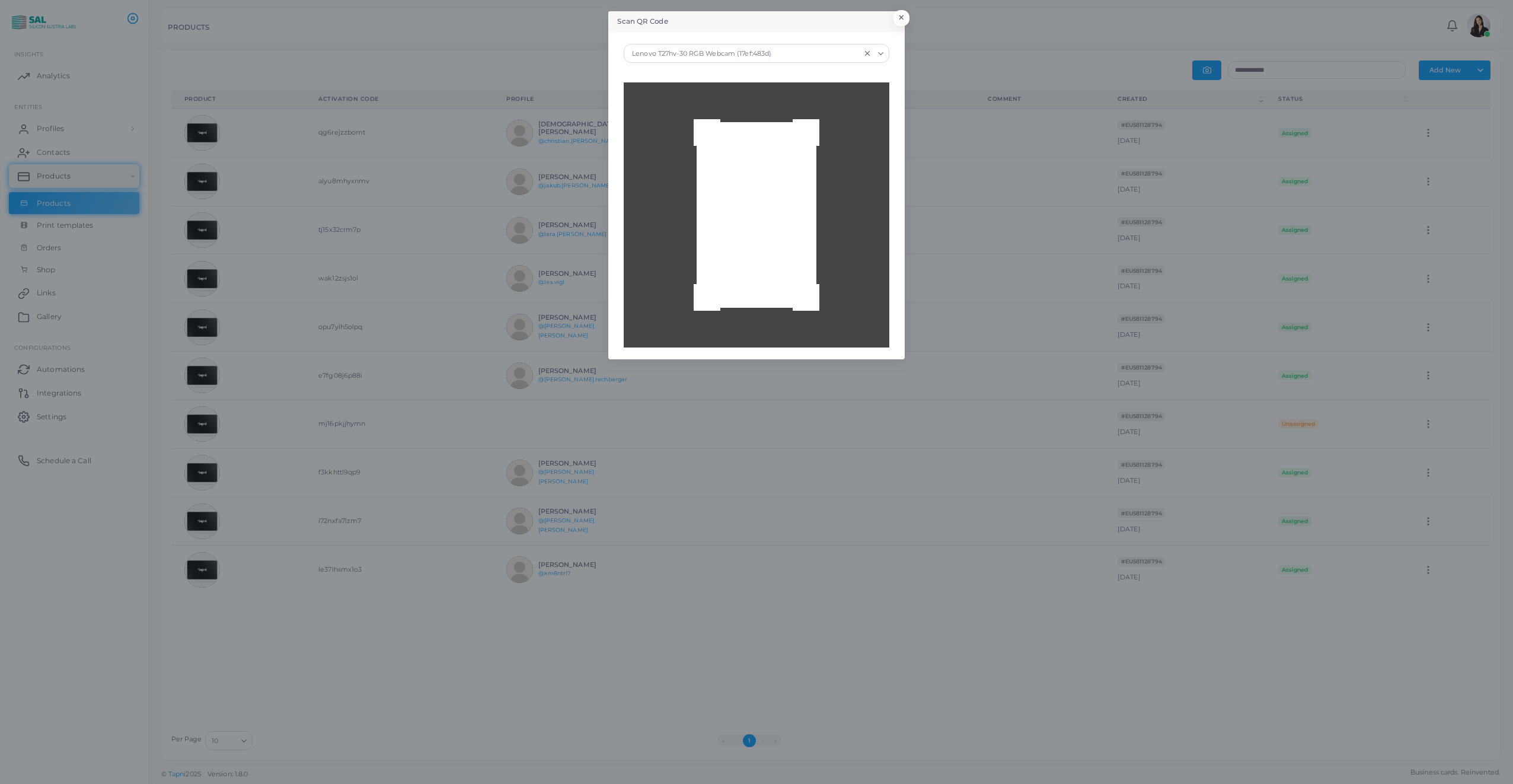
click at [883, 51] on icon "Search for option" at bounding box center [881, 54] width 9 height 9
click at [755, 98] on div "Integrated Camera (04f2:b805)" at bounding box center [756, 96] width 241 height 10
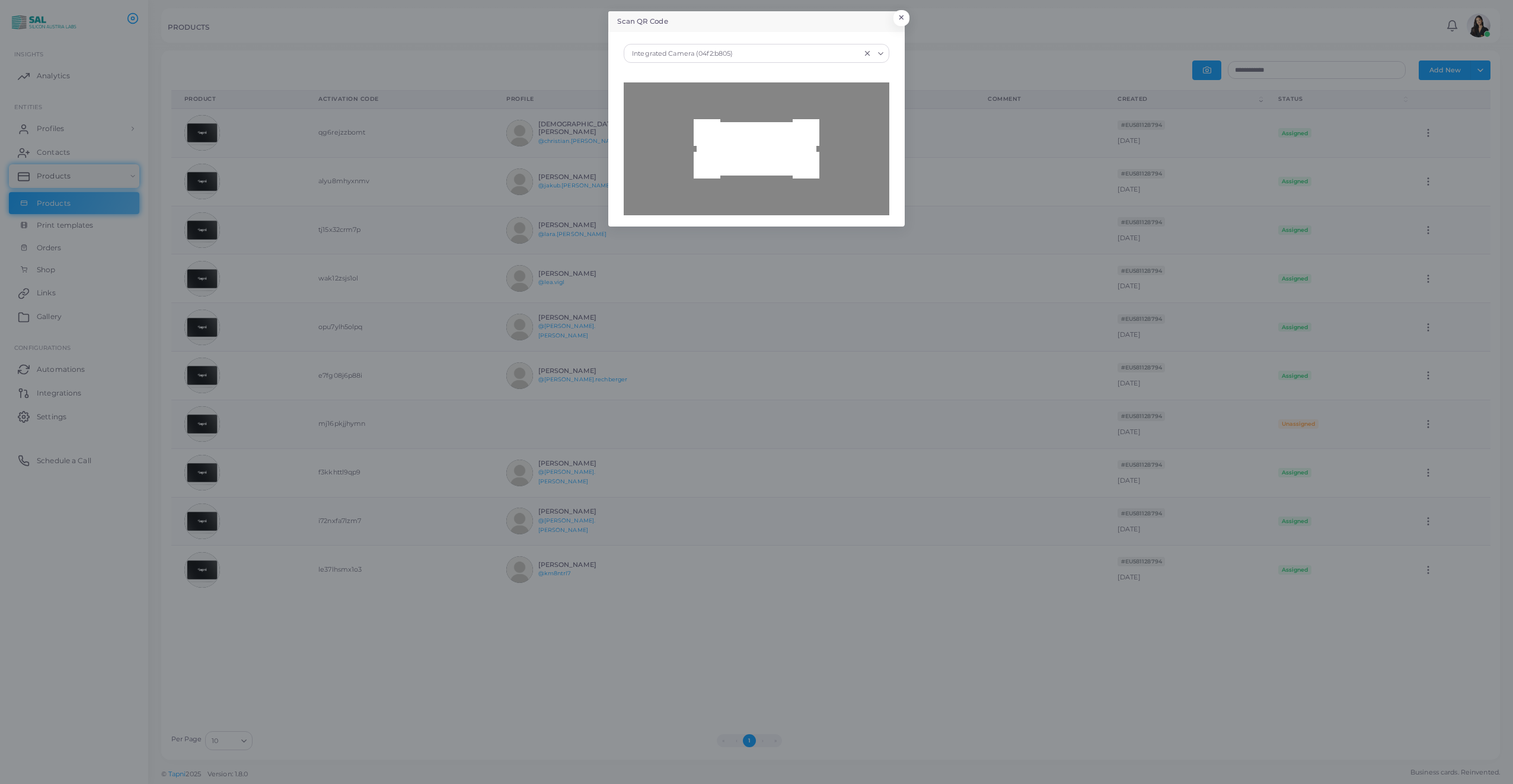
click at [747, 176] on div at bounding box center [756, 148] width 265 height 133
click at [901, 19] on button "×" at bounding box center [899, 21] width 16 height 16
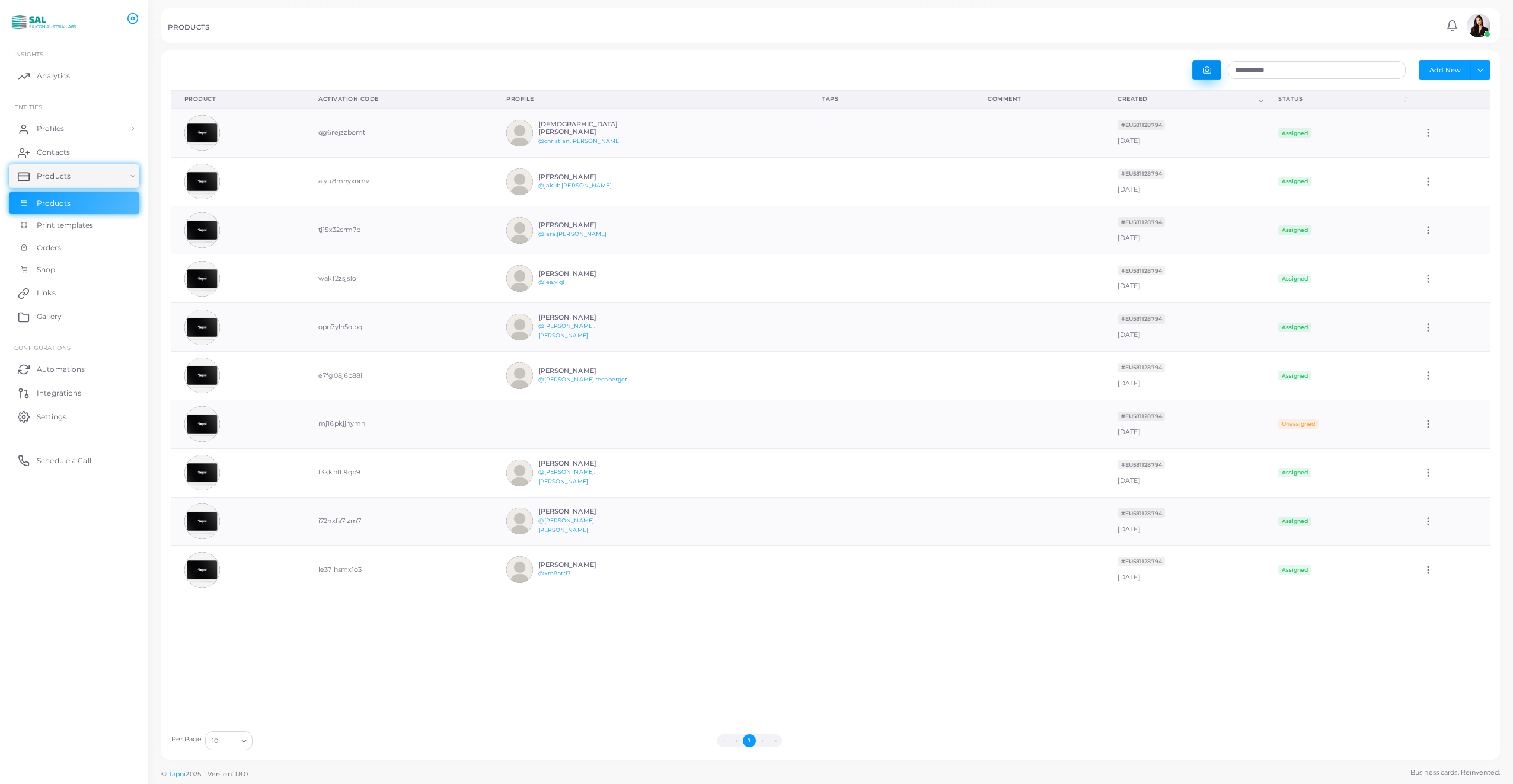
click at [1202, 73] on button "button" at bounding box center [1207, 70] width 29 height 19
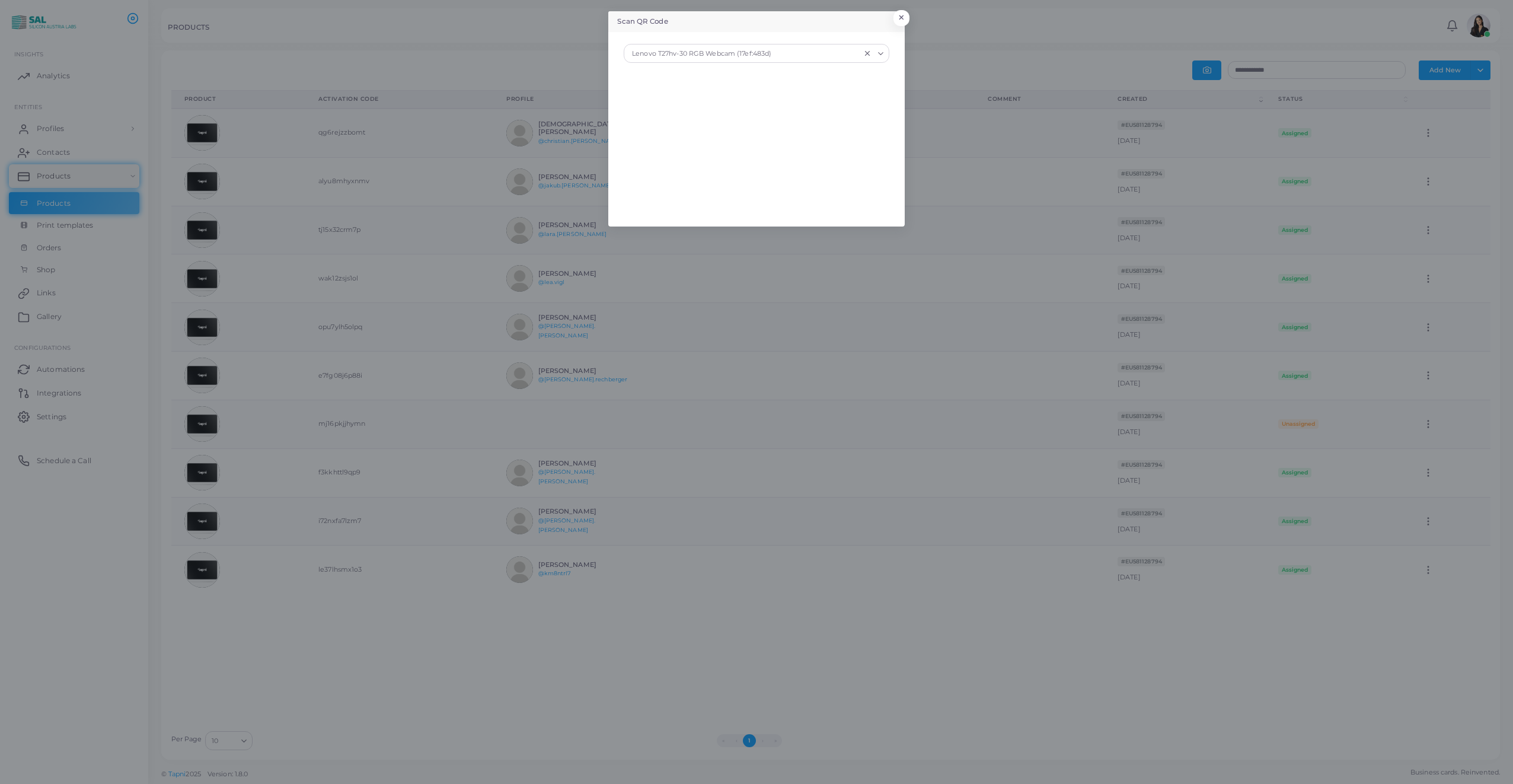
click at [883, 54] on icon "Search for option" at bounding box center [881, 54] width 9 height 9
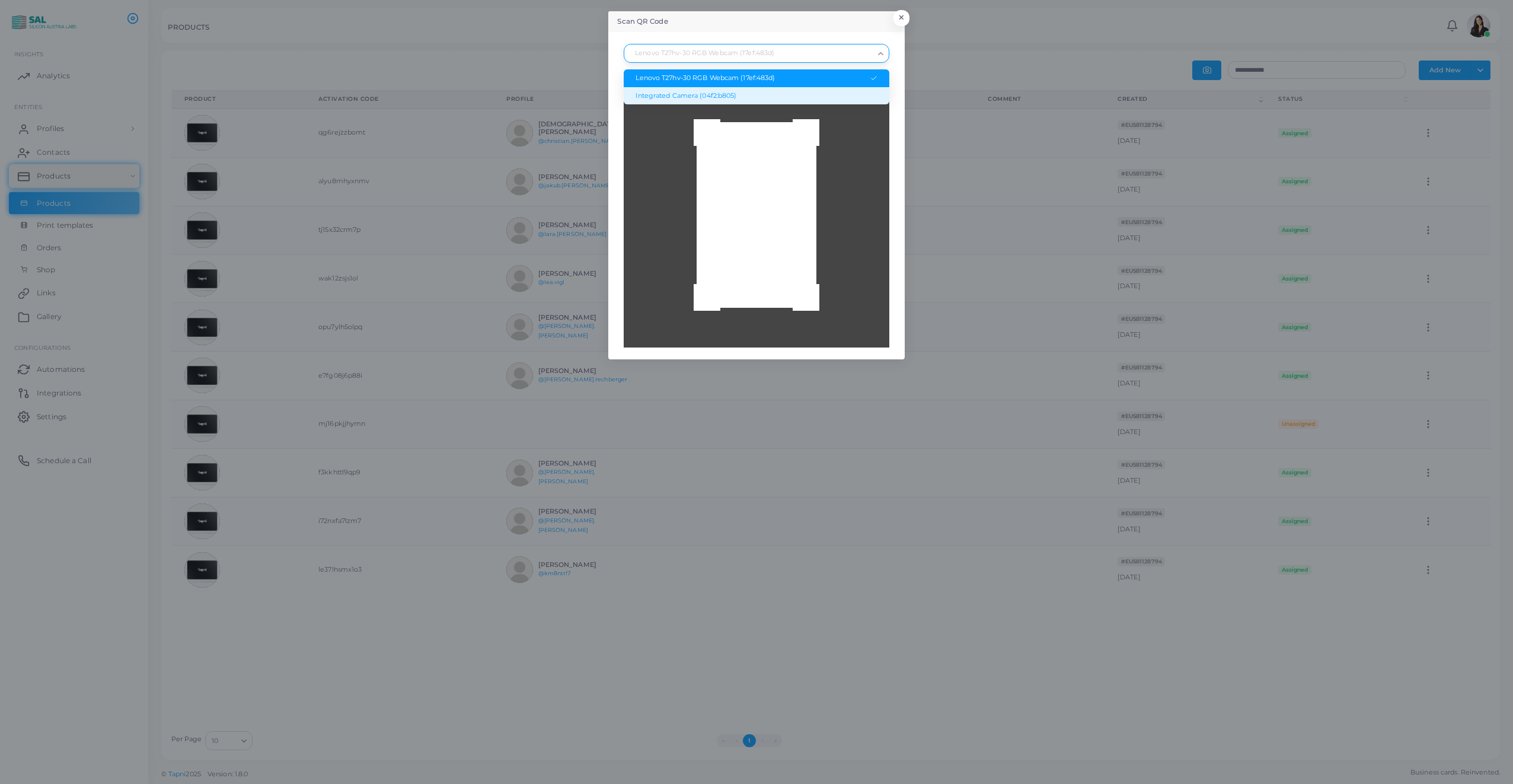
click at [748, 90] on li "Integrated Camera (04f2:b805)" at bounding box center [756, 95] width 265 height 17
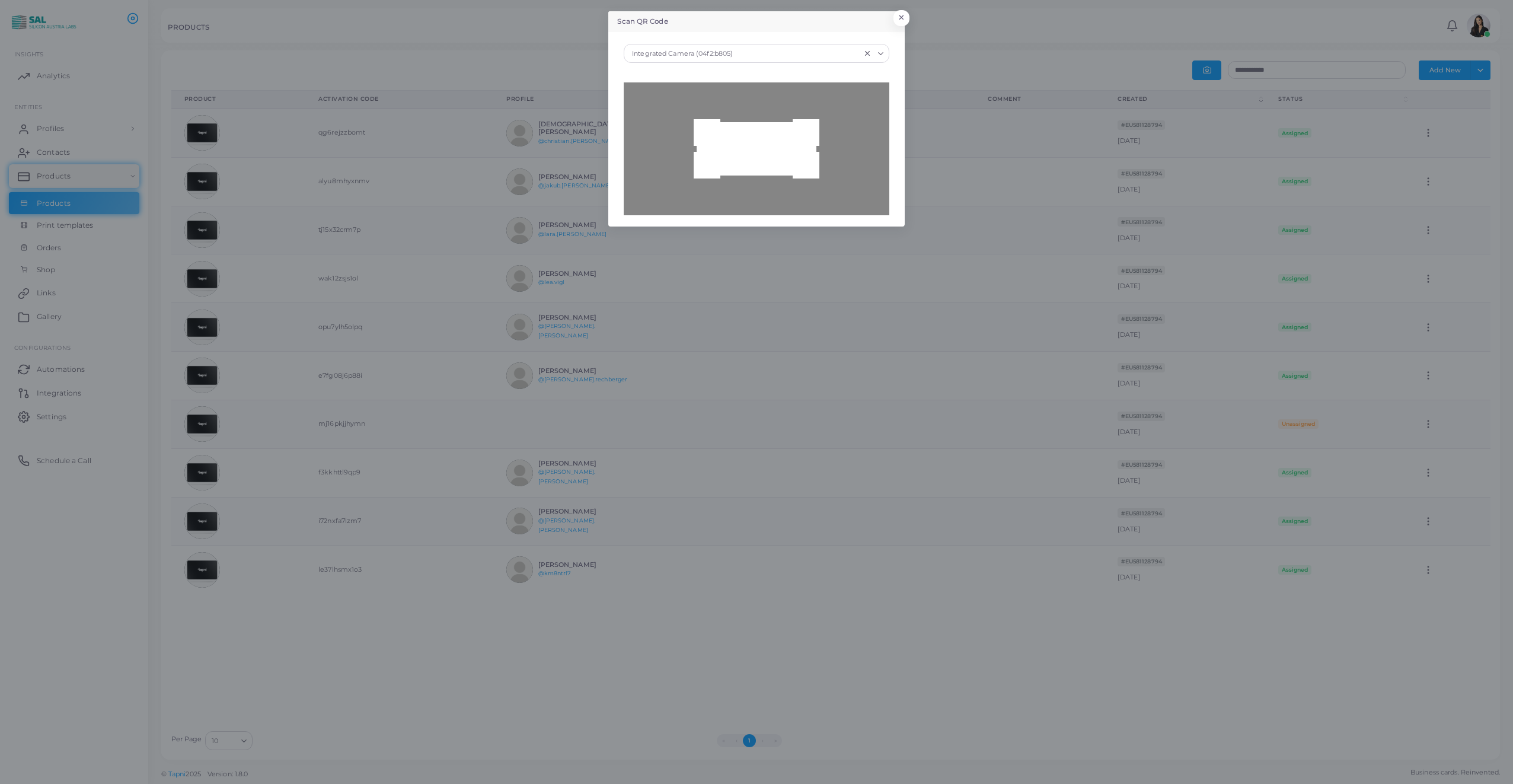
click at [730, 160] on div at bounding box center [756, 148] width 265 height 133
click at [738, 166] on div at bounding box center [756, 148] width 265 height 133
click at [740, 166] on div at bounding box center [756, 148] width 265 height 133
click at [740, 170] on div at bounding box center [756, 148] width 265 height 133
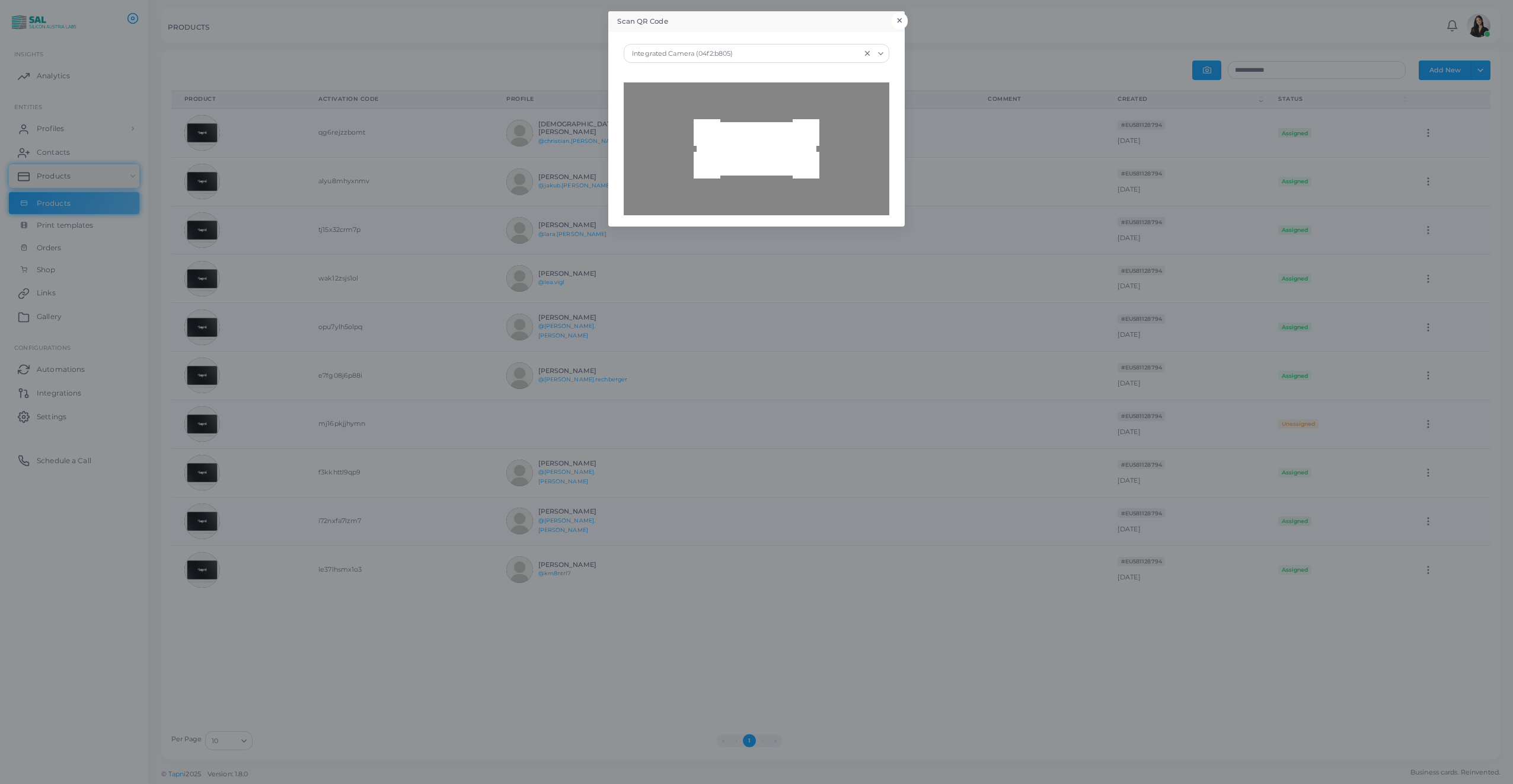
click at [901, 18] on button "×" at bounding box center [899, 21] width 16 height 16
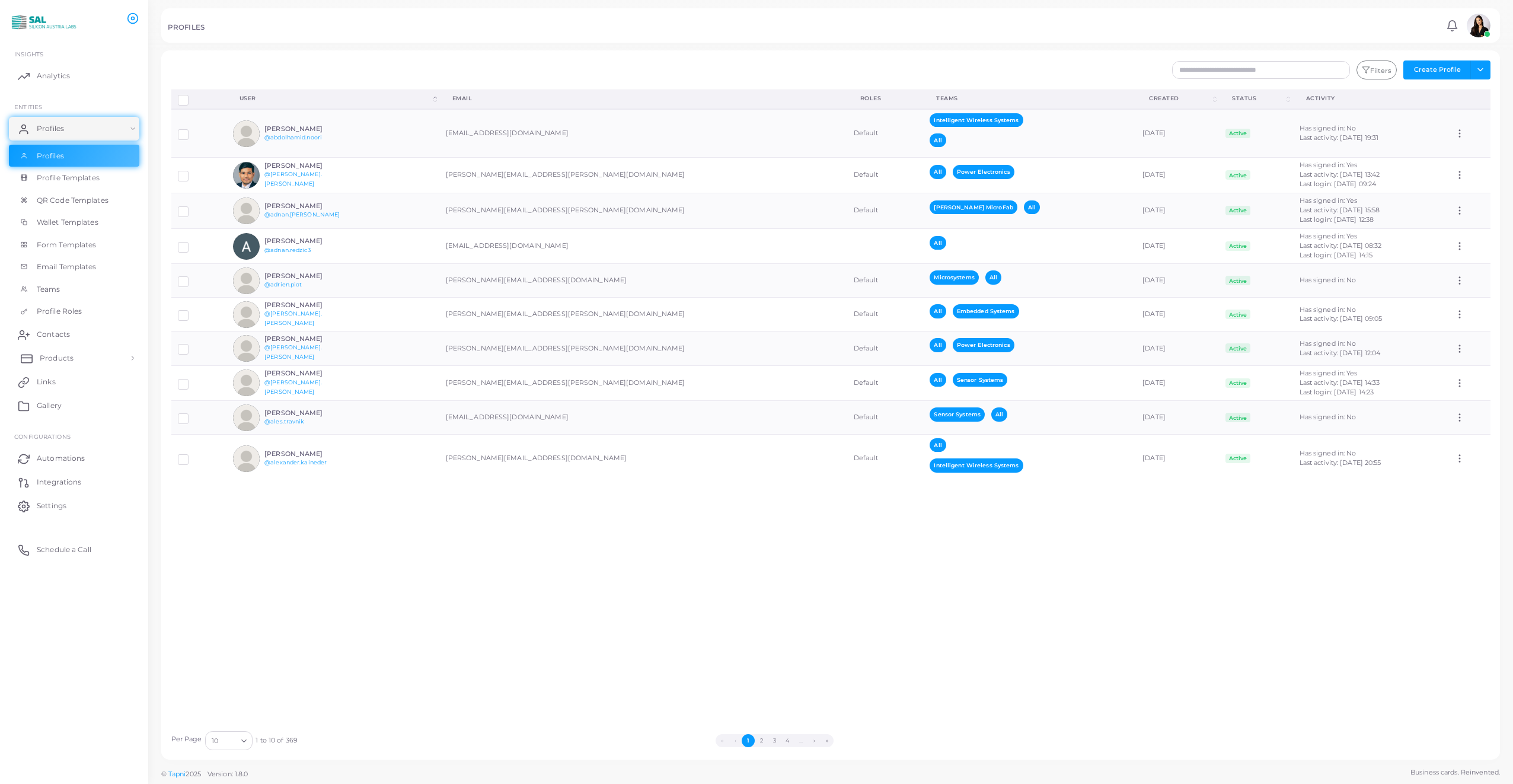
click at [45, 358] on span "Products" at bounding box center [56, 358] width 34 height 10
click at [60, 387] on span "Products" at bounding box center [56, 385] width 34 height 10
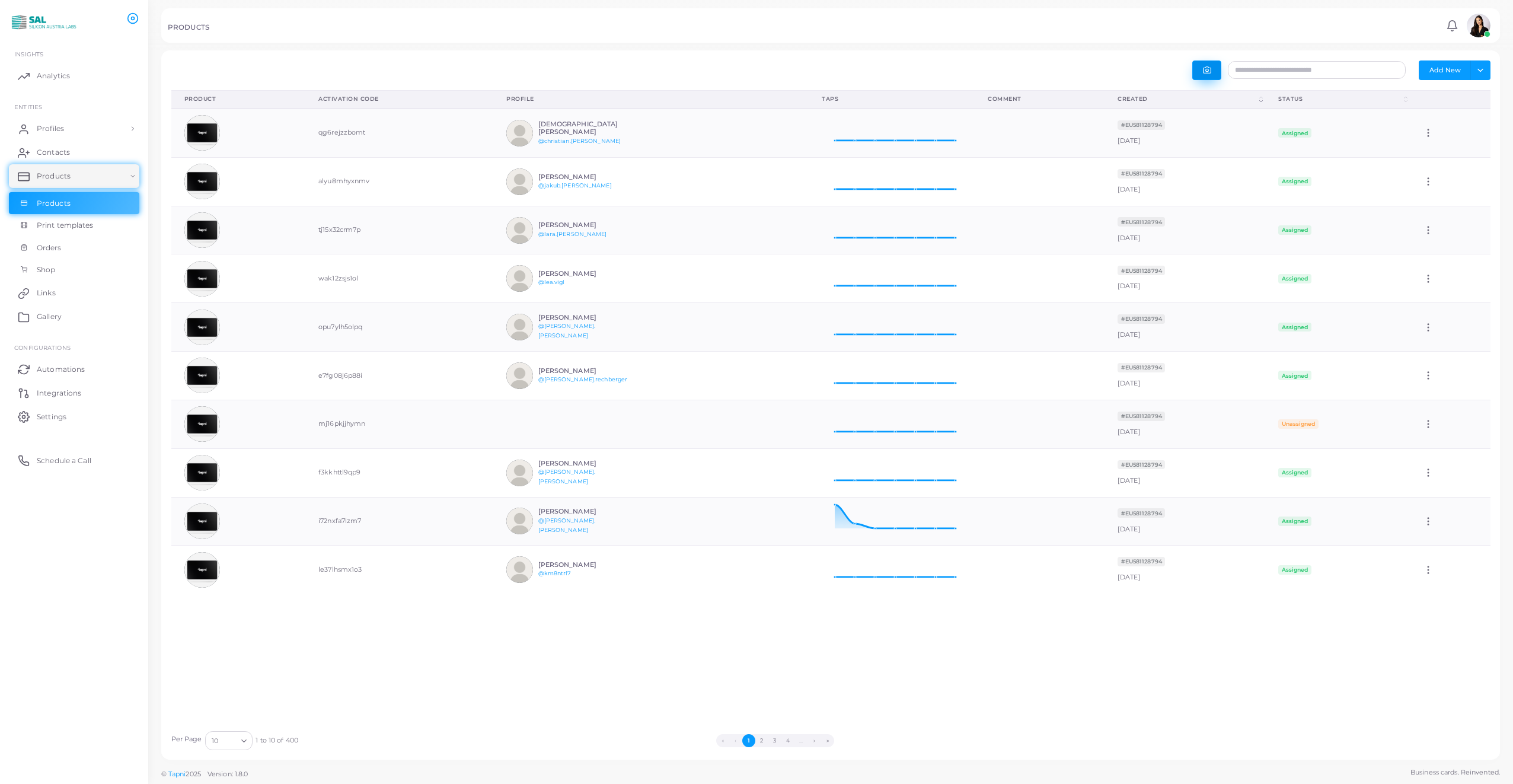
click at [1207, 71] on icon "button" at bounding box center [1207, 70] width 8 height 8
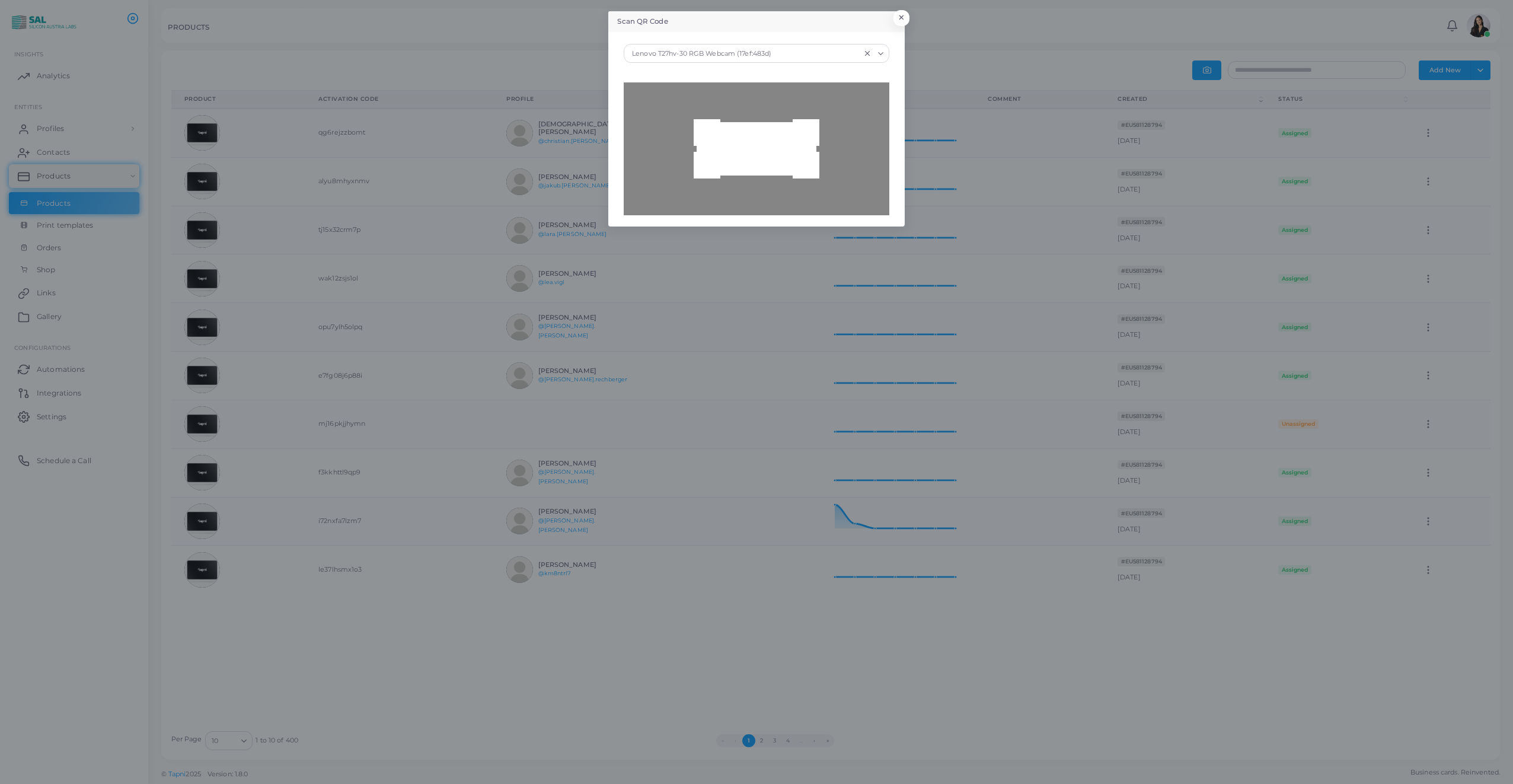
click at [880, 55] on icon "Search for option" at bounding box center [881, 54] width 9 height 9
click at [737, 96] on div "Integrated Camera (04f2:b805)" at bounding box center [756, 96] width 241 height 10
click at [904, 15] on button "×" at bounding box center [899, 21] width 16 height 16
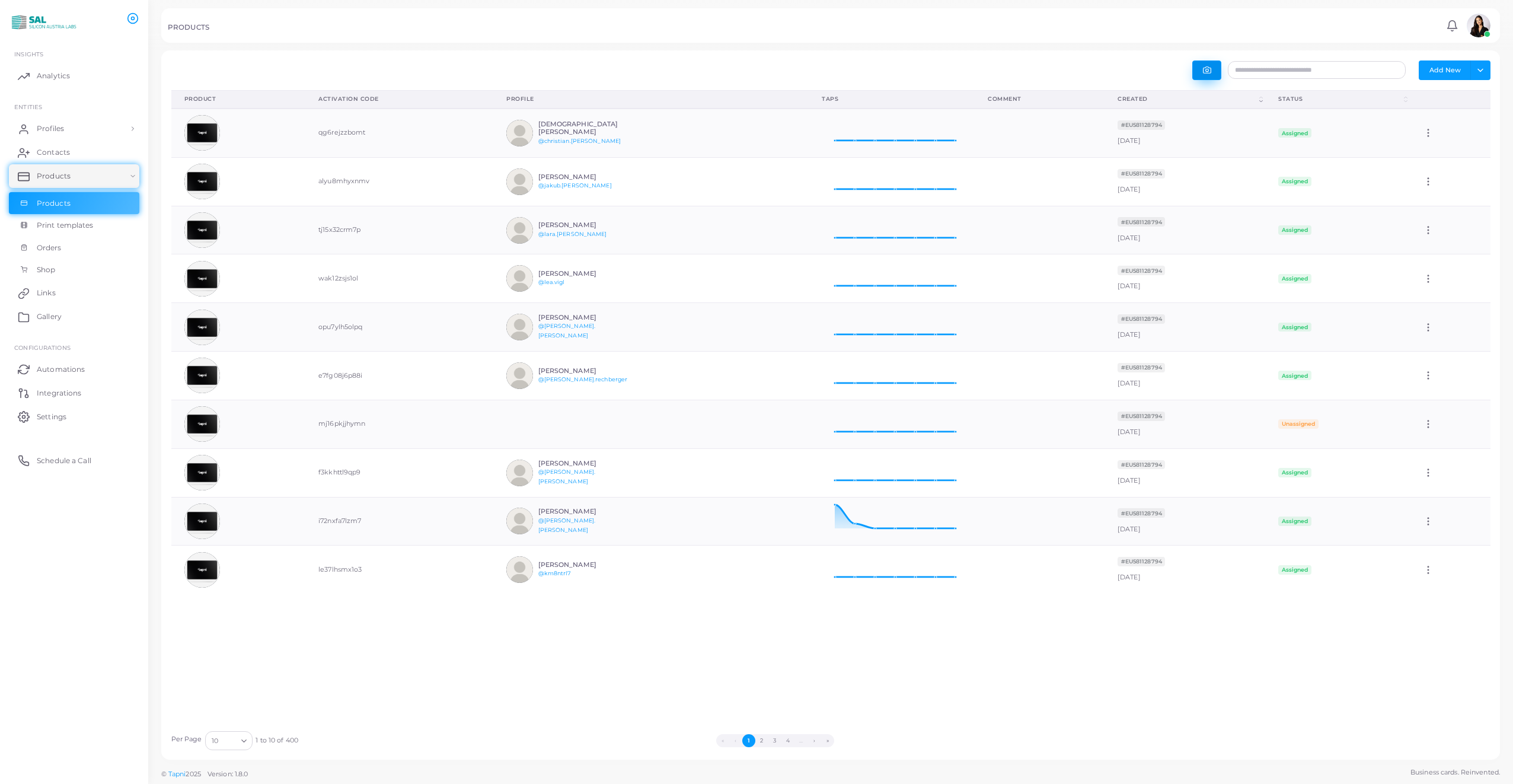
click at [1219, 71] on button "button" at bounding box center [1207, 70] width 29 height 19
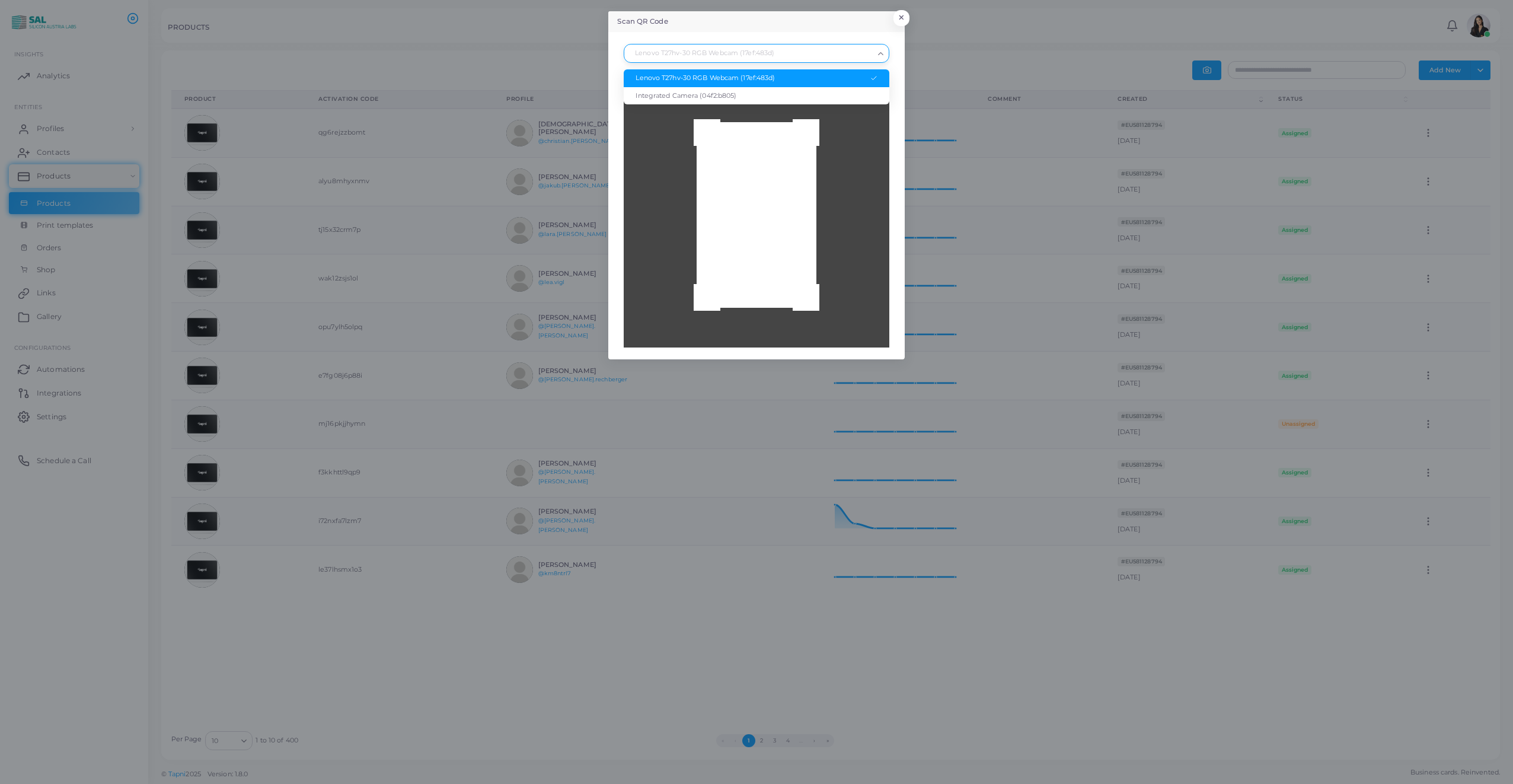
click at [882, 56] on icon "Search for option" at bounding box center [881, 54] width 9 height 9
click at [721, 98] on div "Integrated Camera (04f2:b805)" at bounding box center [756, 96] width 241 height 10
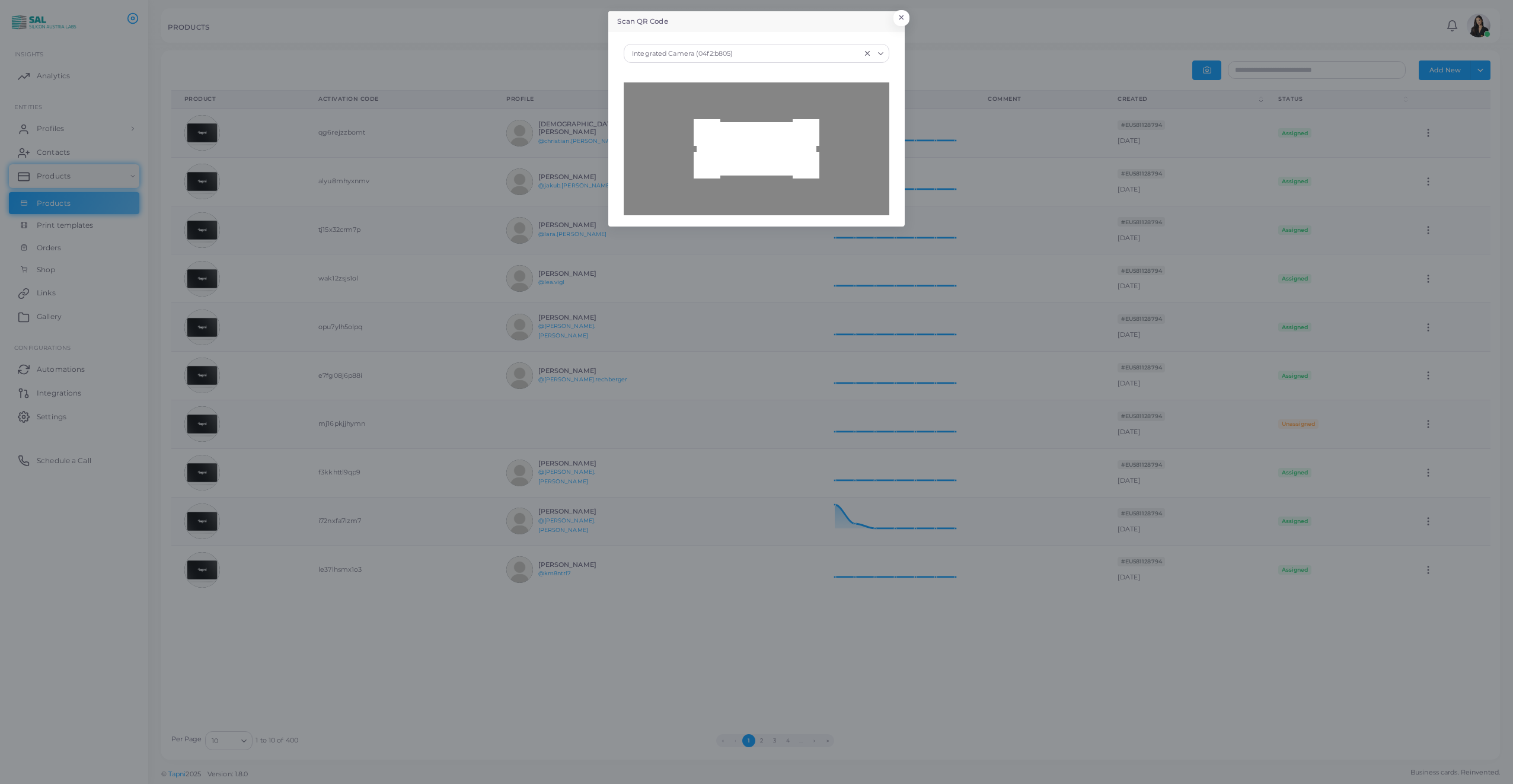
click at [776, 182] on div at bounding box center [756, 148] width 265 height 133
click at [897, 16] on button "×" at bounding box center [899, 21] width 16 height 16
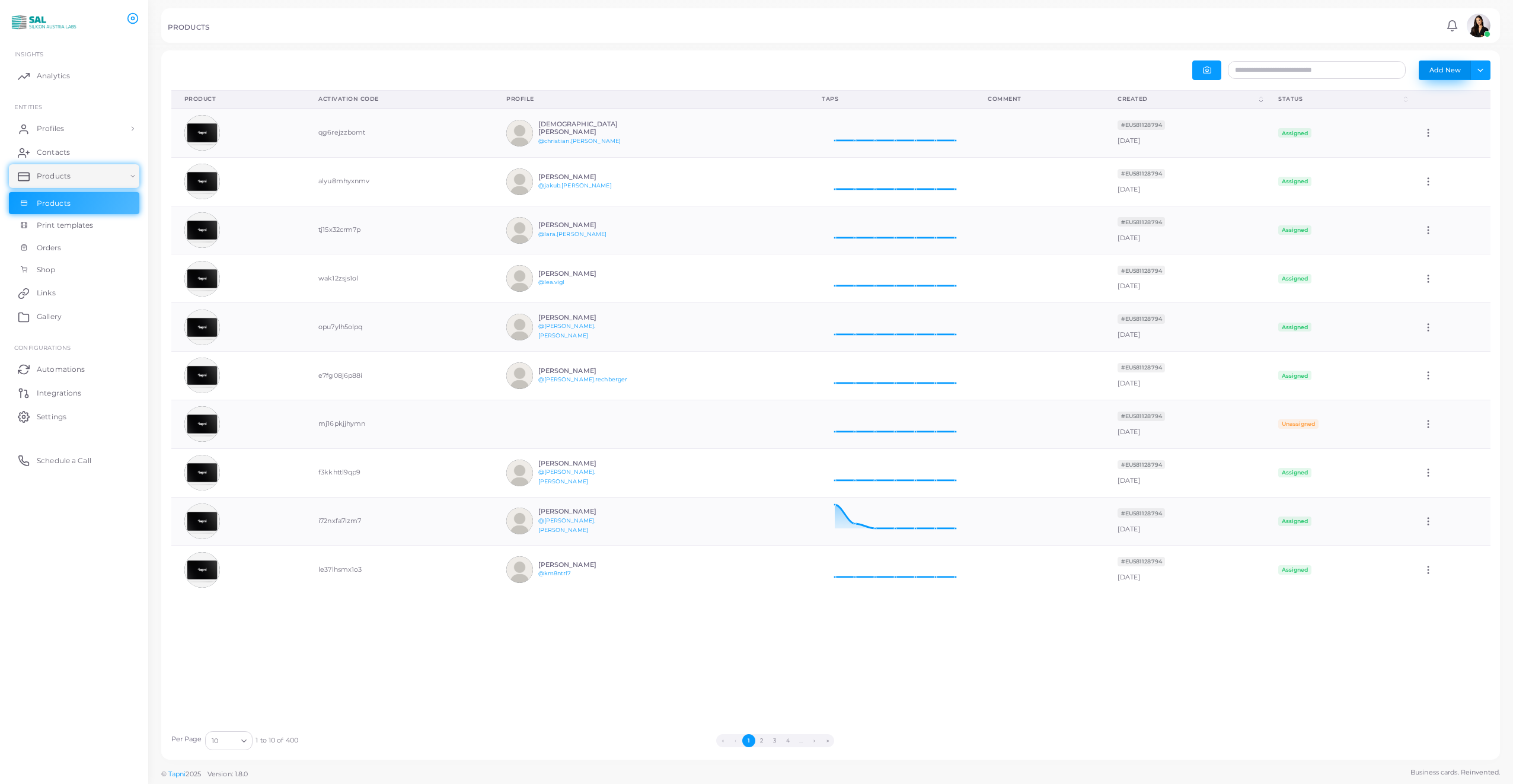
click at [1453, 72] on button "Add New" at bounding box center [1444, 69] width 52 height 19
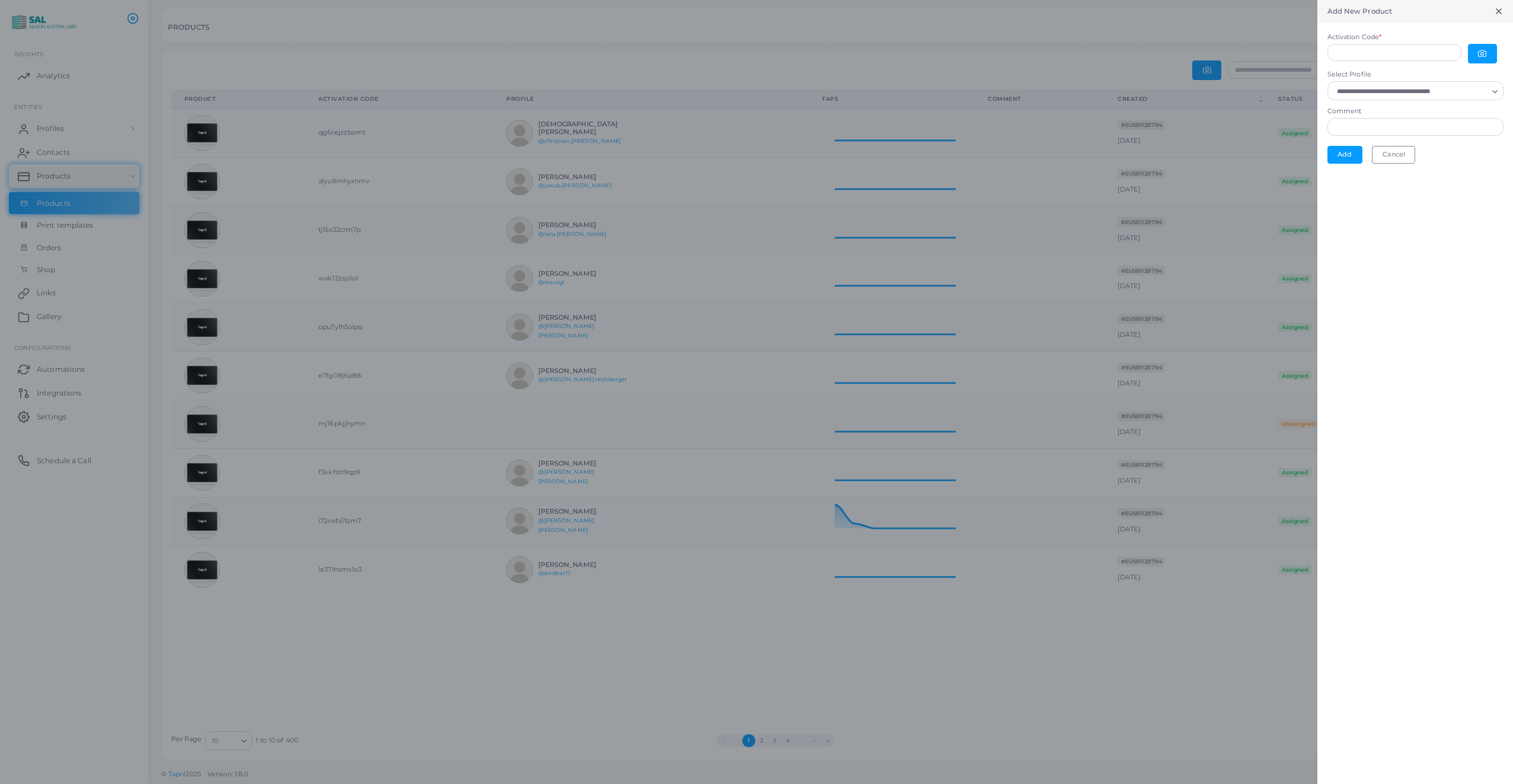
scroll to position [10, 10]
click at [1479, 52] on icon "button" at bounding box center [1483, 54] width 8 height 6
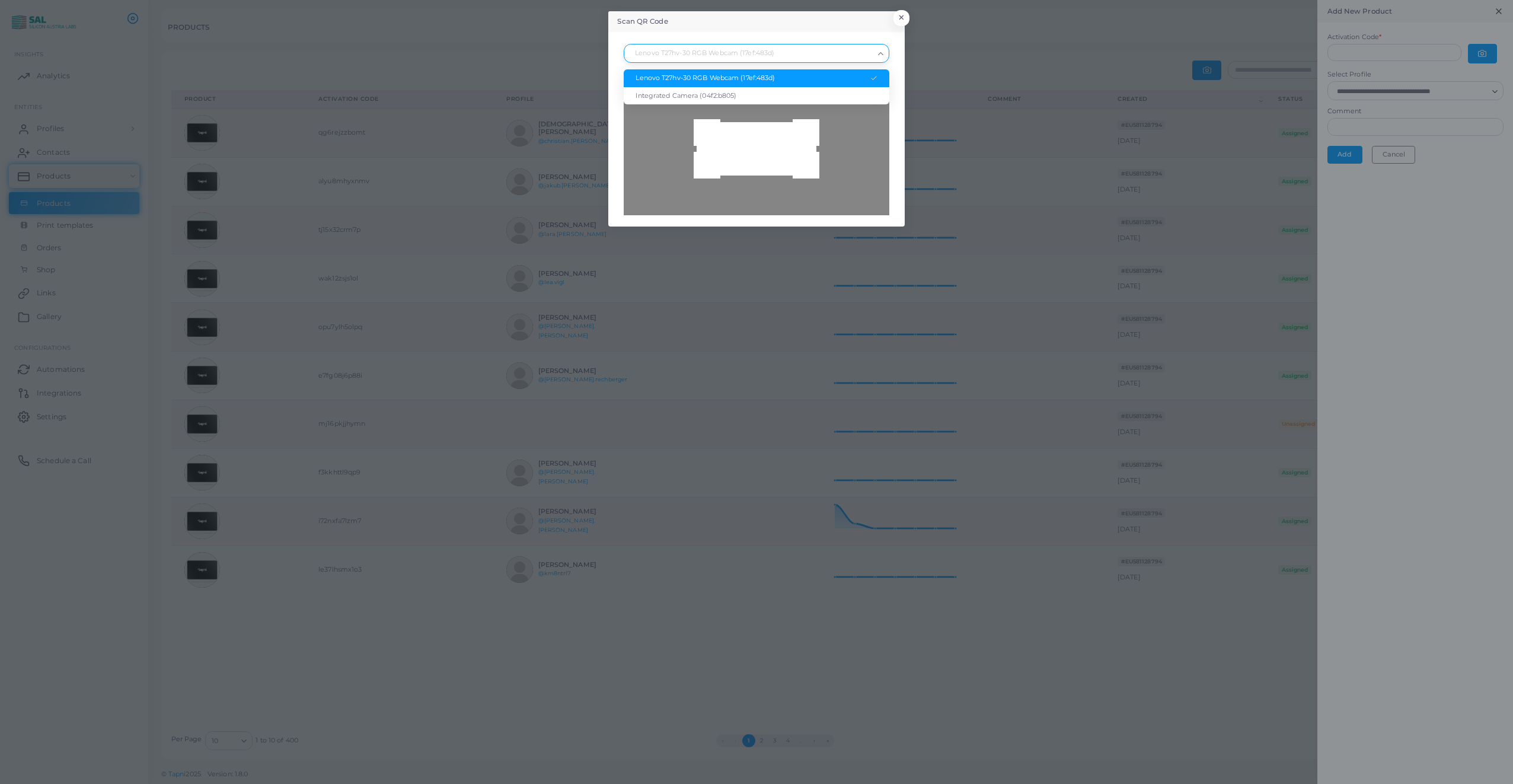
click at [881, 49] on div "Loading..." at bounding box center [882, 52] width 14 height 16
click at [727, 101] on li "Integrated Camera (04f2:b805)" at bounding box center [756, 95] width 265 height 17
click at [742, 185] on div at bounding box center [756, 148] width 265 height 133
click at [759, 180] on div at bounding box center [756, 148] width 265 height 133
click at [884, 53] on icon "Search for option" at bounding box center [881, 54] width 9 height 9
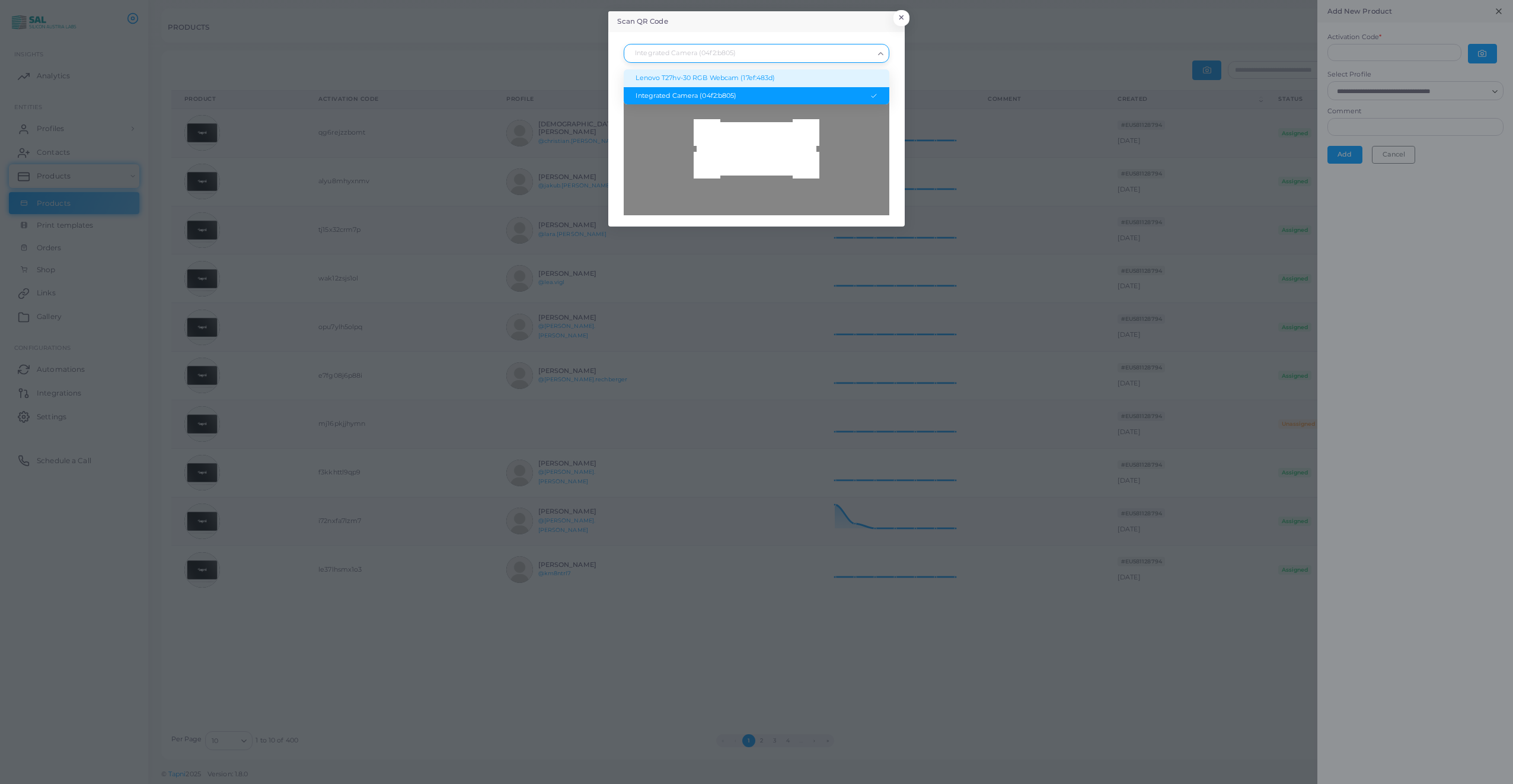
click at [728, 72] on li "Lenovo T27hv-30 RGB Webcam (17ef:483d)" at bounding box center [756, 78] width 265 height 17
click at [759, 161] on div at bounding box center [756, 148] width 265 height 133
click at [761, 167] on div at bounding box center [756, 148] width 265 height 133
click at [875, 51] on div "Loading..." at bounding box center [882, 52] width 14 height 16
click at [756, 93] on div "Integrated Camera (04f2:b805)" at bounding box center [756, 96] width 241 height 10
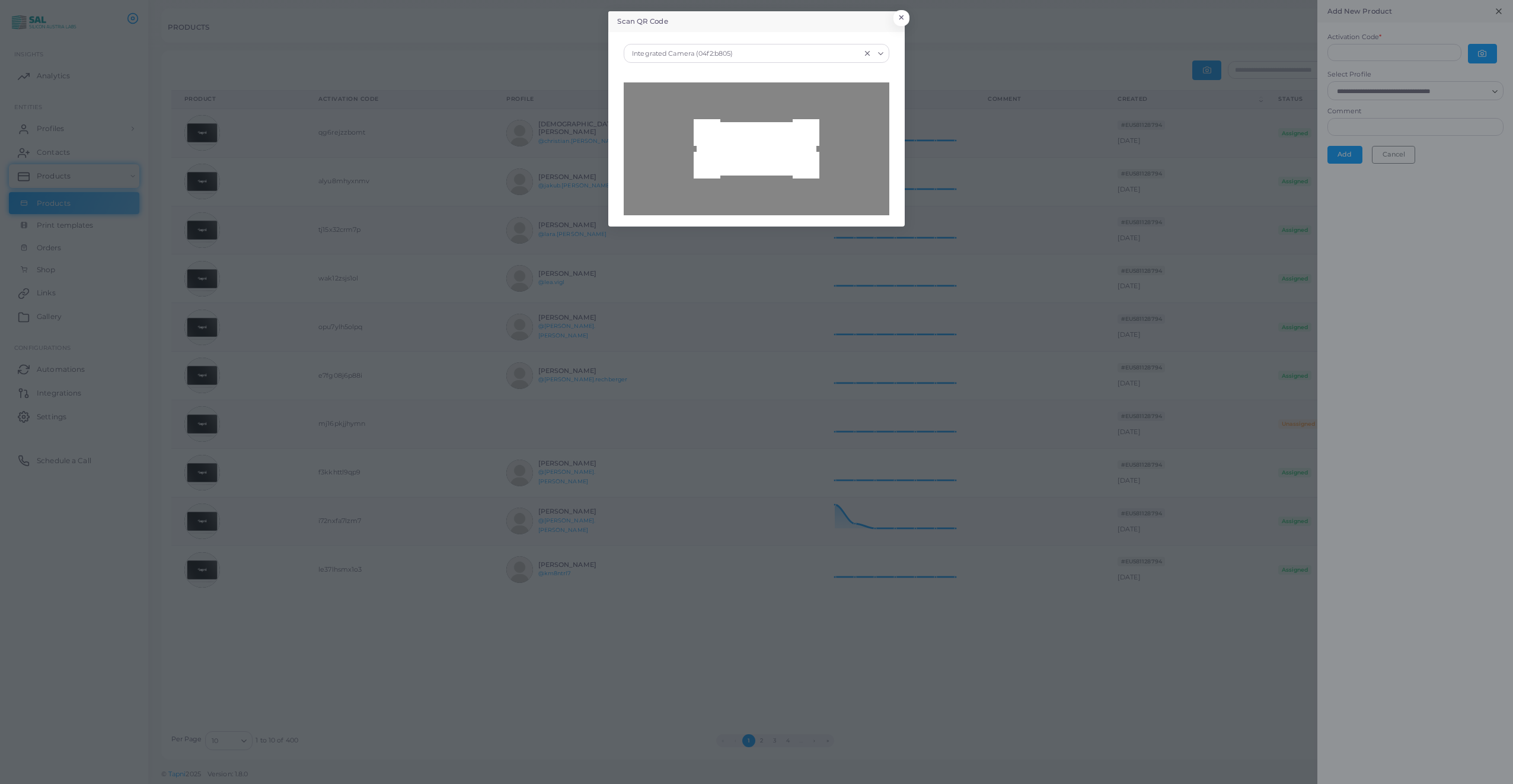
click at [759, 177] on div at bounding box center [756, 148] width 265 height 133
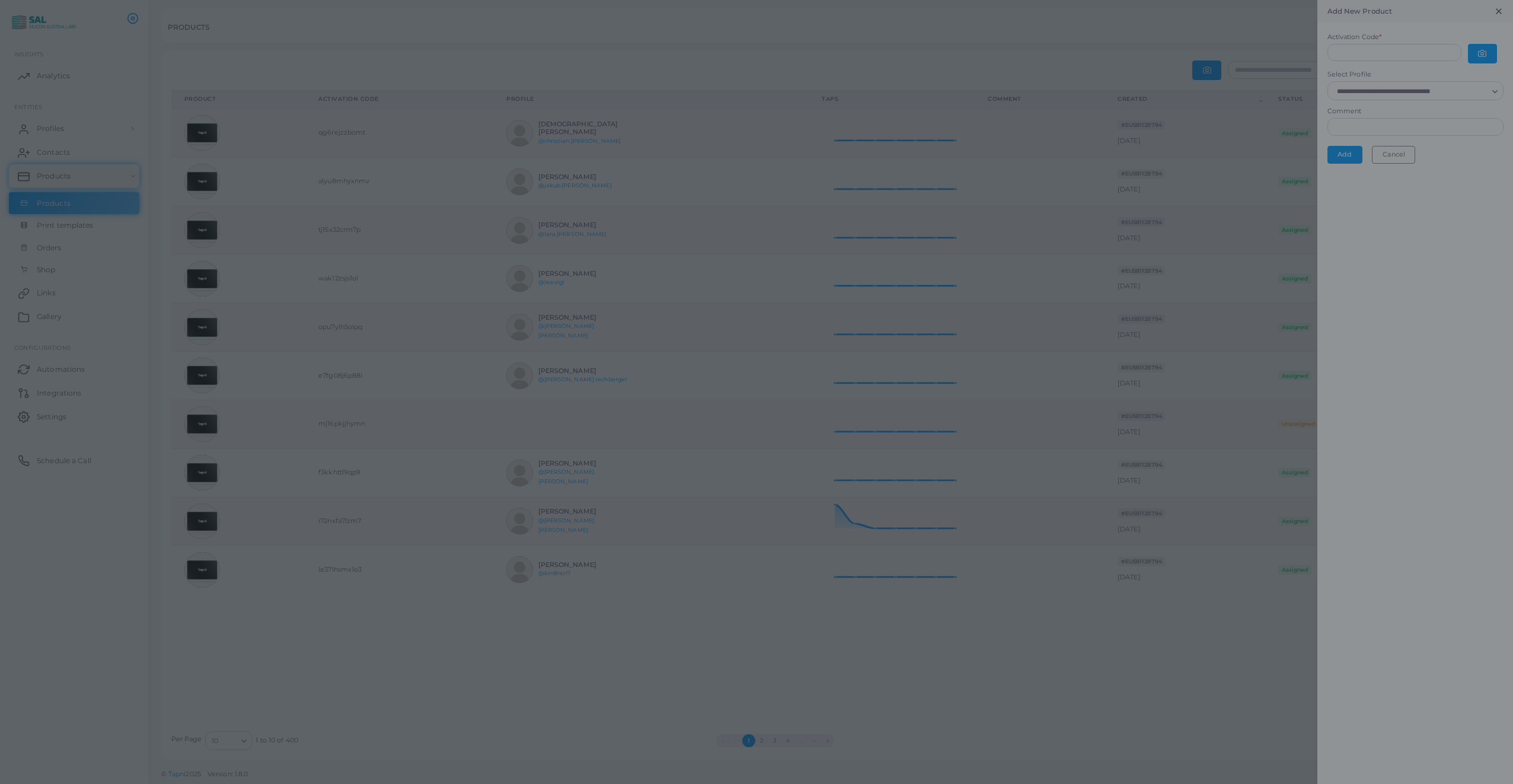
type input "**********"
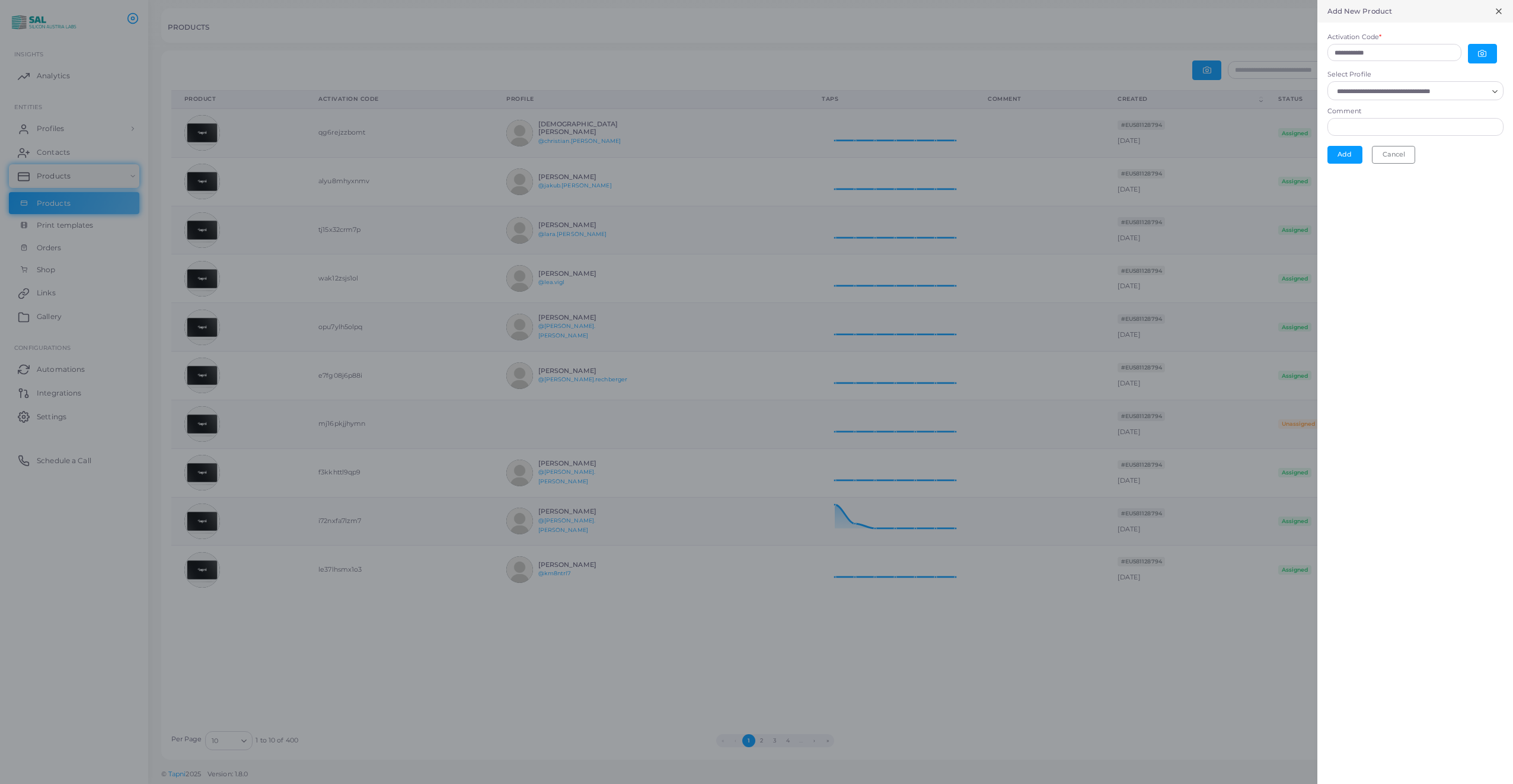
click at [1402, 94] on input "Select Profile" at bounding box center [1410, 91] width 155 height 13
click at [1390, 121] on span "[PERSON_NAME]" at bounding box center [1386, 118] width 58 height 8
click at [1347, 154] on button "Add" at bounding box center [1345, 157] width 35 height 17
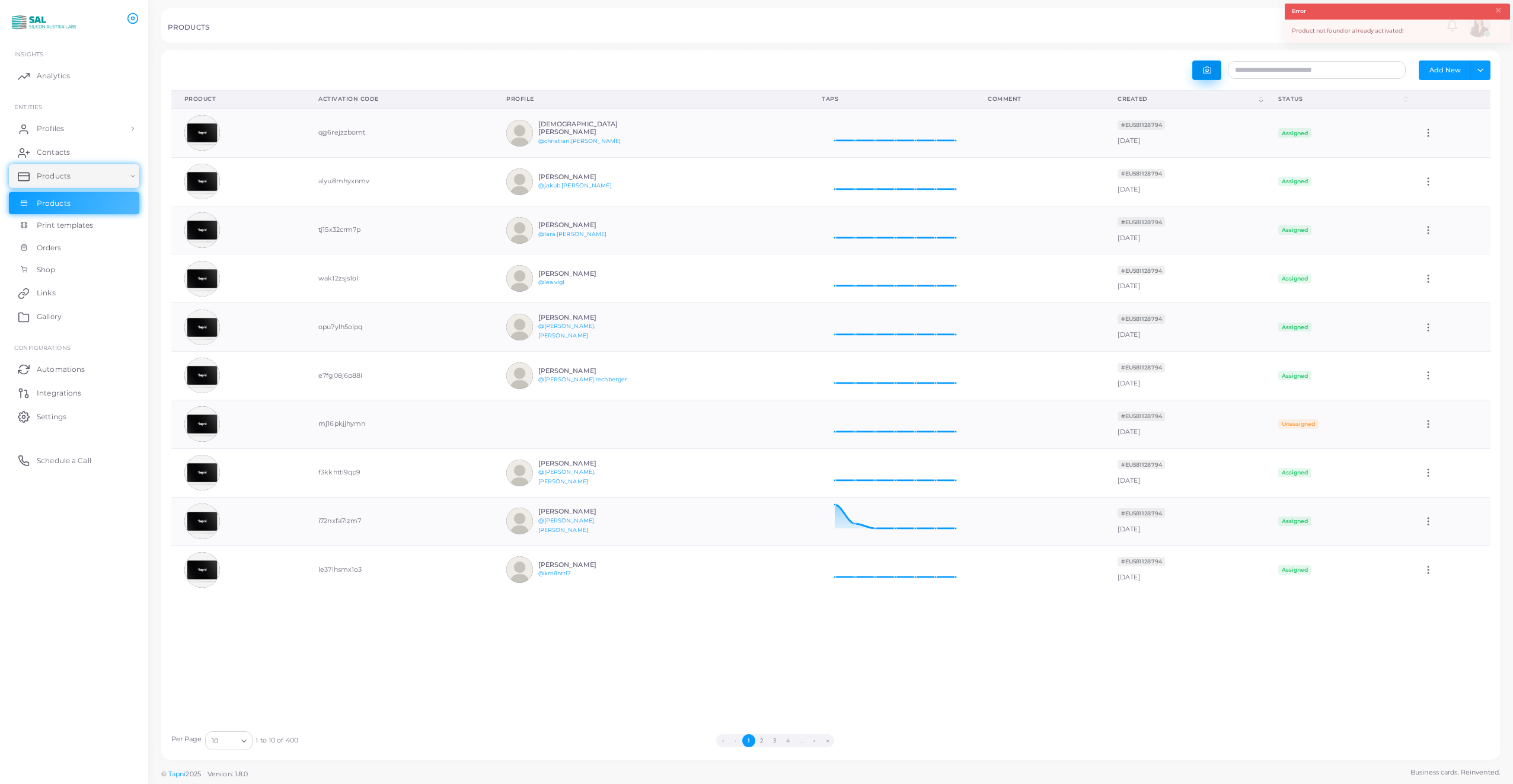
click at [1205, 66] on icon "button" at bounding box center [1207, 70] width 8 height 8
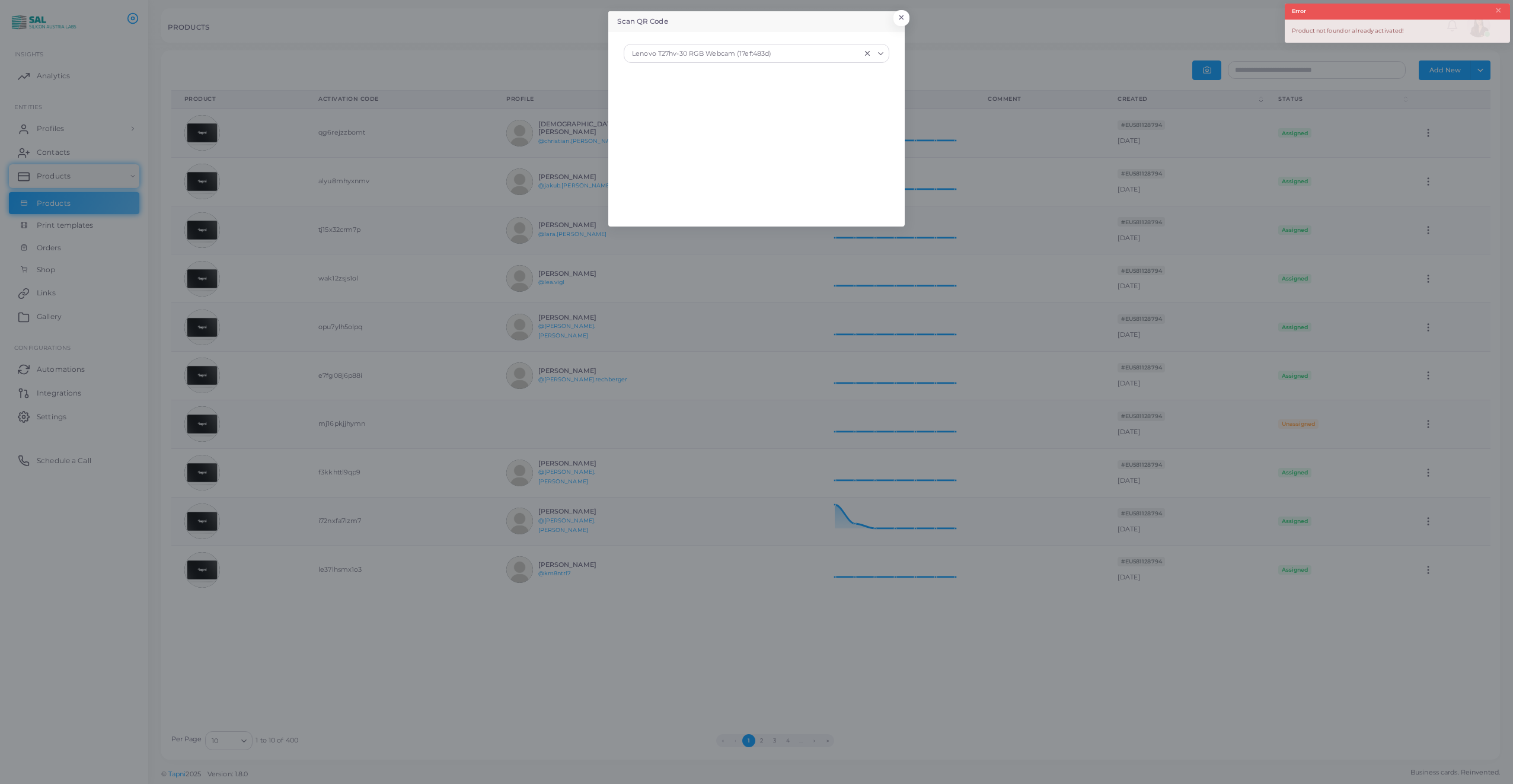
click at [884, 54] on icon "Search for option" at bounding box center [881, 54] width 9 height 9
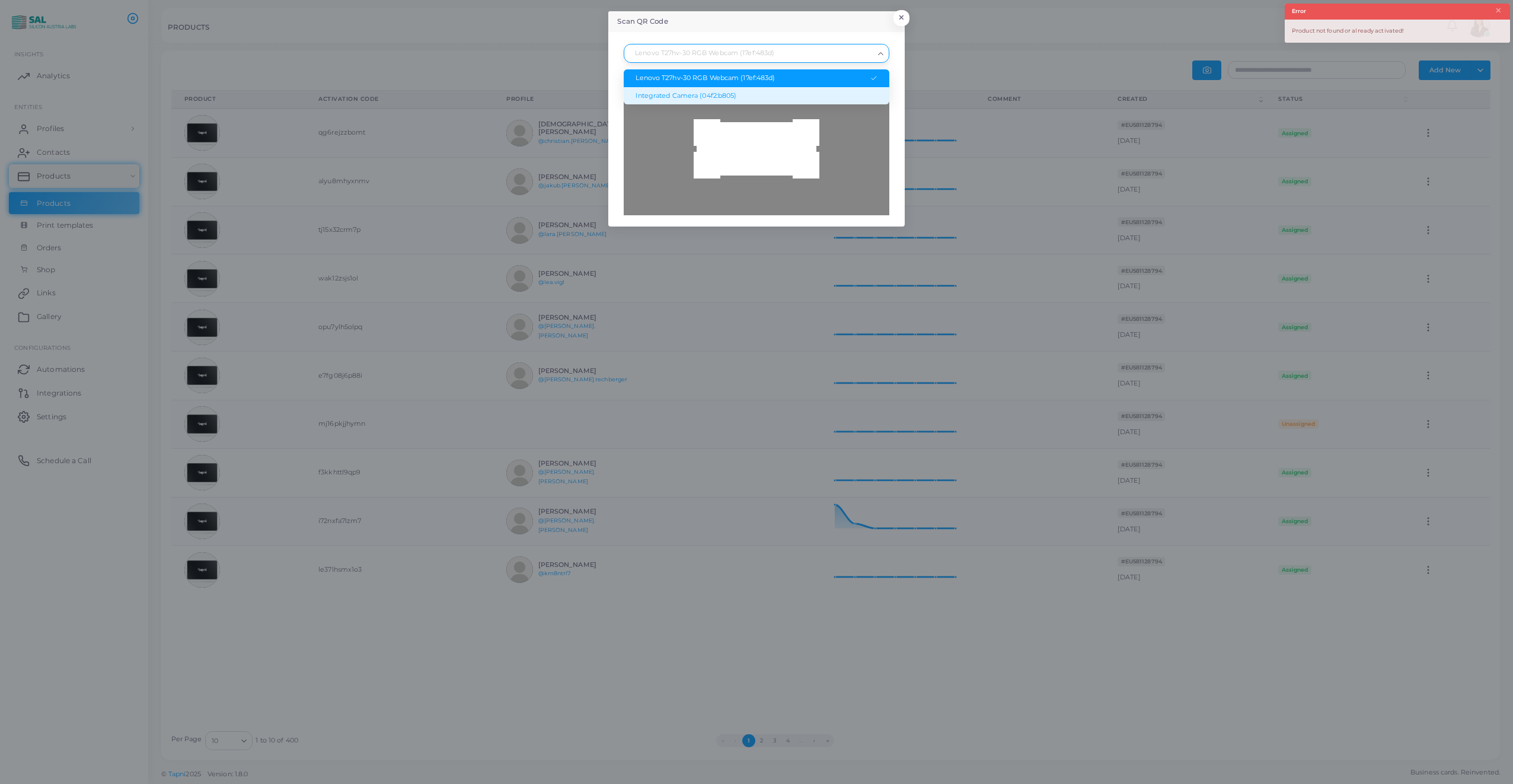
click at [680, 94] on div "Integrated Camera (04f2:b805)" at bounding box center [756, 96] width 241 height 10
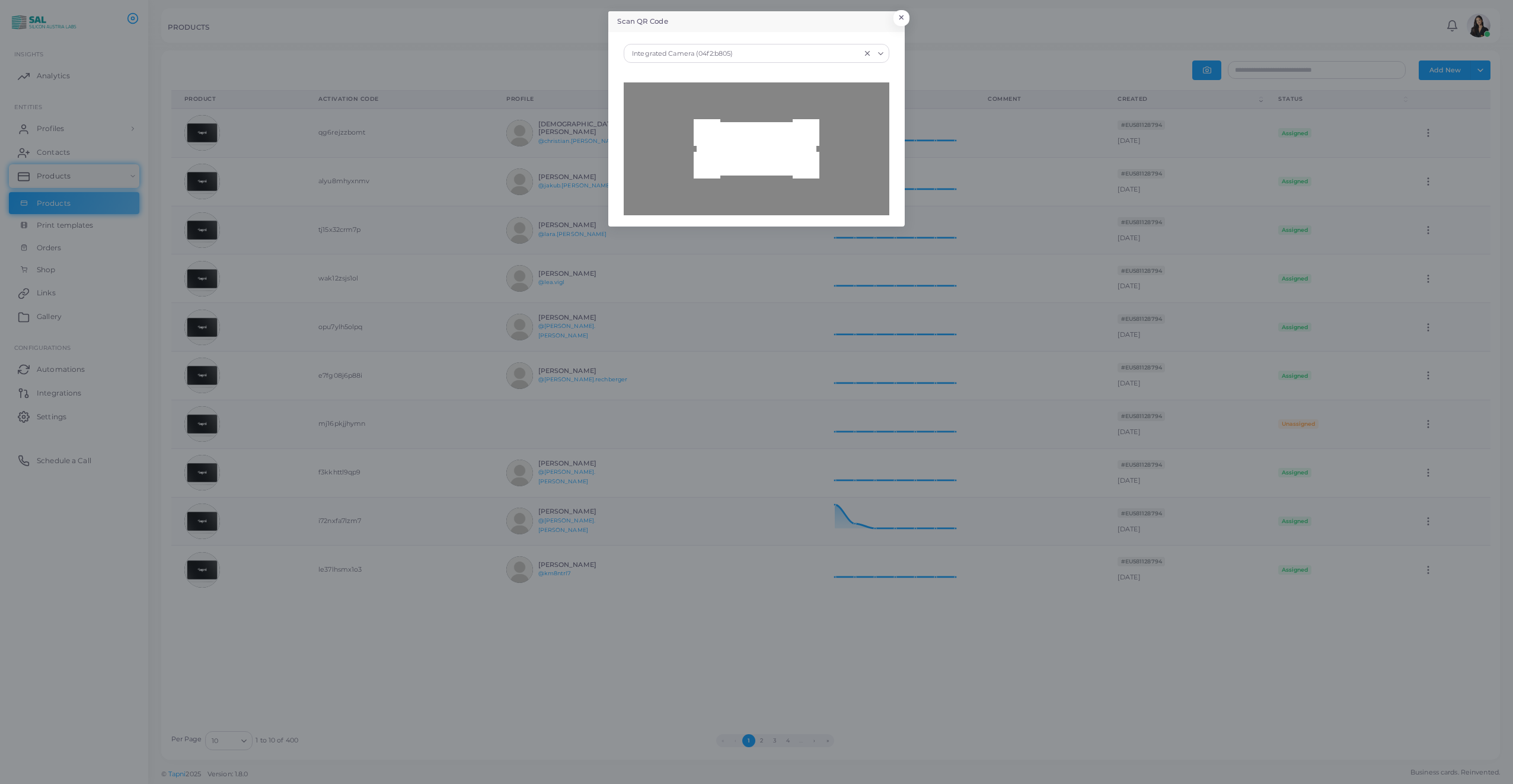
click at [768, 165] on div at bounding box center [756, 148] width 265 height 133
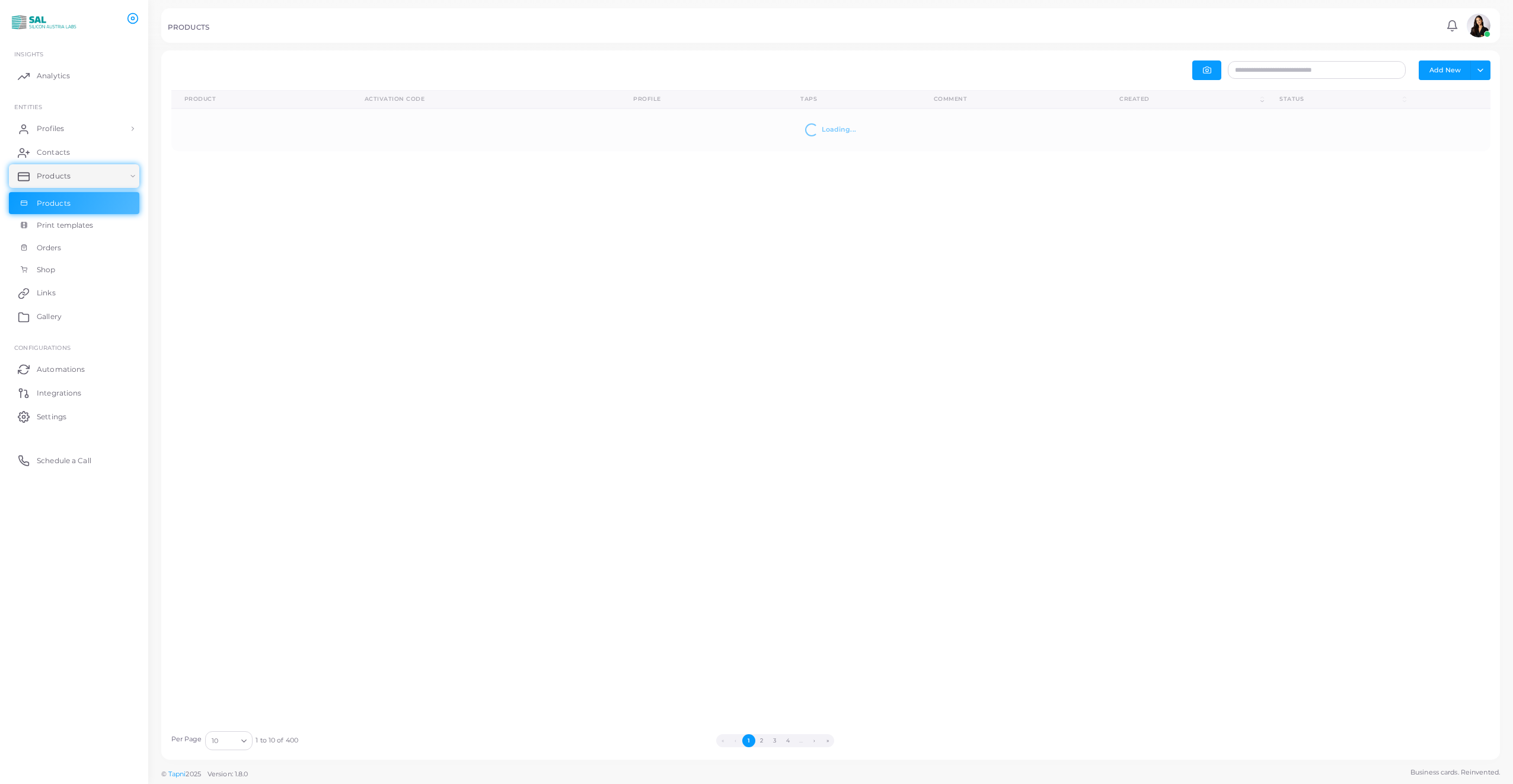
type input "**********"
click at [1401, 128] on icon at bounding box center [1406, 133] width 10 height 10
click at [1432, 130] on ul "Edit" at bounding box center [1429, 142] width 65 height 29
click at [1401, 133] on icon at bounding box center [1406, 133] width 10 height 10
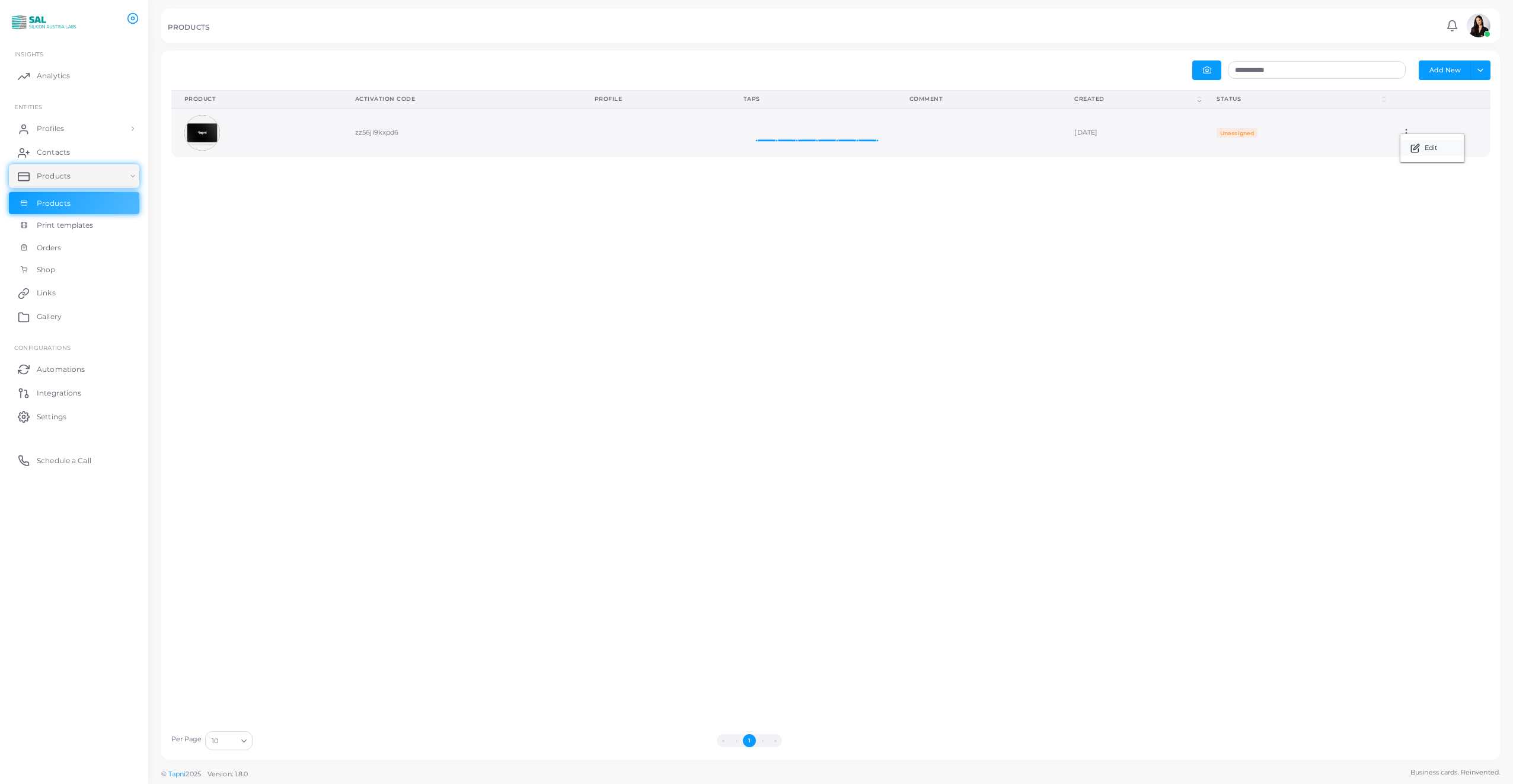
click at [1414, 148] on icon at bounding box center [1416, 146] width 5 height 5
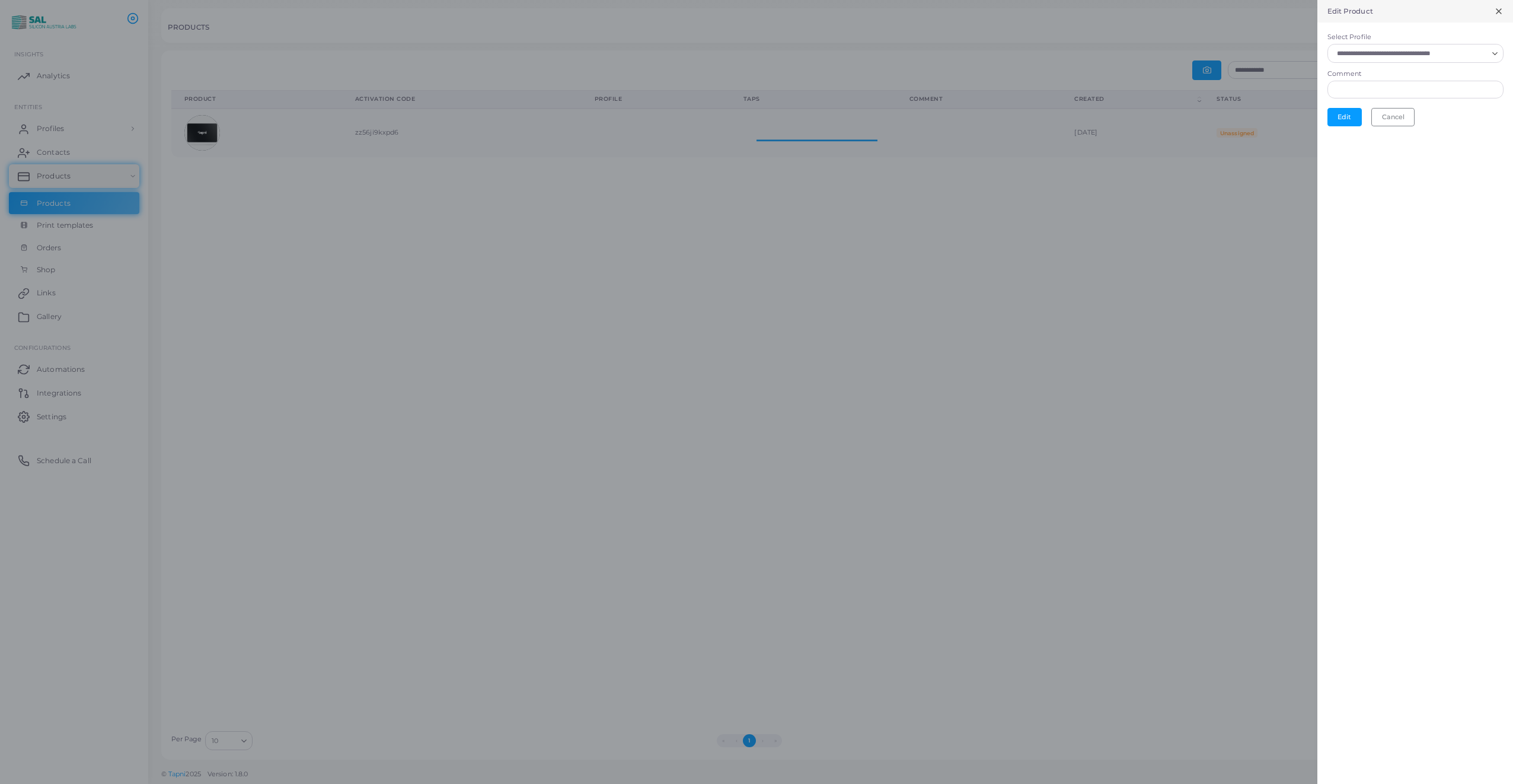
scroll to position [10, 10]
click at [1397, 52] on input "Select Profile" at bounding box center [1410, 53] width 155 height 13
click at [1369, 82] on span "[PERSON_NAME]" at bounding box center [1386, 80] width 58 height 8
click at [1345, 121] on button "Edit" at bounding box center [1345, 119] width 34 height 17
